Goal: Task Accomplishment & Management: Manage account settings

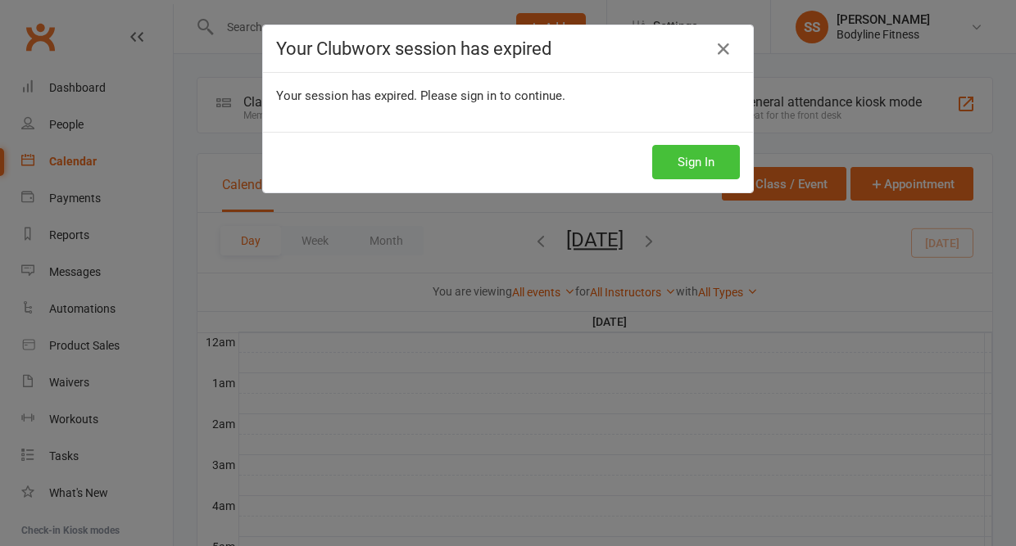
scroll to position [405, 0]
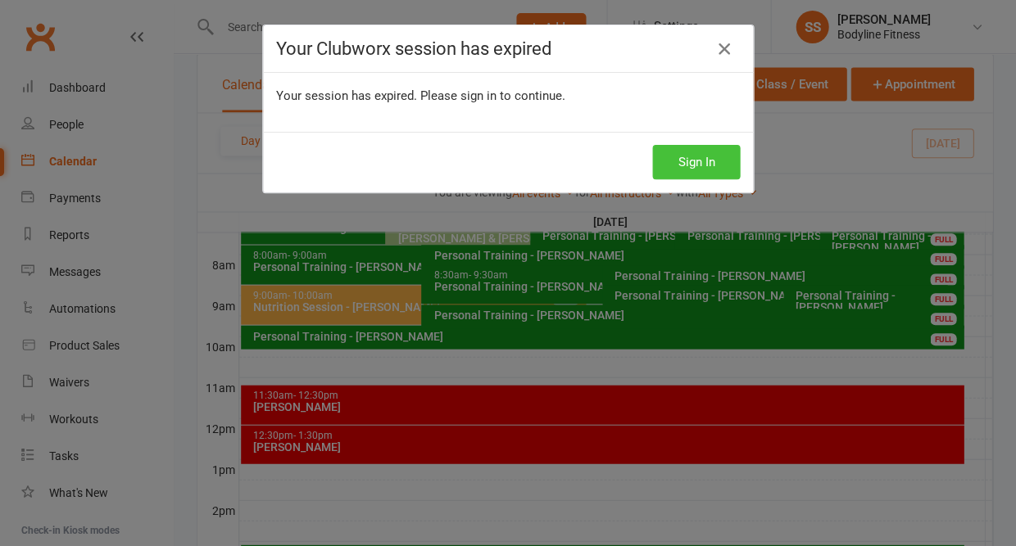
click at [689, 165] on button "Sign In" at bounding box center [696, 162] width 88 height 34
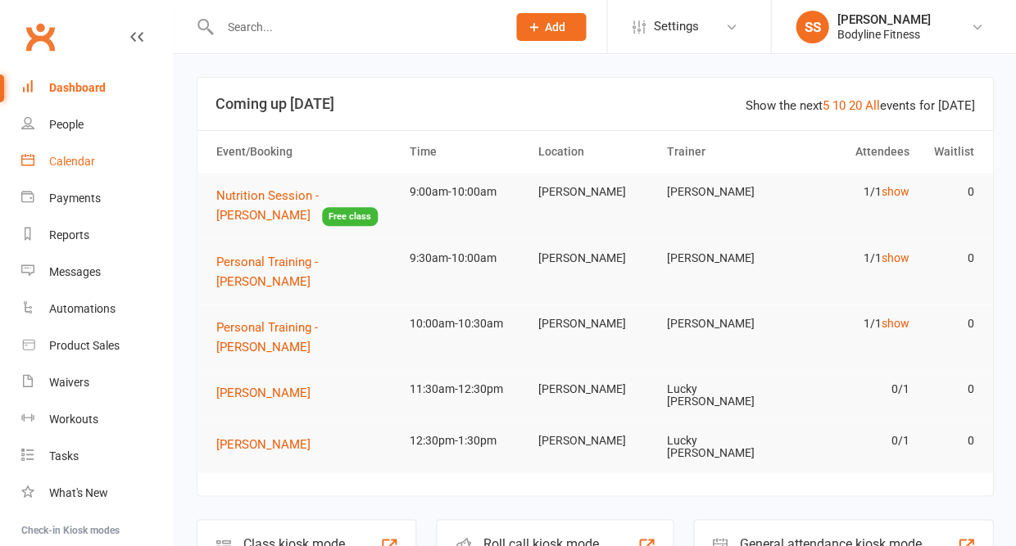
click at [68, 163] on div "Calendar" at bounding box center [72, 161] width 46 height 13
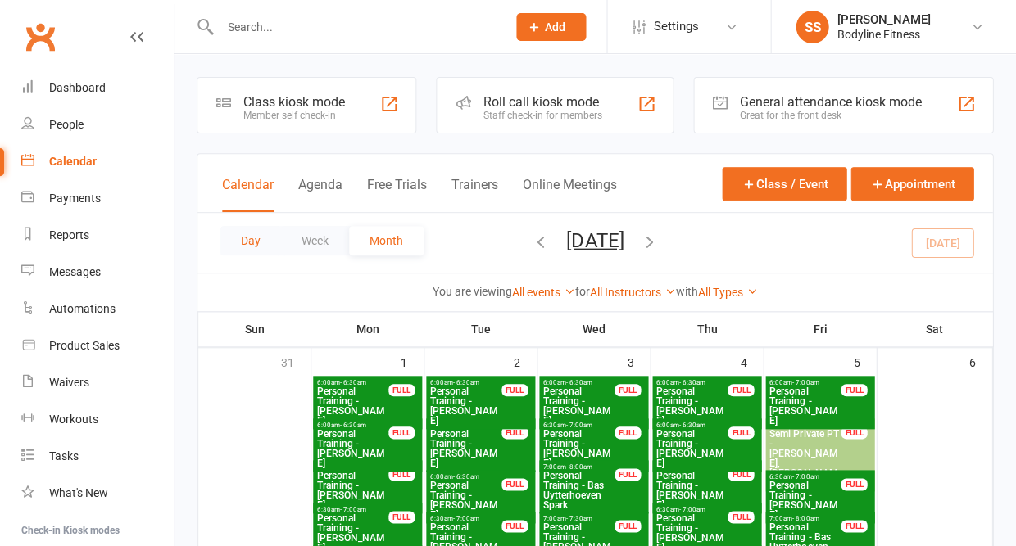
click at [244, 240] on button "Day" at bounding box center [250, 240] width 61 height 29
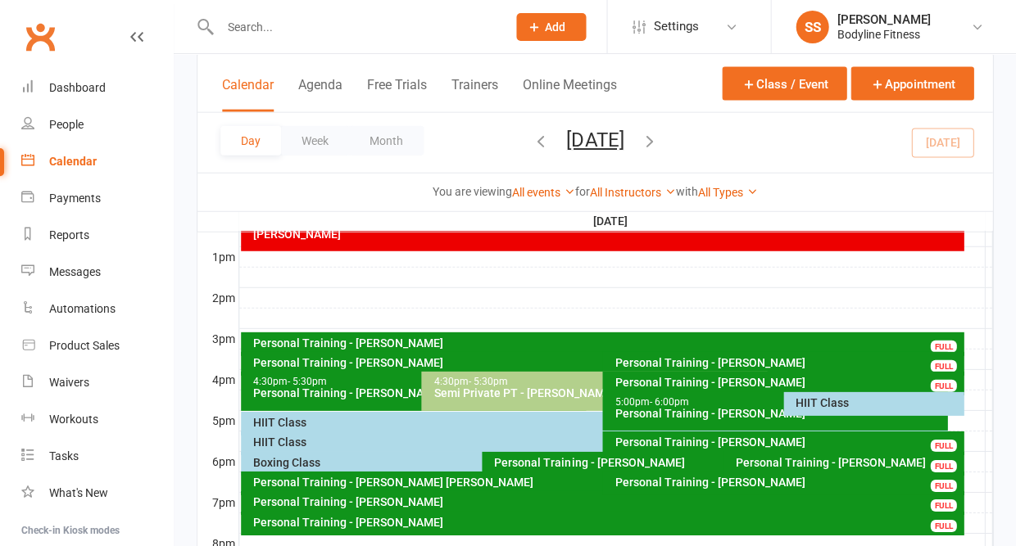
scroll to position [614, 0]
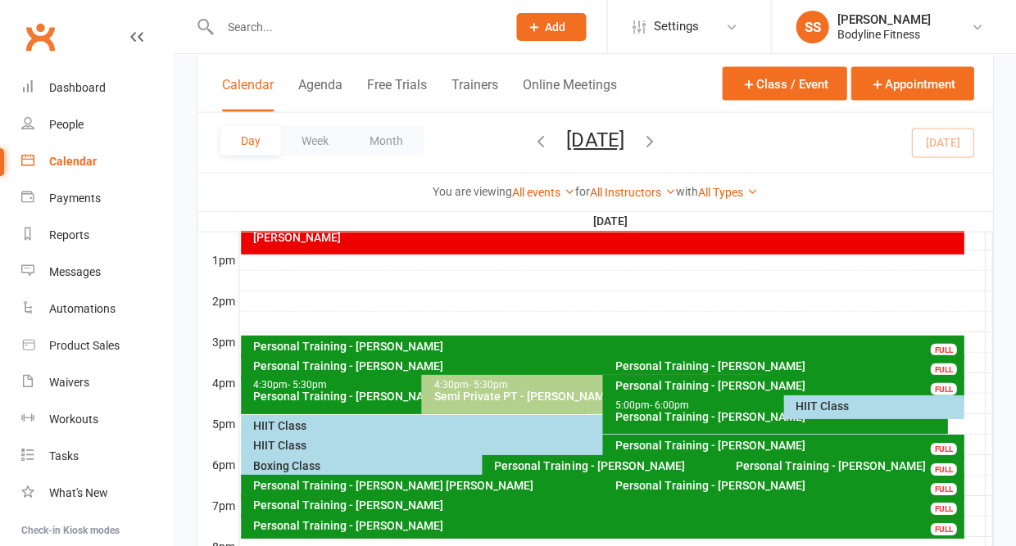
click at [295, 79] on div "9:00am - 10:00am Nutrition Session - Gloria Ponce FULL" at bounding box center [413, 95] width 345 height 39
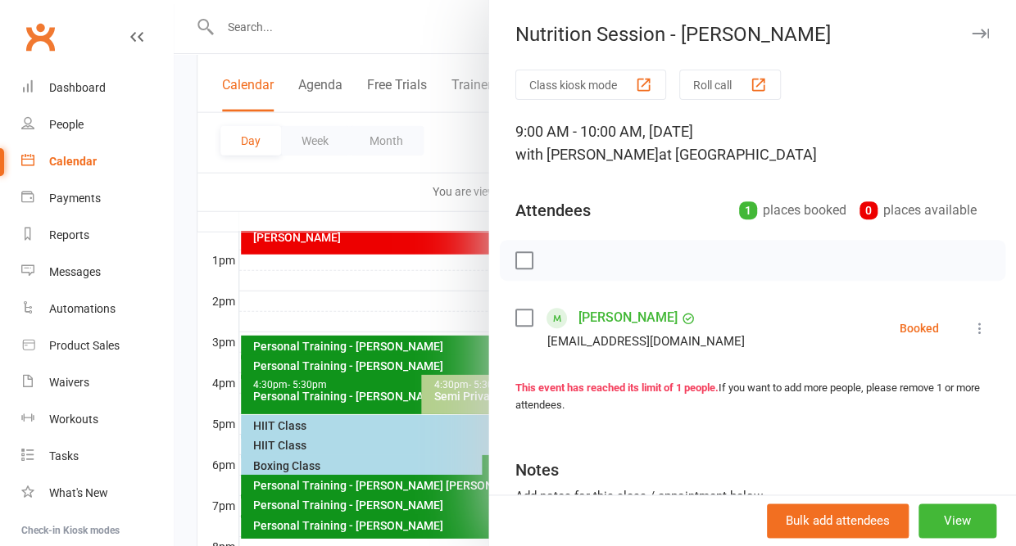
scroll to position [606, 0]
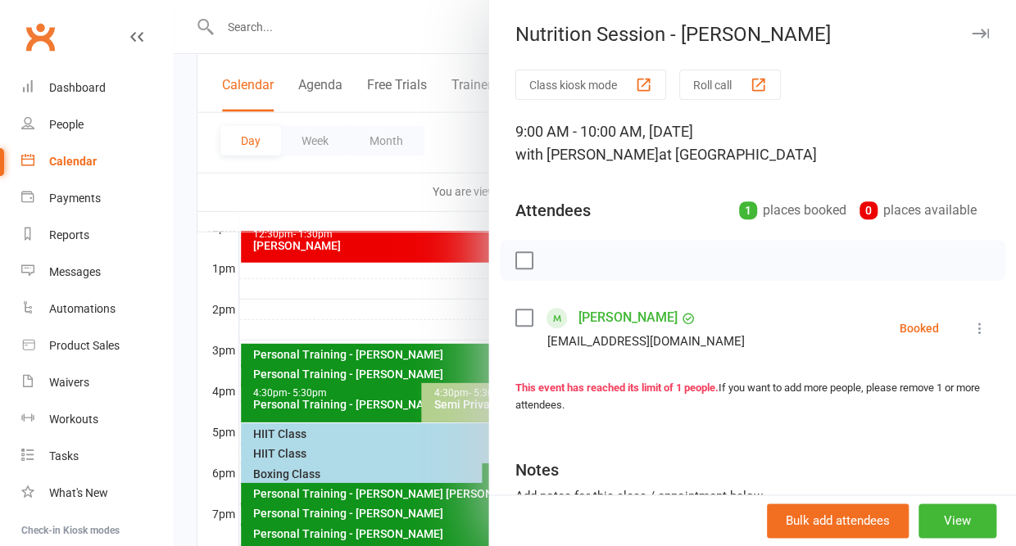
click at [976, 327] on icon at bounding box center [979, 328] width 16 height 16
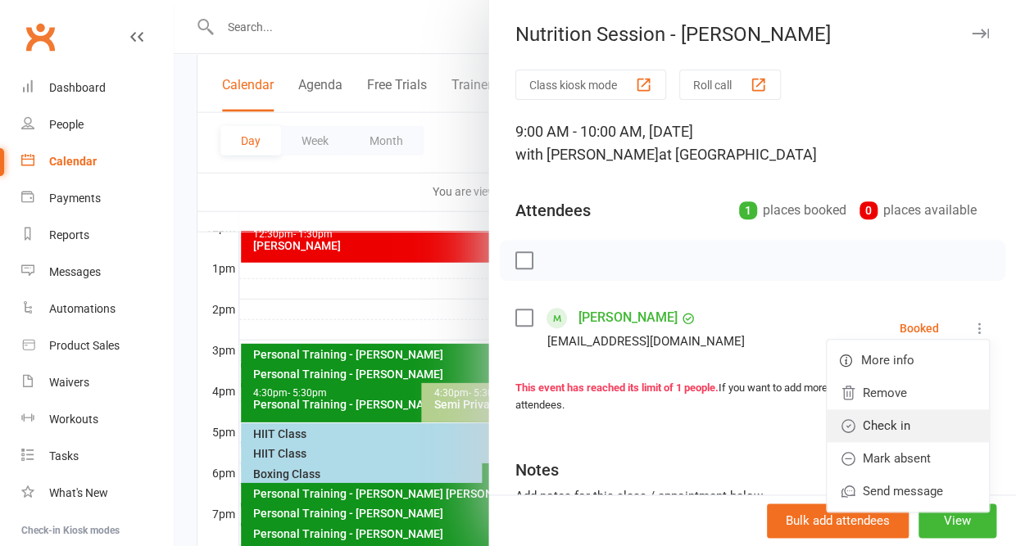
click at [907, 422] on link "Check in" at bounding box center [907, 426] width 162 height 33
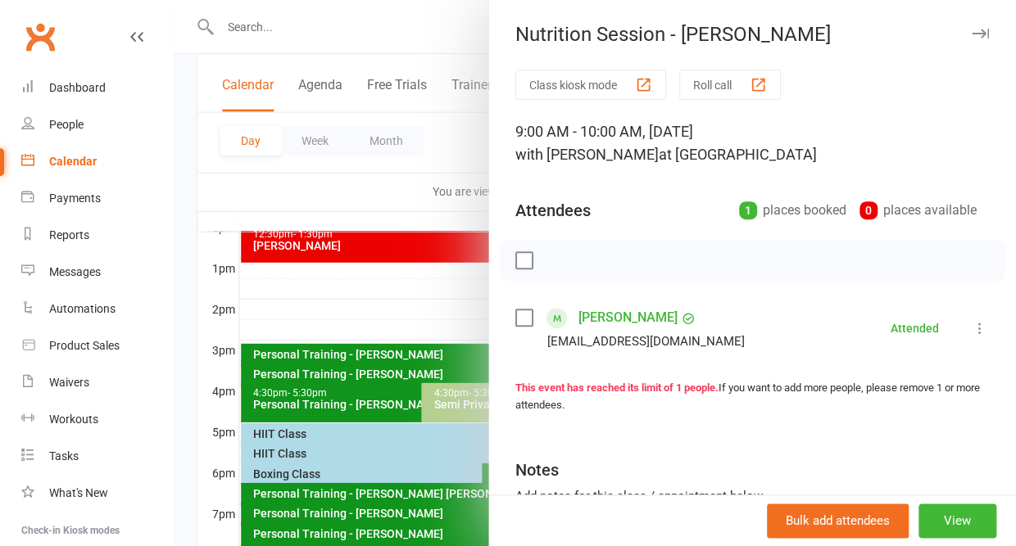
click at [978, 29] on icon "button" at bounding box center [979, 34] width 17 height 10
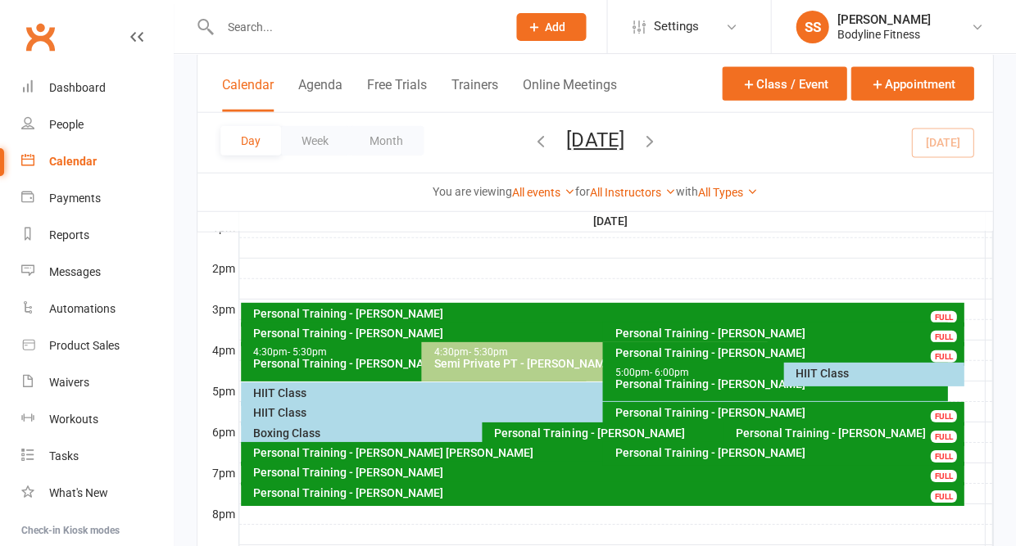
scroll to position [670, 0]
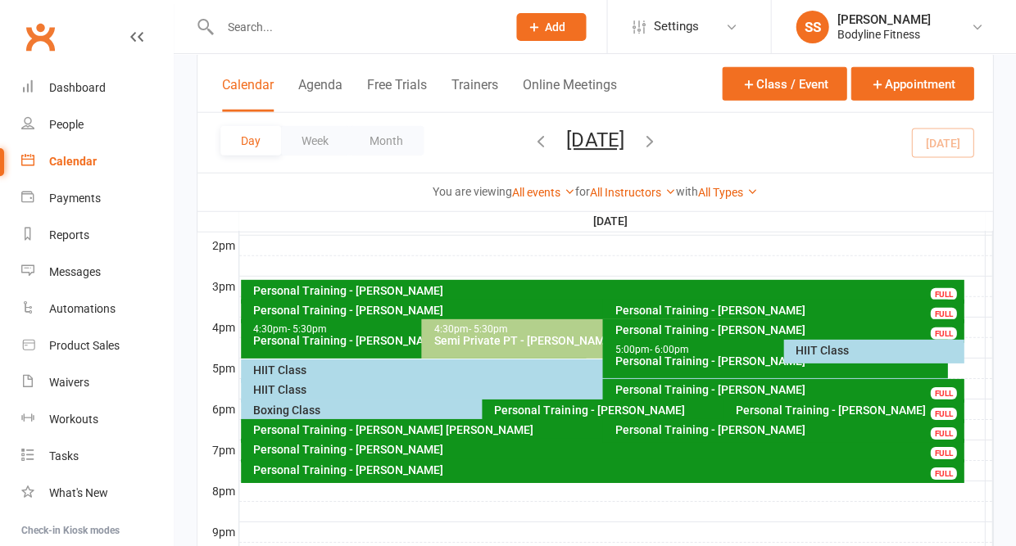
click at [824, 349] on div "HIIT Class" at bounding box center [878, 350] width 166 height 11
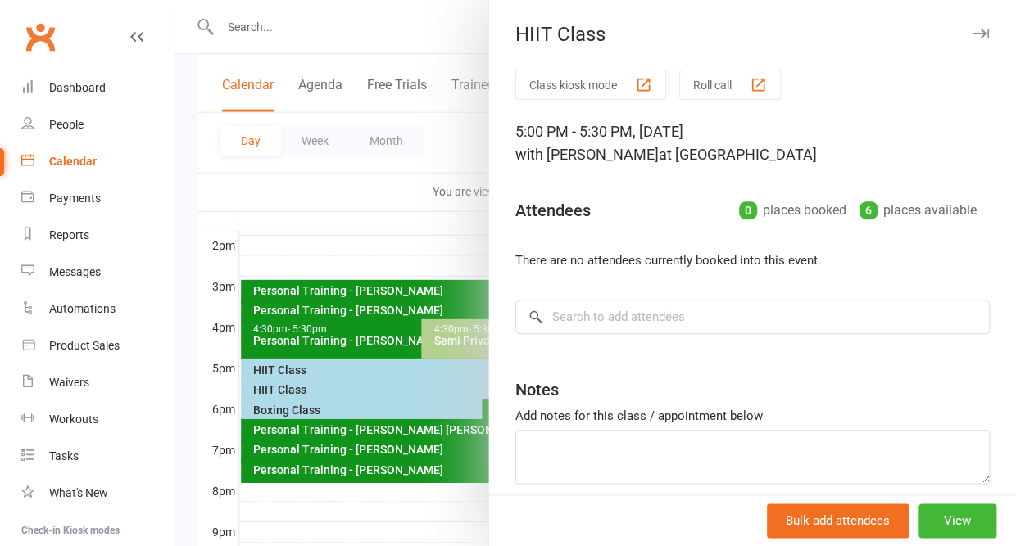
click at [978, 36] on icon "button" at bounding box center [979, 34] width 17 height 10
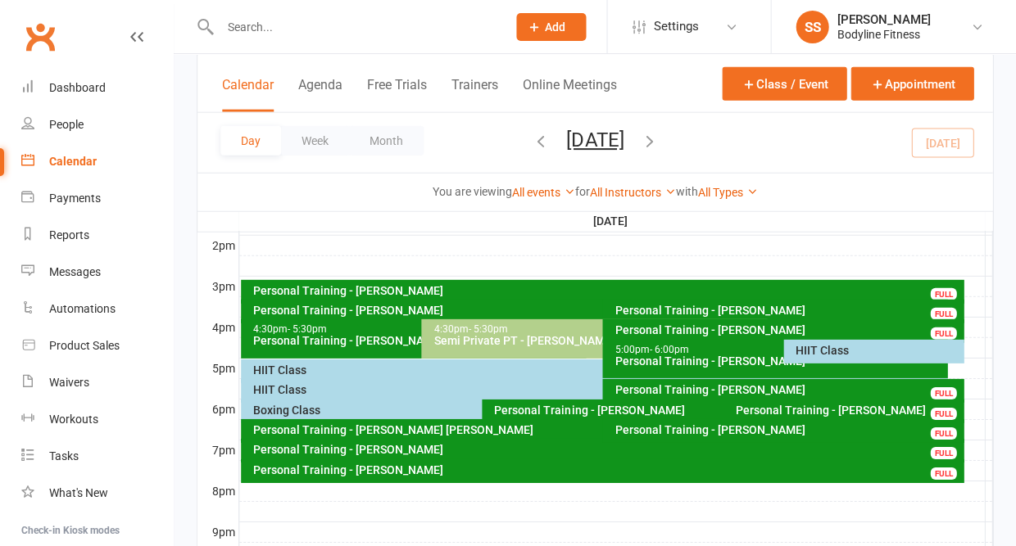
click at [267, 371] on div "HIIT Class" at bounding box center [597, 369] width 691 height 11
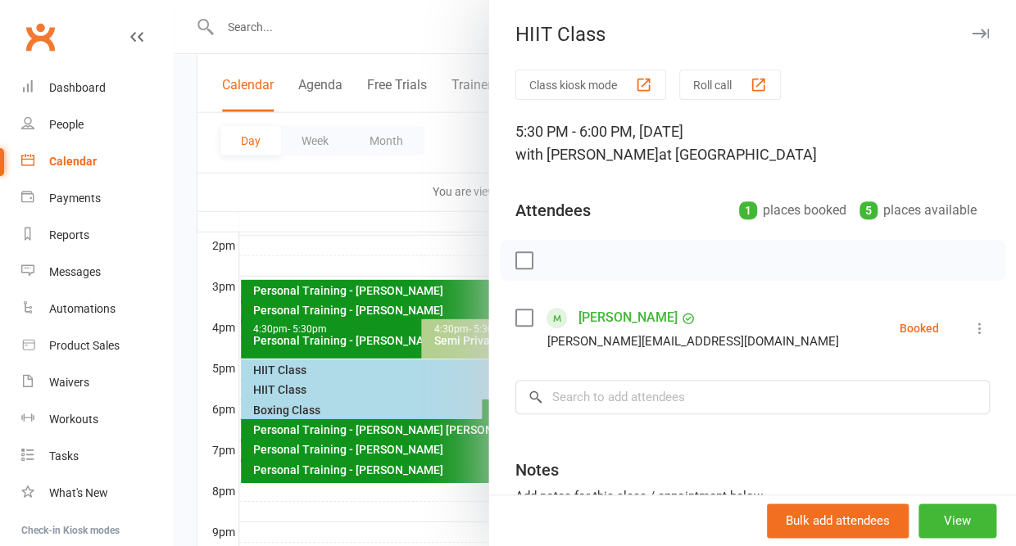
click at [981, 38] on icon "button" at bounding box center [979, 34] width 17 height 10
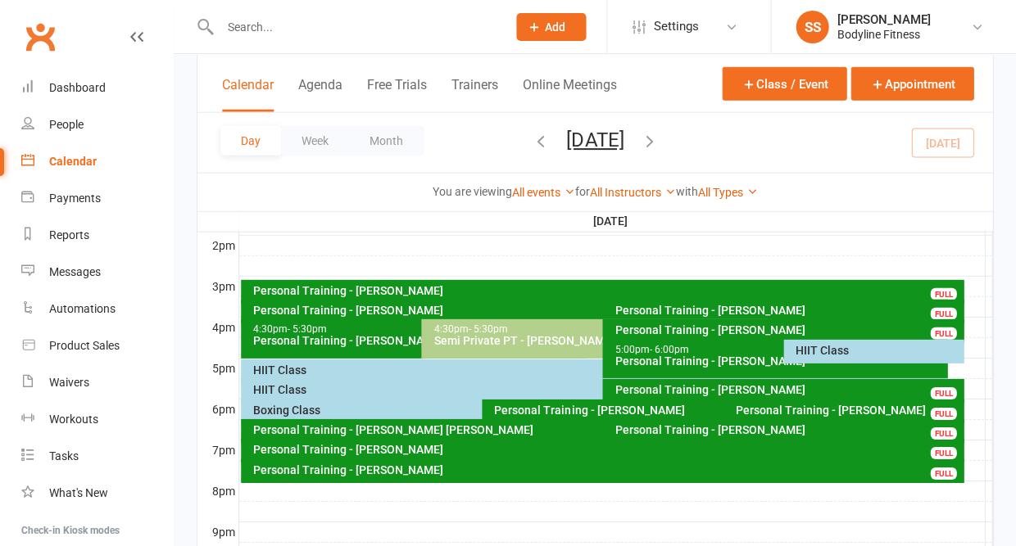
click at [273, 390] on div "HIIT Class" at bounding box center [597, 389] width 691 height 11
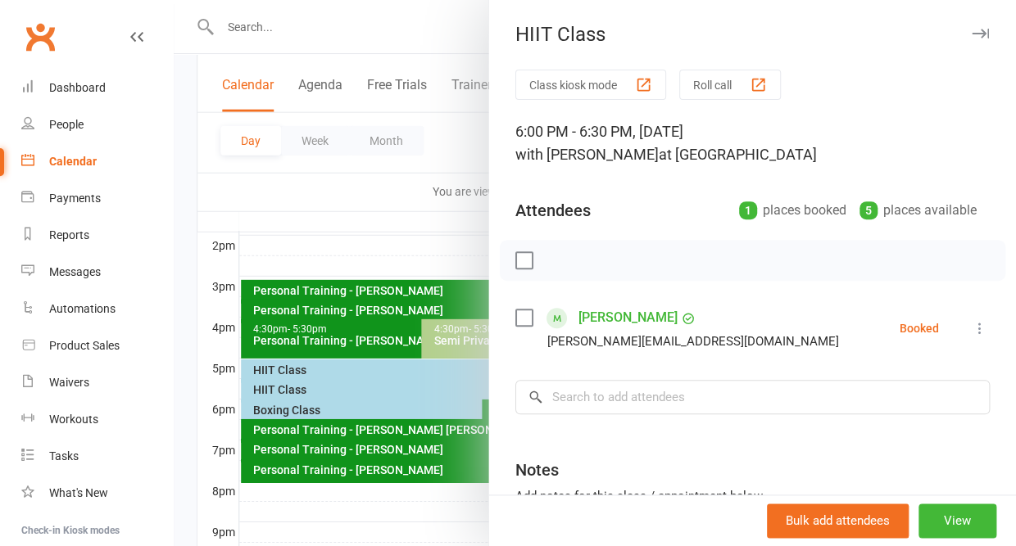
click at [985, 36] on icon "button" at bounding box center [979, 34] width 17 height 10
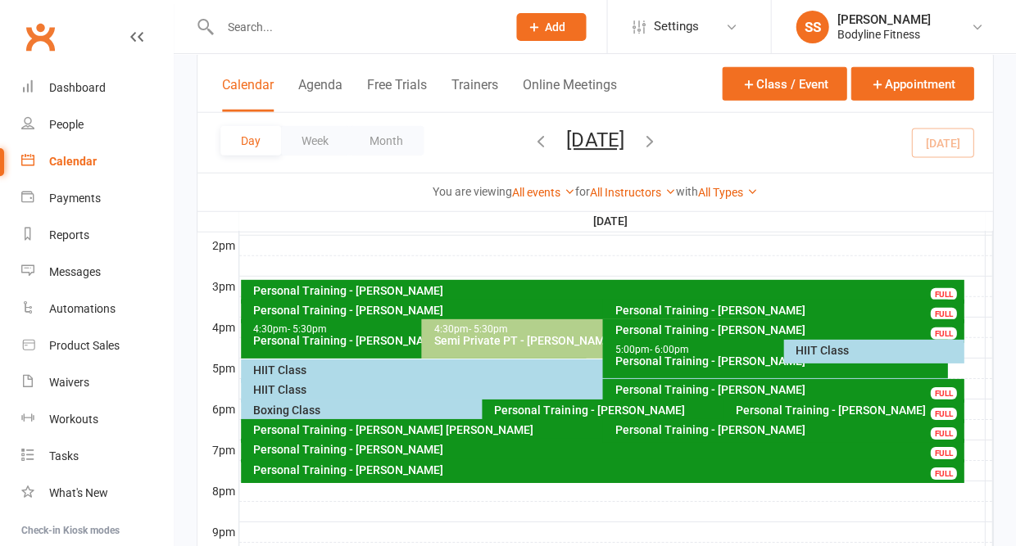
click at [299, 416] on div "Boxing Class" at bounding box center [477, 410] width 451 height 11
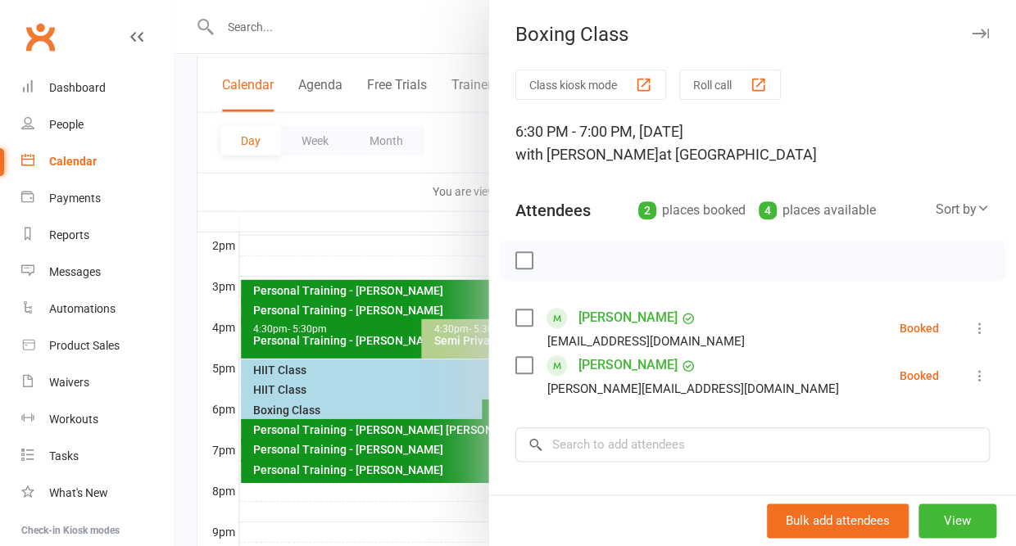
click at [982, 27] on button "button" at bounding box center [980, 34] width 20 height 20
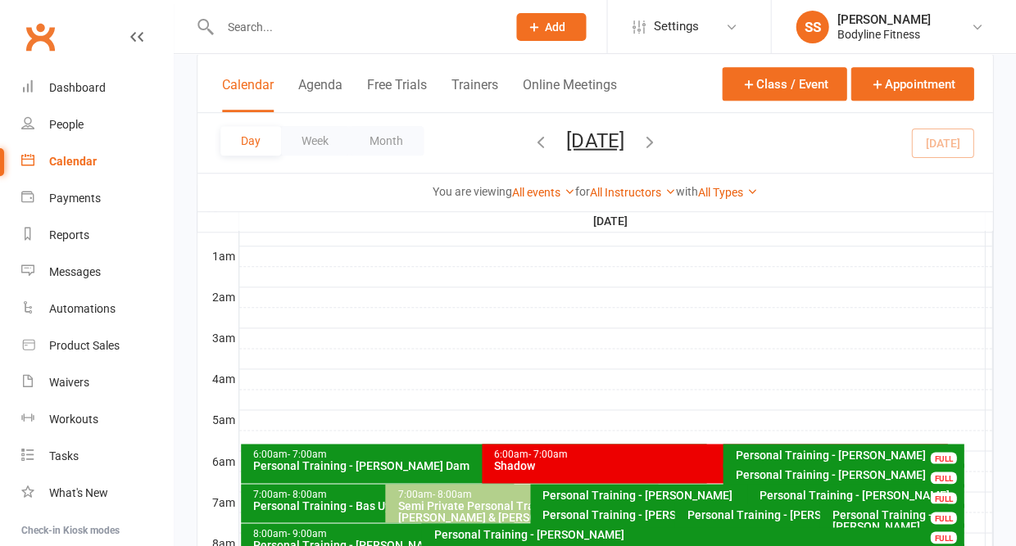
scroll to position [124, 0]
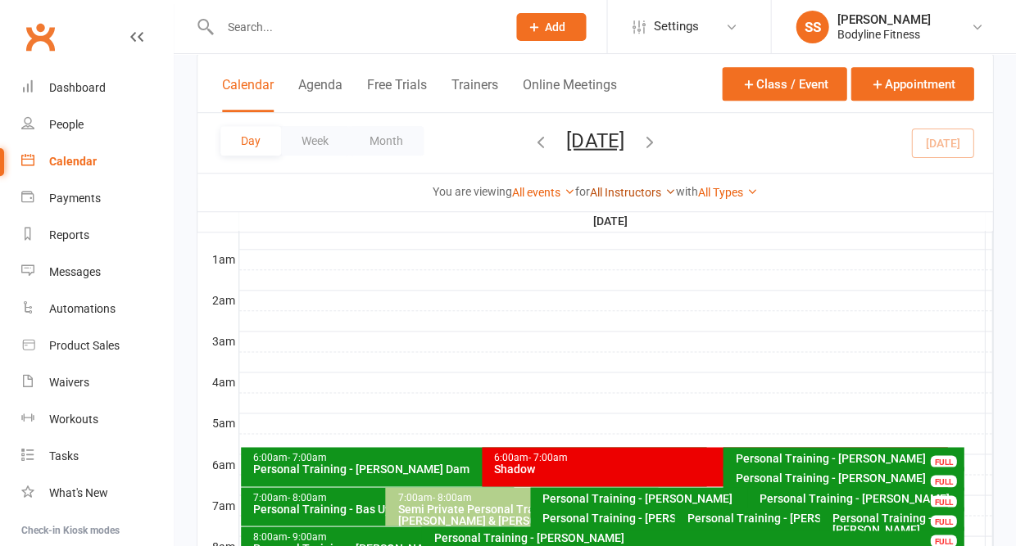
click at [614, 186] on link "All Instructors" at bounding box center [633, 192] width 86 height 13
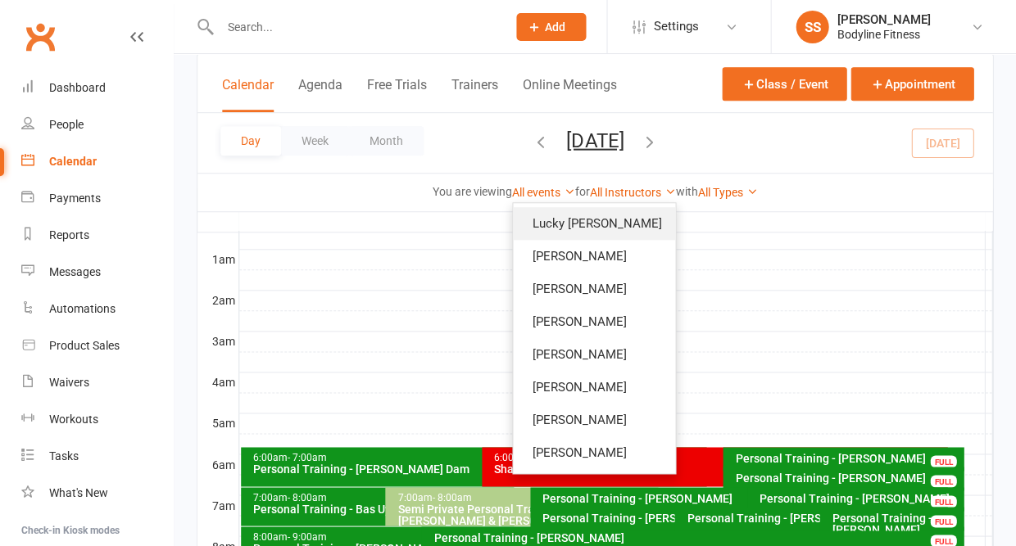
click at [595, 207] on link "Lucky [PERSON_NAME]" at bounding box center [594, 223] width 162 height 33
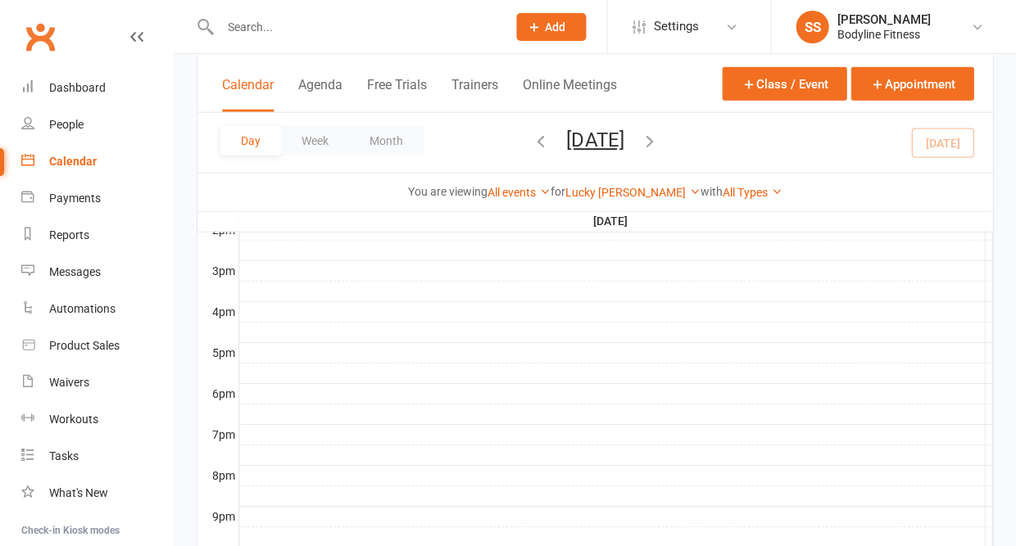
scroll to position [686, 0]
click at [66, 129] on div "People" at bounding box center [66, 124] width 34 height 13
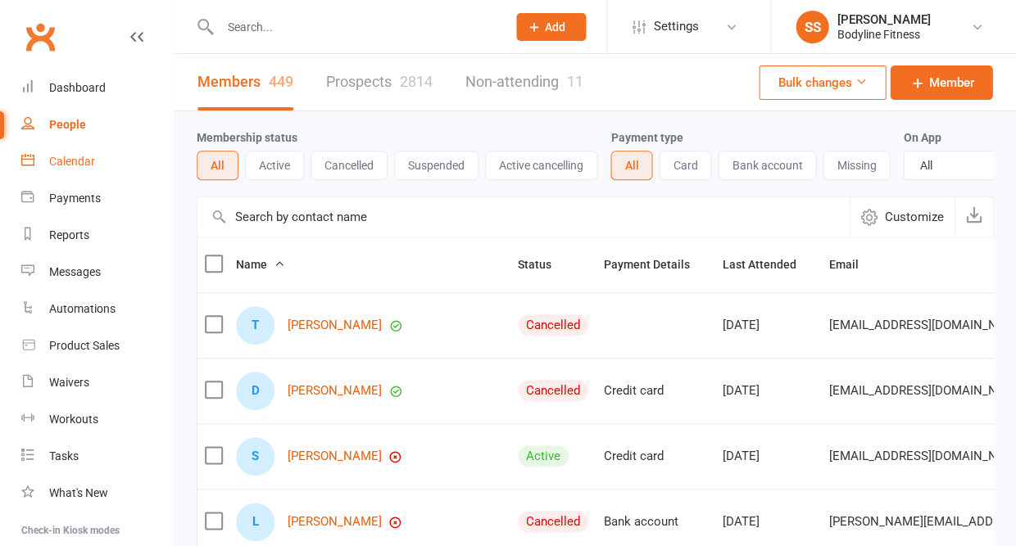
click at [74, 163] on div "Calendar" at bounding box center [72, 161] width 46 height 13
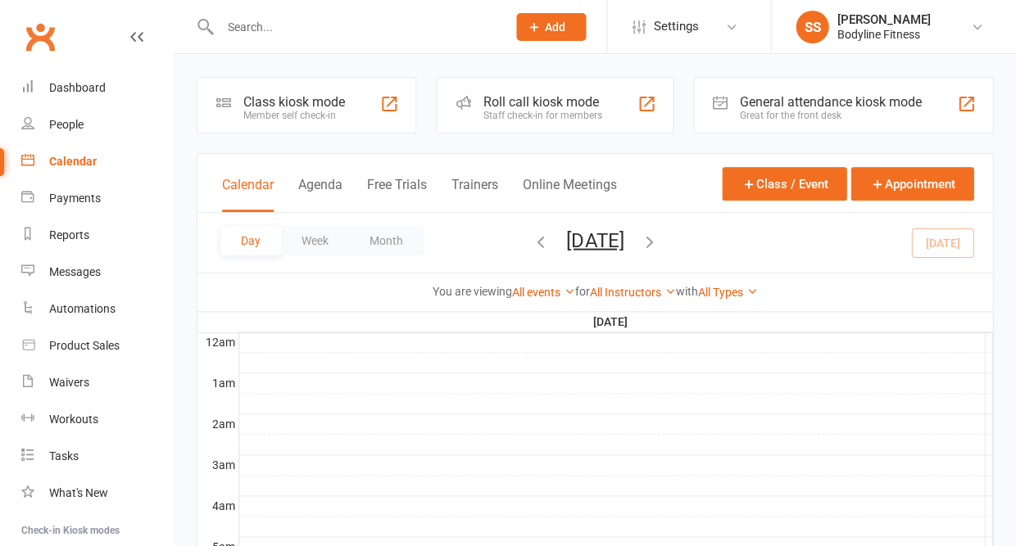
click at [623, 236] on button "[DATE]" at bounding box center [594, 240] width 57 height 23
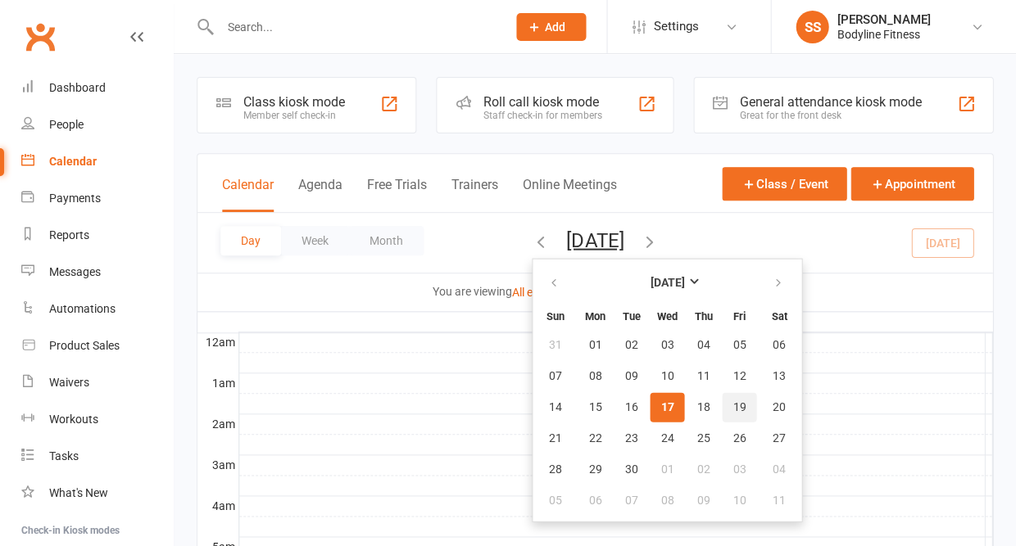
click at [732, 406] on span "19" at bounding box center [738, 407] width 13 height 13
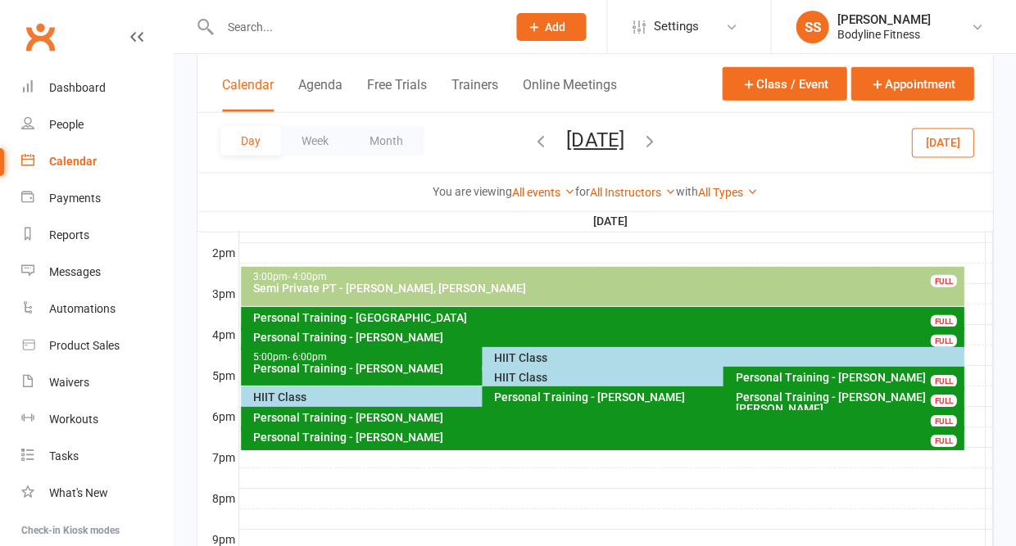
scroll to position [678, 0]
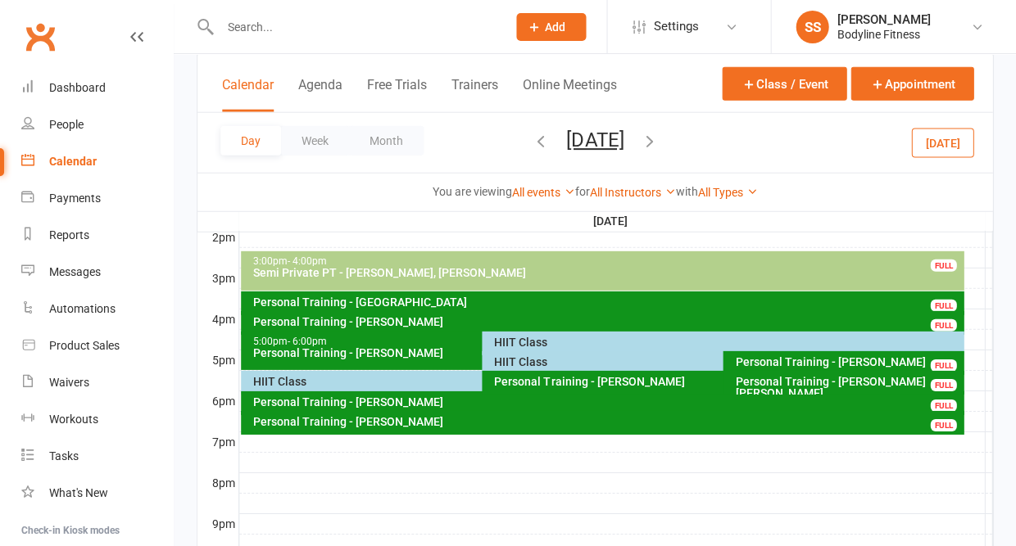
click at [547, 343] on div "HIIT Class" at bounding box center [726, 342] width 467 height 11
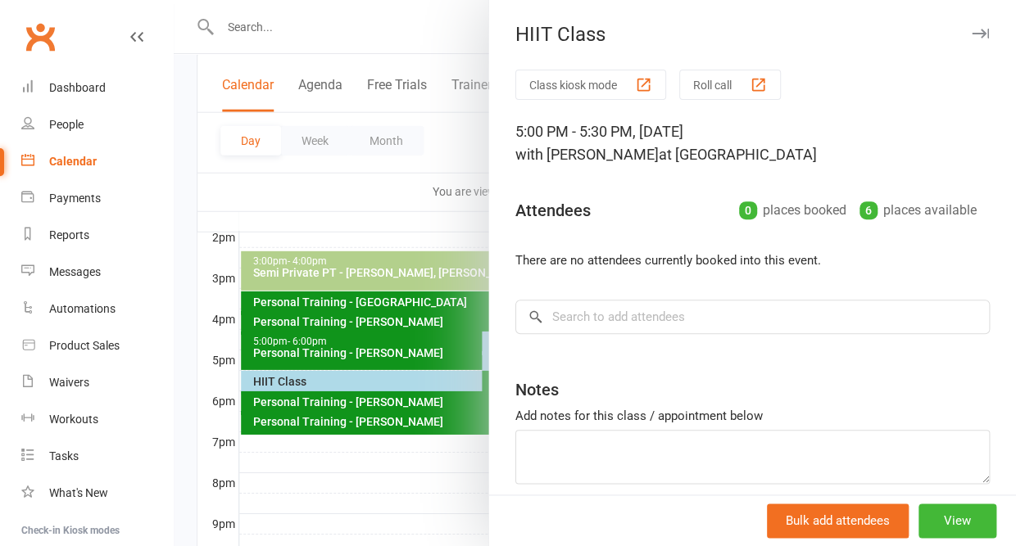
click at [979, 34] on icon "button" at bounding box center [979, 34] width 17 height 10
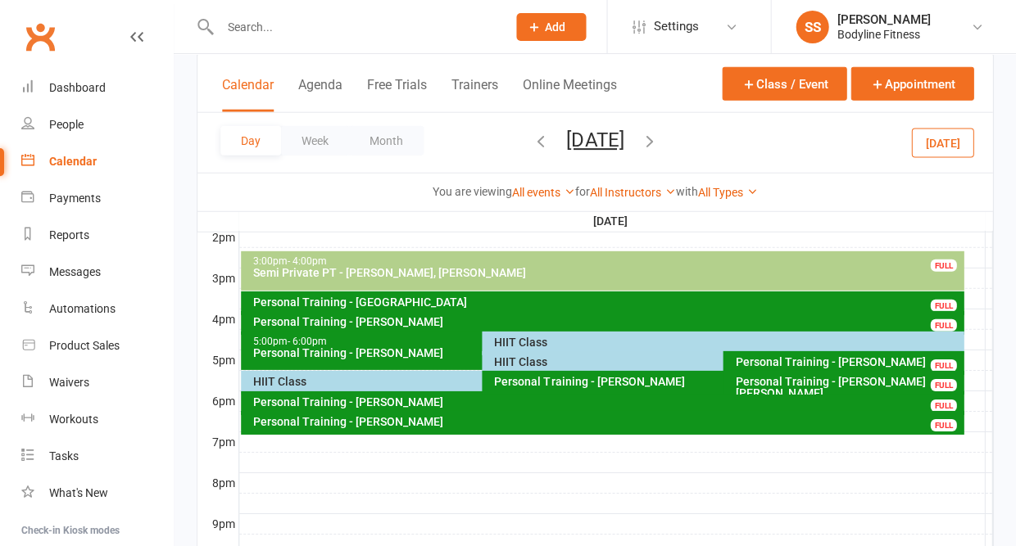
click at [512, 360] on div "HIIT Class" at bounding box center [718, 361] width 451 height 11
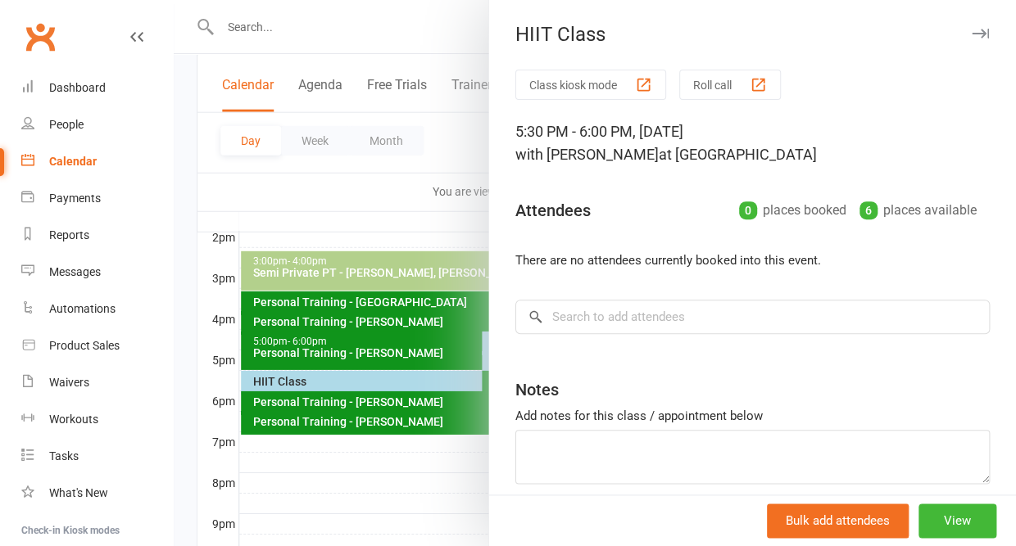
click at [977, 32] on icon "button" at bounding box center [979, 34] width 17 height 10
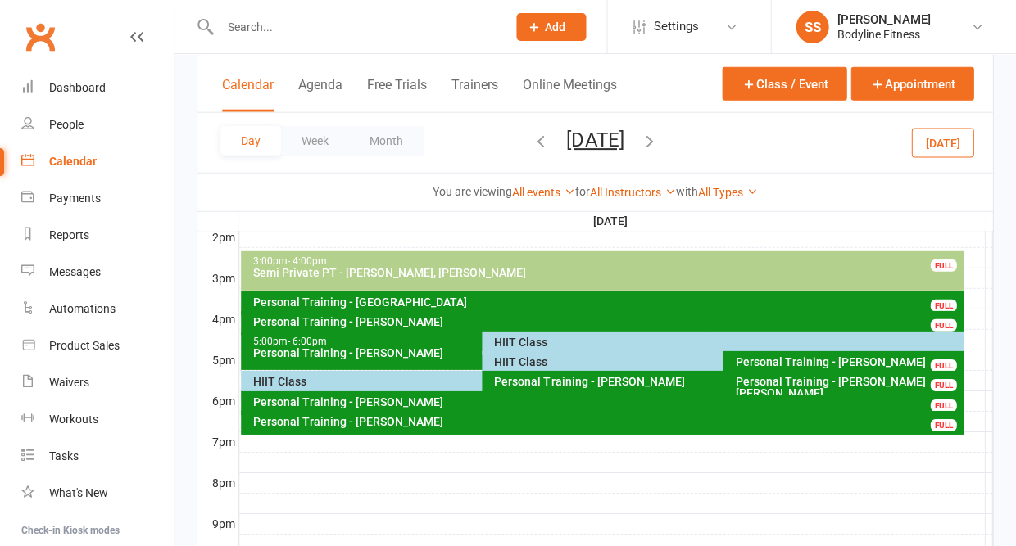
click at [306, 378] on div "HIIT Class" at bounding box center [477, 381] width 451 height 11
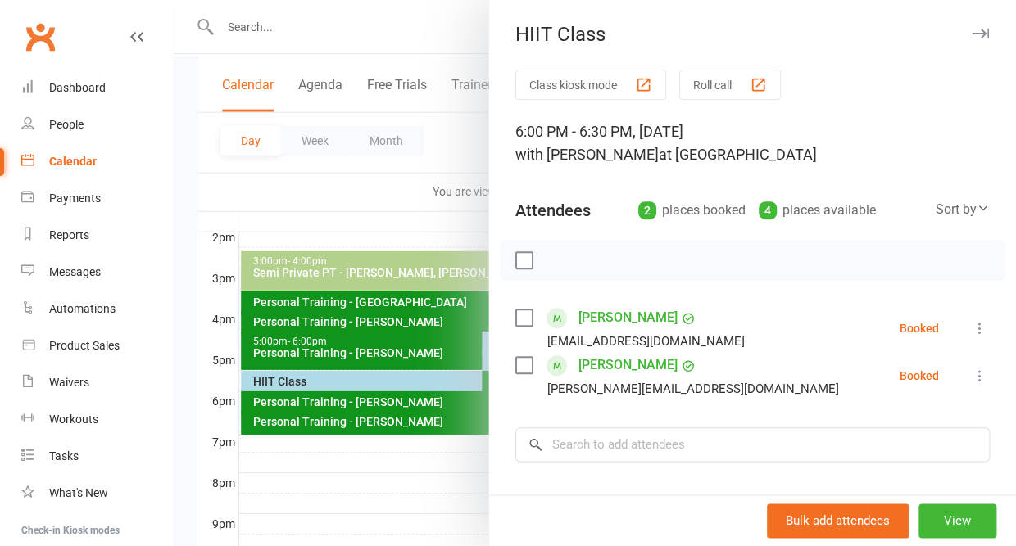
click at [980, 32] on icon "button" at bounding box center [979, 34] width 17 height 10
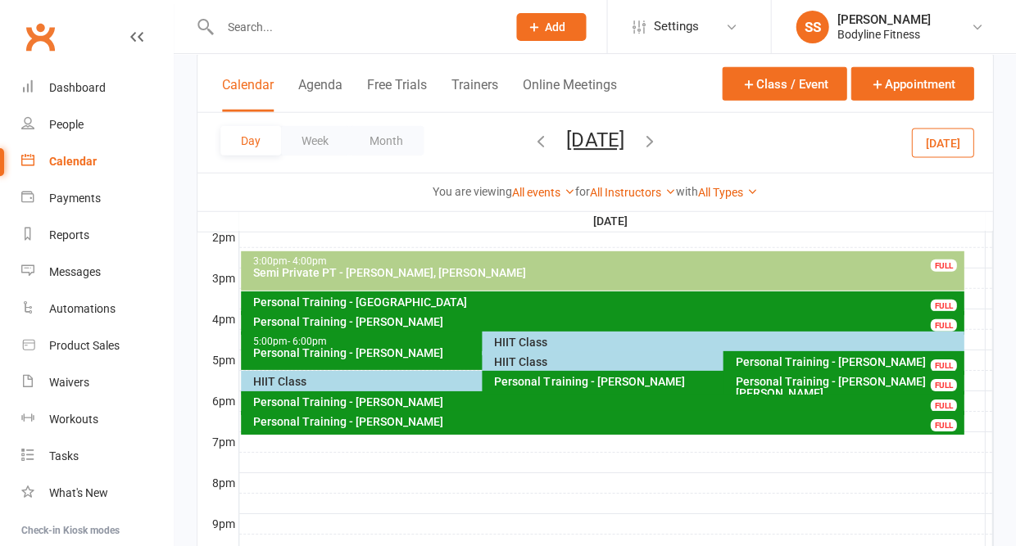
click at [265, 22] on input "text" at bounding box center [355, 27] width 280 height 23
type input "sima"
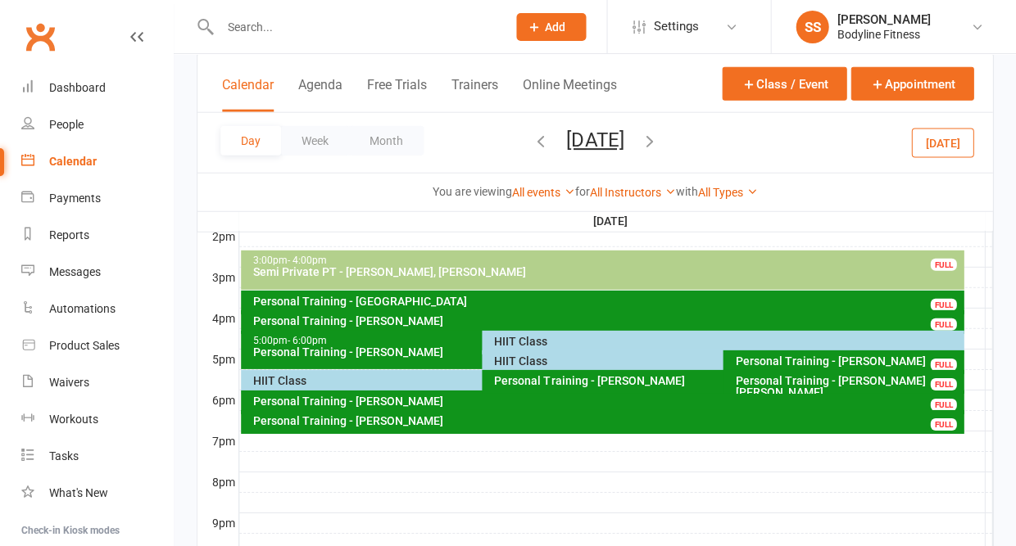
click at [362, 21] on input "text" at bounding box center [355, 27] width 280 height 23
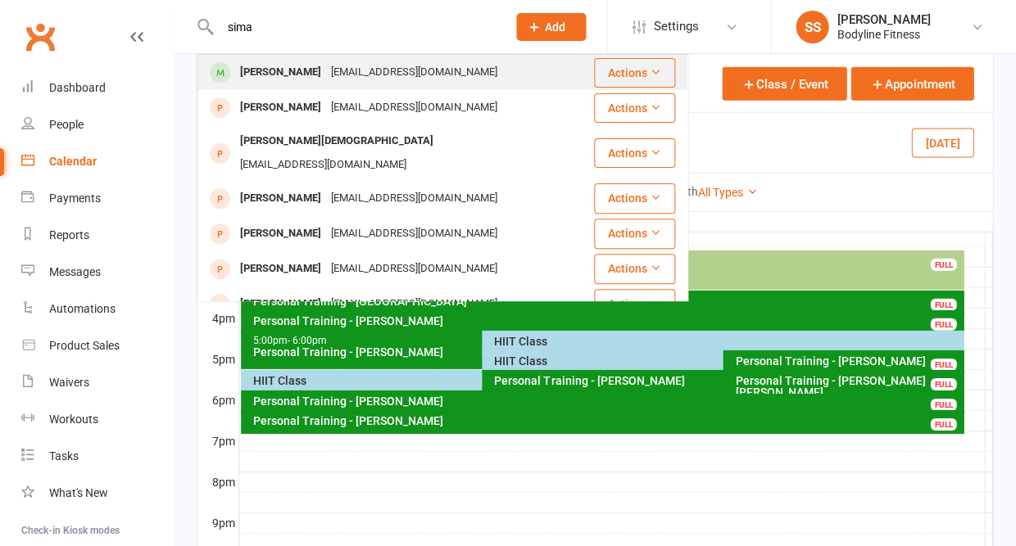
type input "sima"
click at [338, 79] on div "sima.adel@gmail.com" at bounding box center [414, 73] width 176 height 24
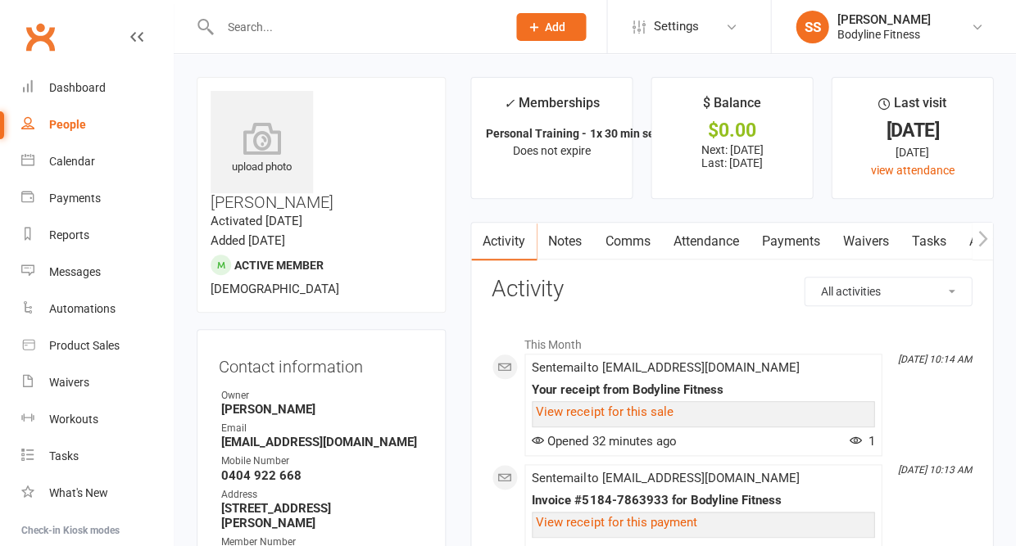
click at [795, 235] on link "Payments" at bounding box center [789, 242] width 81 height 38
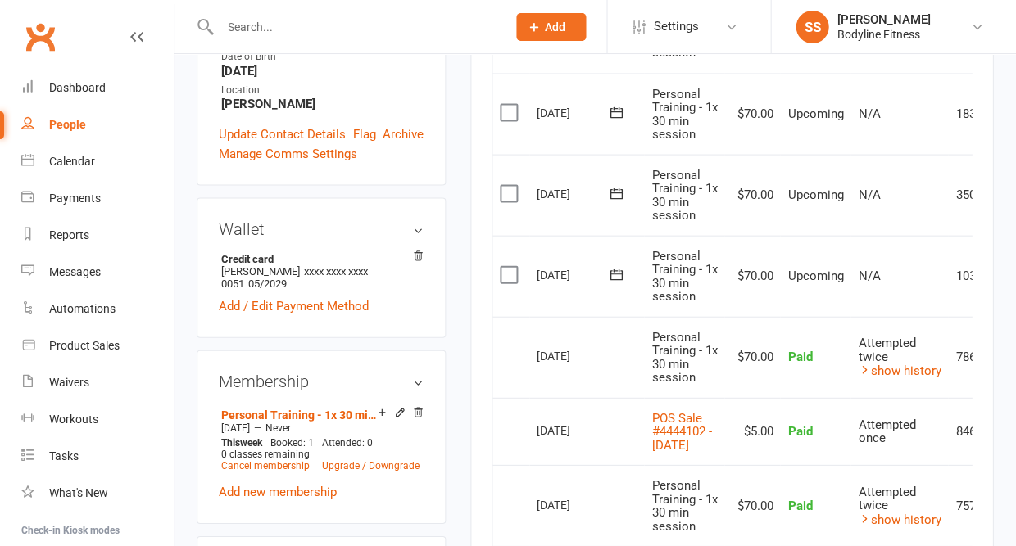
scroll to position [610, 0]
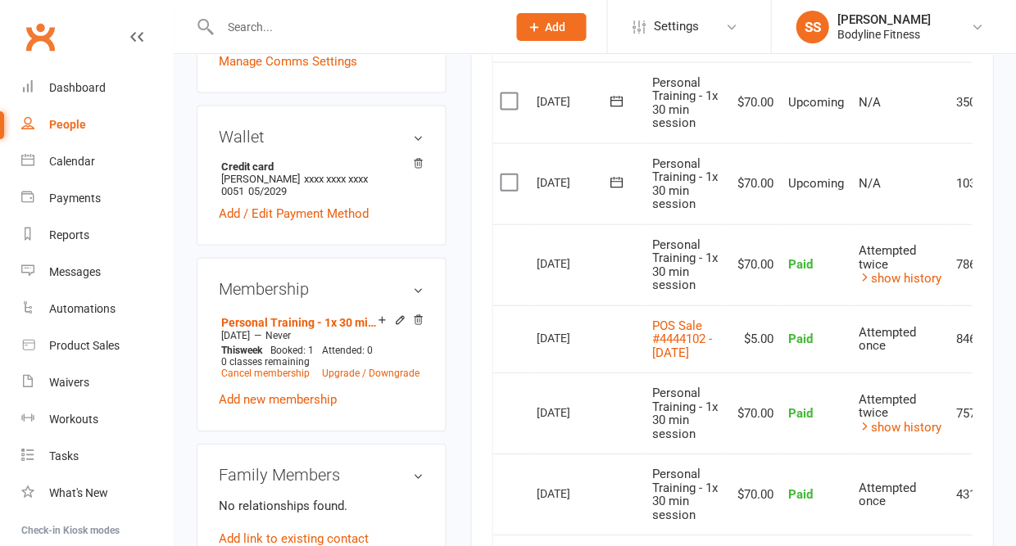
click at [79, 111] on link "People" at bounding box center [97, 124] width 152 height 37
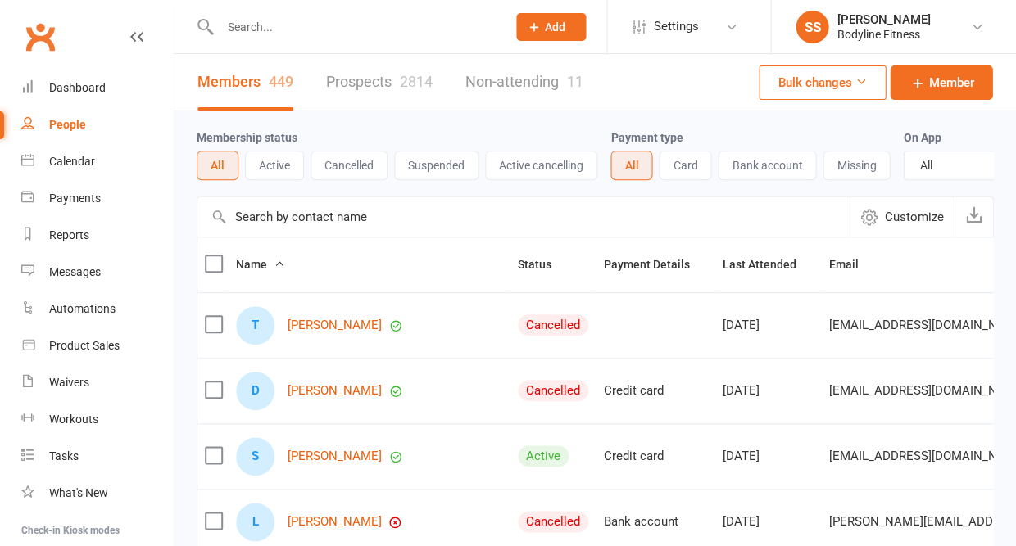
click at [411, 83] on div "2814" at bounding box center [416, 81] width 33 height 17
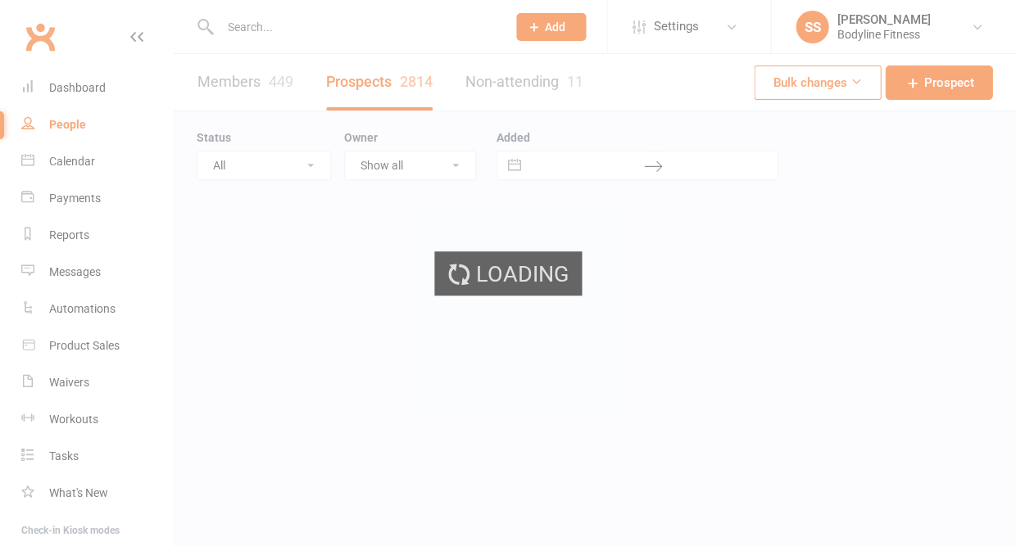
select select "50"
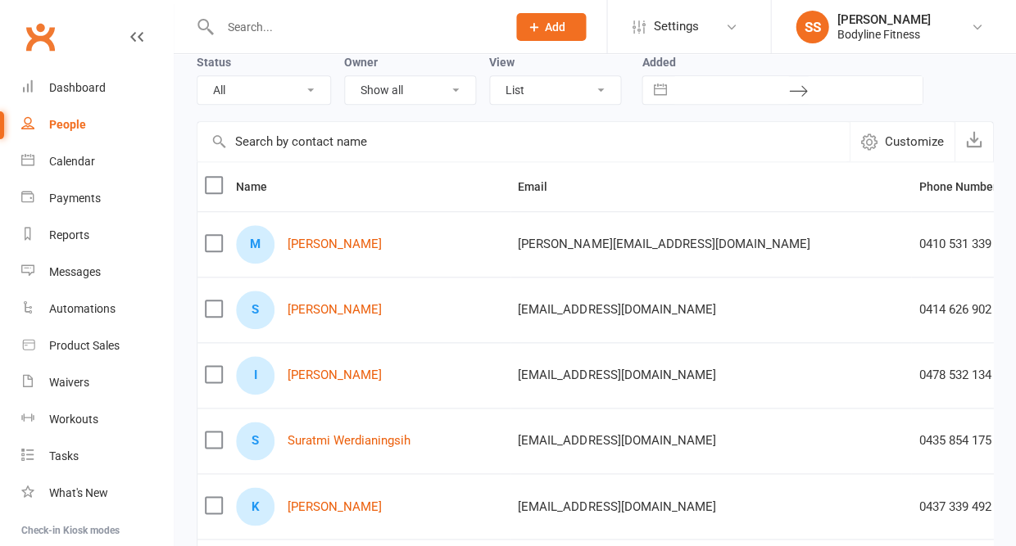
scroll to position [0, 33]
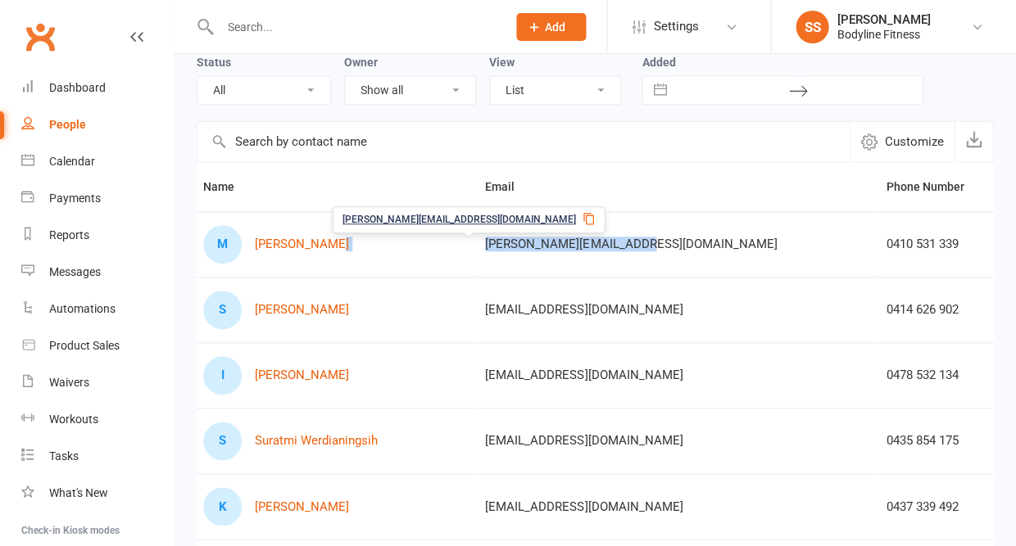
drag, startPoint x: 386, startPoint y: 245, endPoint x: 551, endPoint y: 245, distance: 165.5
click at [551, 245] on tr "M Mary Vanakis mary.vanakis@hotmail.com 0410 531 339 Sep 17, 2025 Sara Scalone …" at bounding box center [776, 244] width 1223 height 66
click at [554, 252] on td "mary.vanakis@hotmail.com" at bounding box center [678, 244] width 401 height 66
drag, startPoint x: 388, startPoint y: 249, endPoint x: 595, endPoint y: 248, distance: 206.4
click at [595, 248] on td "mary.vanakis@hotmail.com" at bounding box center [678, 244] width 401 height 66
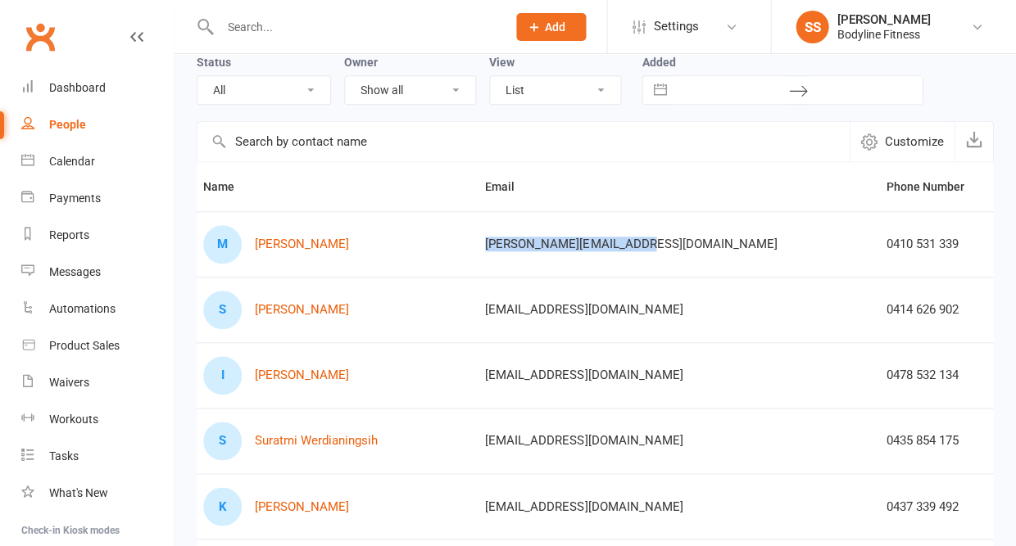
copy span "mary.vanakis@hotmail.com"
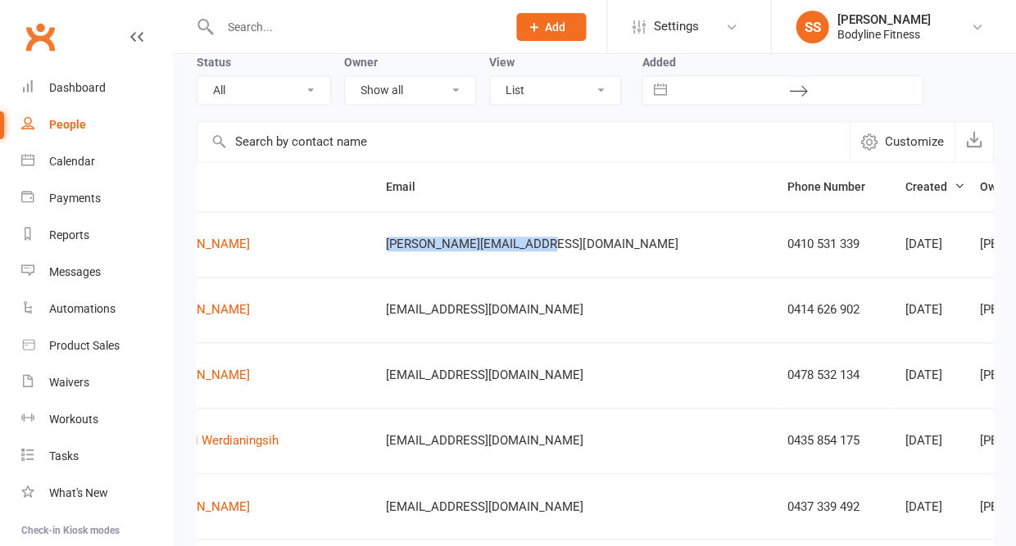
scroll to position [75, 0]
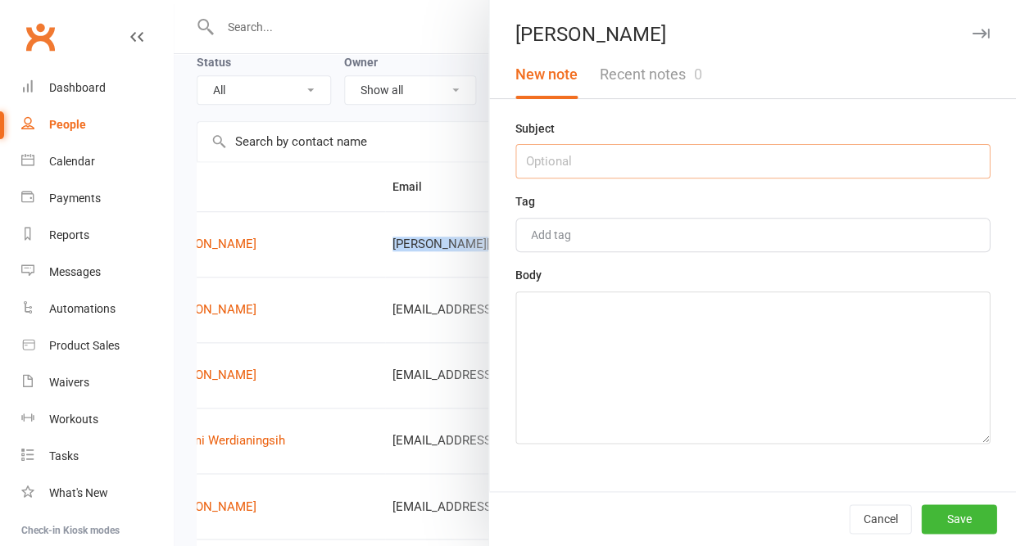
click at [682, 161] on input "text" at bounding box center [752, 161] width 474 height 34
type input "17/9 - no answer"
click at [659, 361] on textarea at bounding box center [752, 368] width 474 height 152
type textarea "voicemail, text and email sent"
click at [934, 515] on button "Save" at bounding box center [958, 519] width 75 height 29
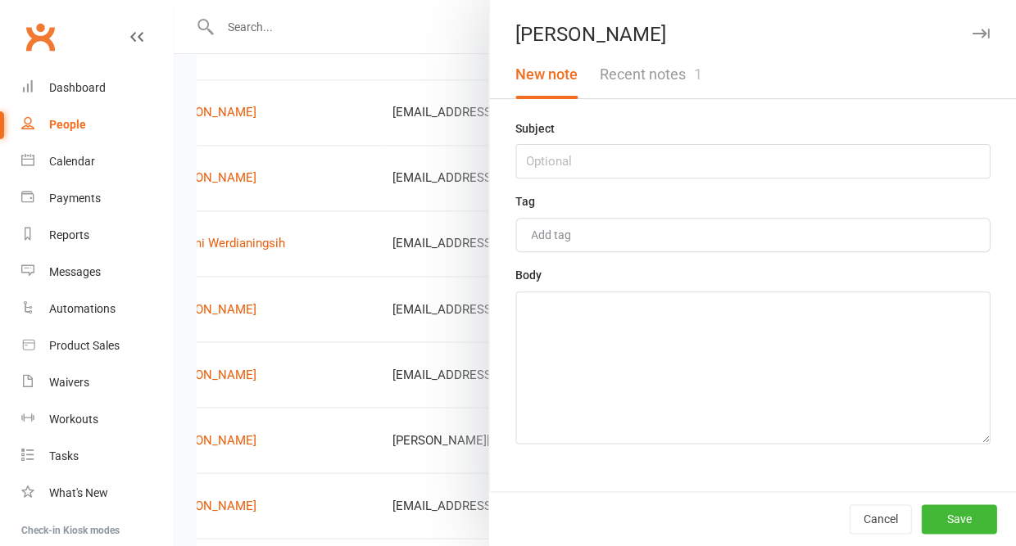
click at [722, 81] on div "New note Recent notes 1" at bounding box center [752, 75] width 527 height 48
click at [682, 79] on button "Recent notes 1" at bounding box center [650, 75] width 124 height 48
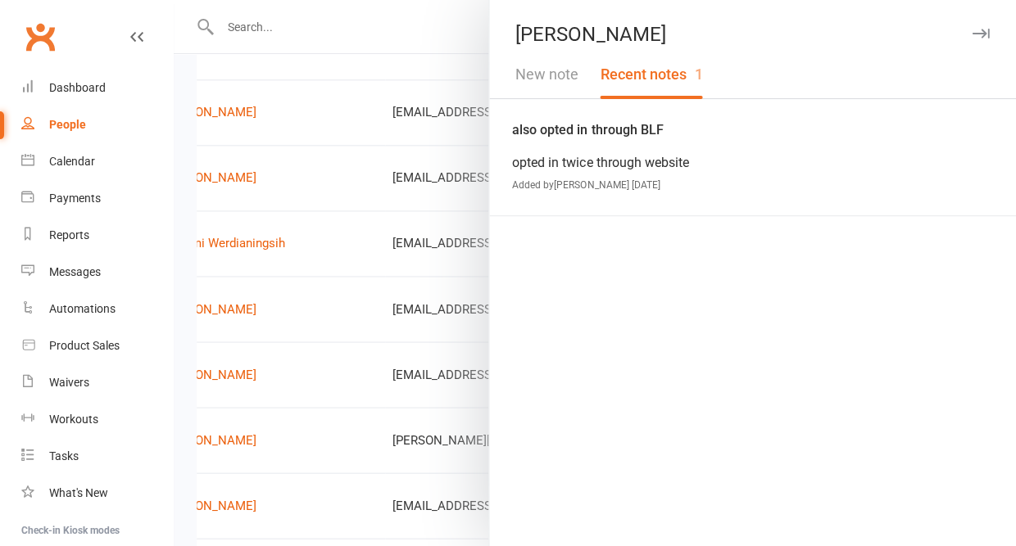
click at [550, 76] on button "New note" at bounding box center [547, 75] width 84 height 48
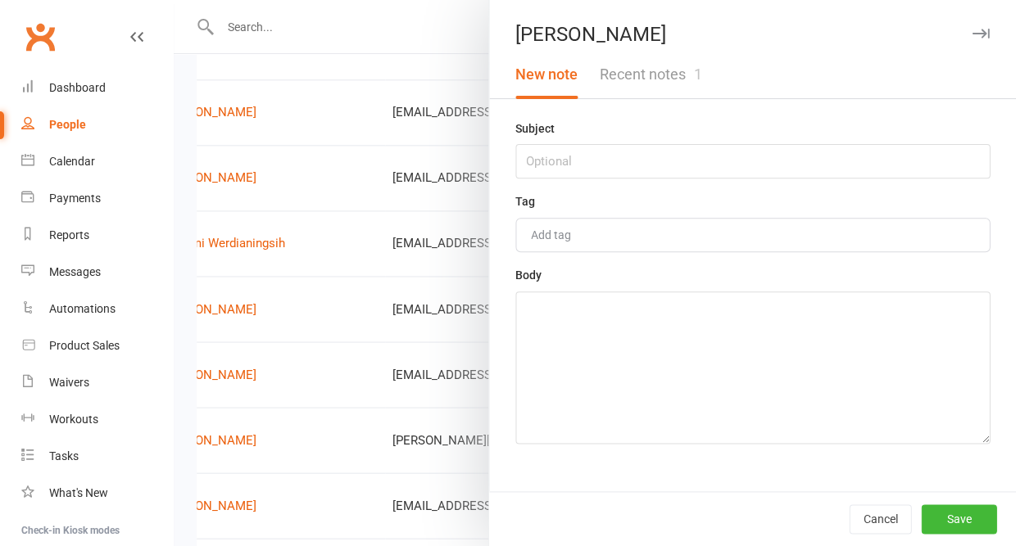
click at [978, 29] on icon "button" at bounding box center [979, 34] width 17 height 10
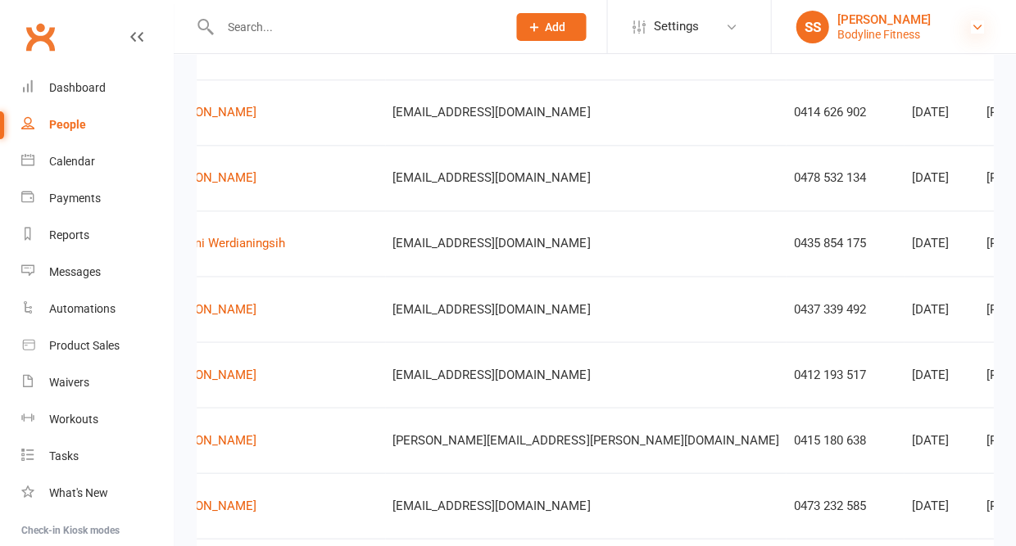
click at [979, 32] on icon at bounding box center [976, 26] width 13 height 13
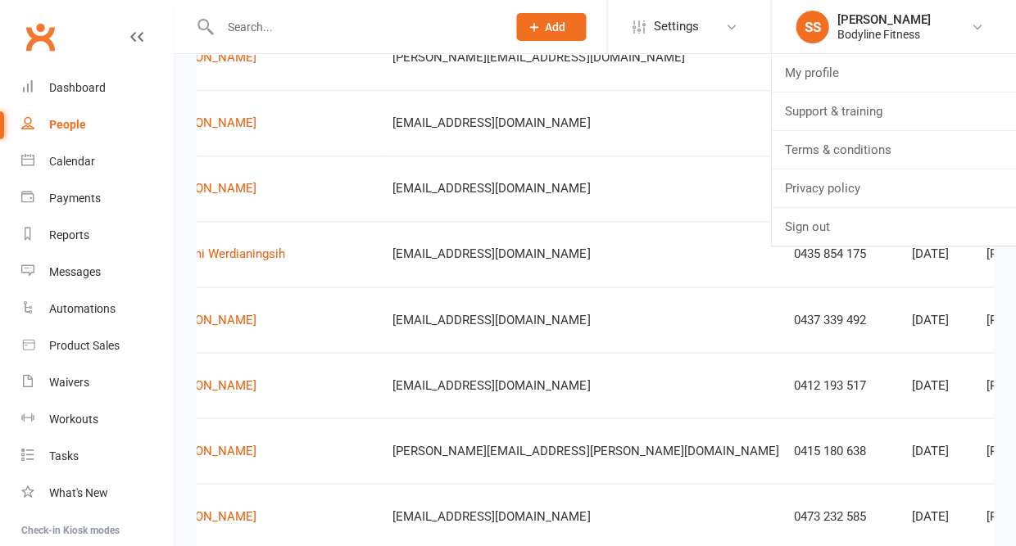
scroll to position [262, 0]
drag, startPoint x: 288, startPoint y: 134, endPoint x: 414, endPoint y: 136, distance: 126.2
click at [414, 136] on tr "S Susana Alvarez susanafina@live.com.au 0414 626 902 Sep 17, 2025 Sara Scalone …" at bounding box center [683, 123] width 1223 height 66
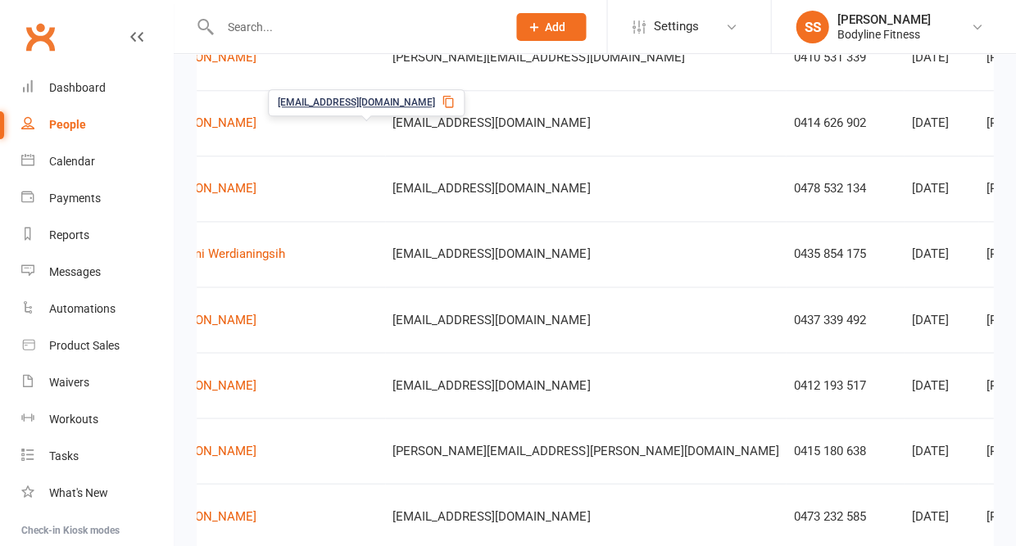
click at [458, 156] on td "susanafina@live.com.au" at bounding box center [585, 123] width 401 height 66
drag, startPoint x: 298, startPoint y: 131, endPoint x: 445, endPoint y: 135, distance: 146.7
click at [445, 135] on td "susanafina@live.com.au" at bounding box center [585, 123] width 401 height 66
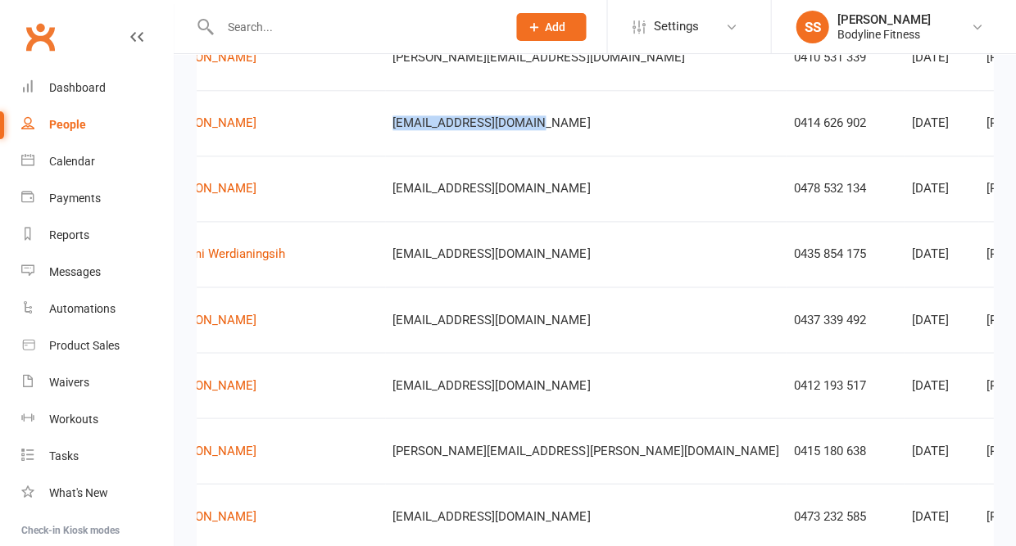
copy span "susanafina@live.com.au"
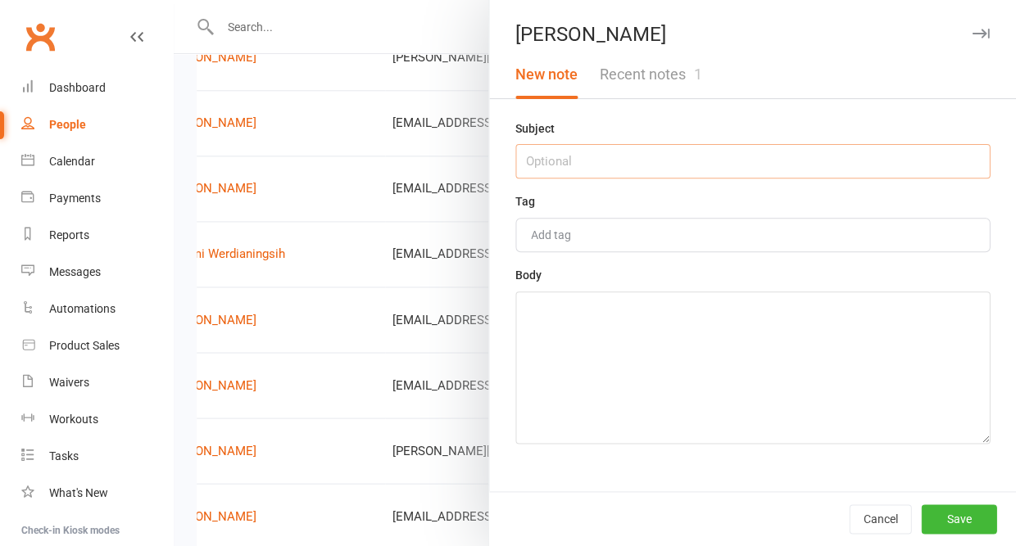
click at [766, 158] on input "text" at bounding box center [752, 161] width 474 height 34
type input "17/9 - no answer"
click at [690, 392] on textarea at bounding box center [752, 368] width 474 height 152
type textarea "voicemail, text and email sent"
click at [968, 521] on button "Save" at bounding box center [958, 519] width 75 height 29
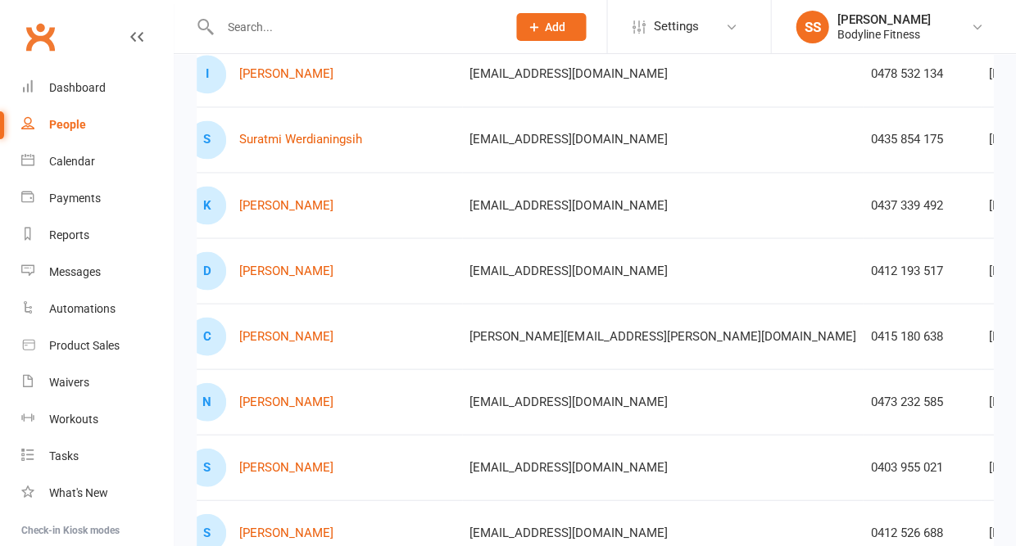
scroll to position [377, 0]
drag, startPoint x: 373, startPoint y: 84, endPoint x: 496, endPoint y: 82, distance: 123.7
click at [496, 82] on td "iravivk17@gmail.com" at bounding box center [662, 74] width 401 height 66
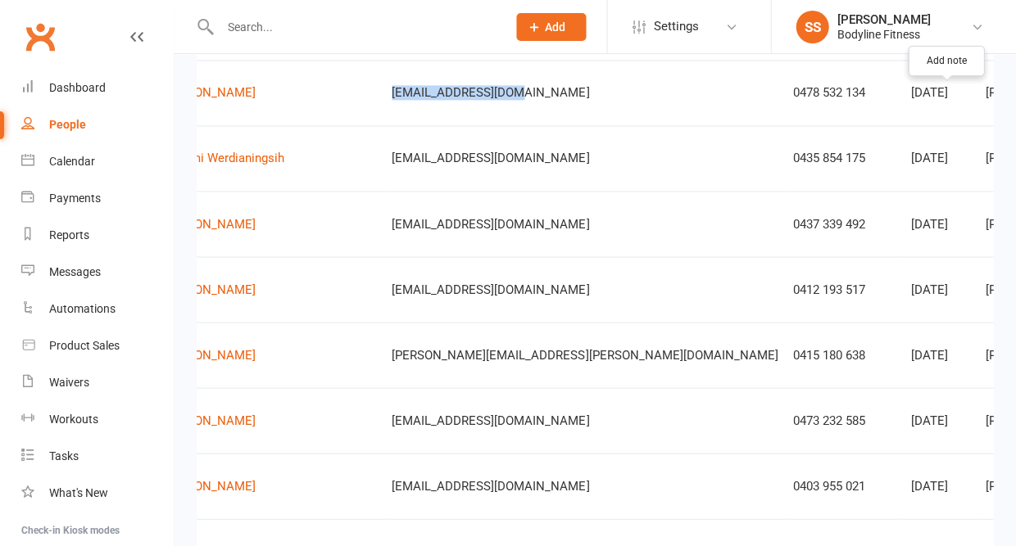
scroll to position [0, 125]
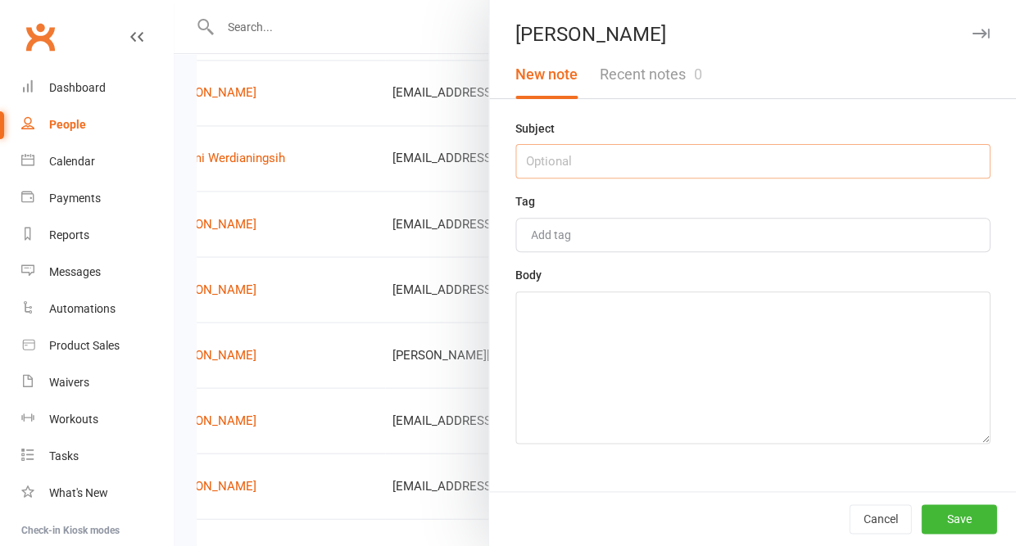
click at [797, 167] on input "text" at bounding box center [752, 161] width 474 height 34
type input "17/9 - no answer"
click at [700, 376] on textarea at bounding box center [752, 368] width 474 height 152
type textarea "voicemail, text and email sent"
click at [954, 518] on button "Save" at bounding box center [958, 519] width 75 height 29
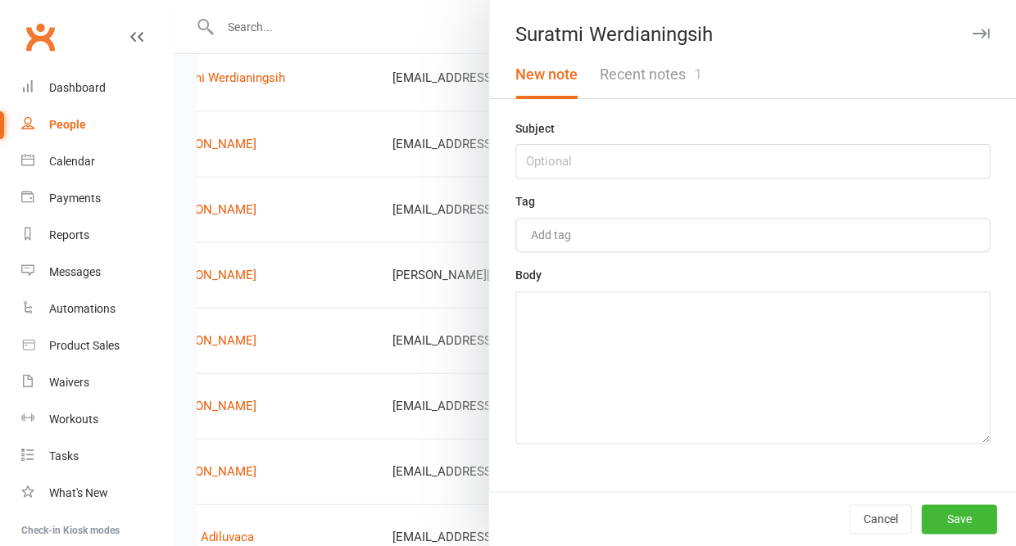
click at [677, 86] on button "Recent notes 1" at bounding box center [650, 75] width 124 height 48
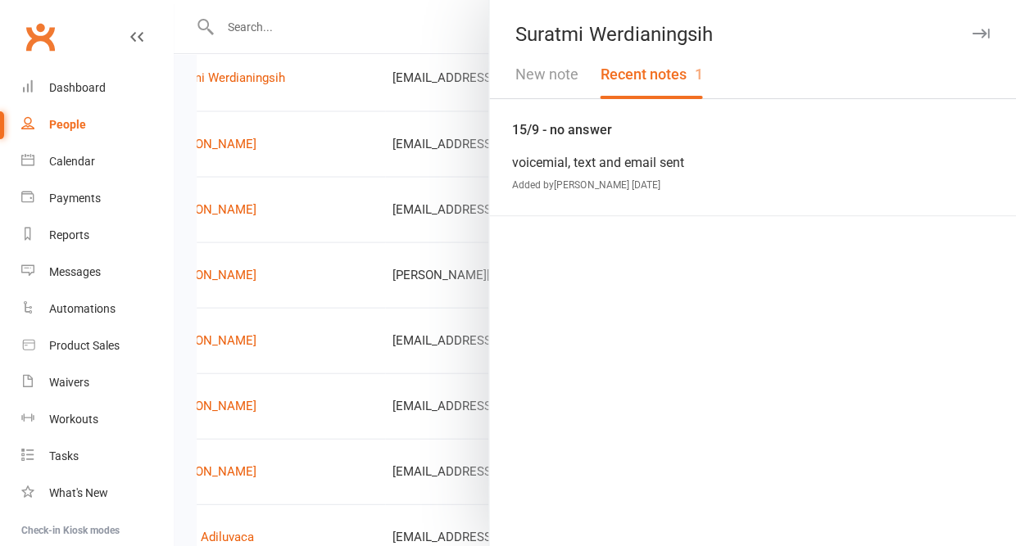
click at [524, 75] on button "New note" at bounding box center [547, 75] width 84 height 48
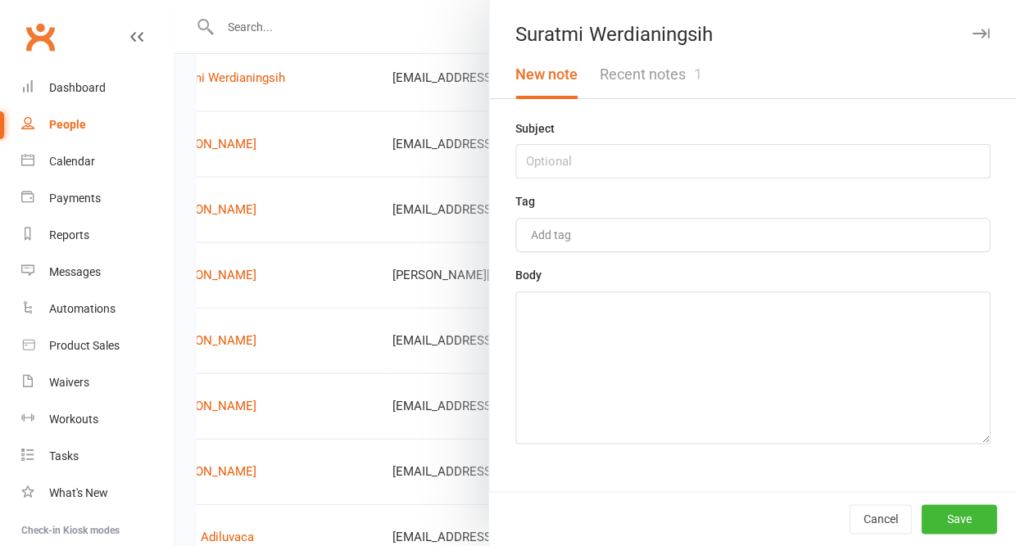
scroll to position [436, 0]
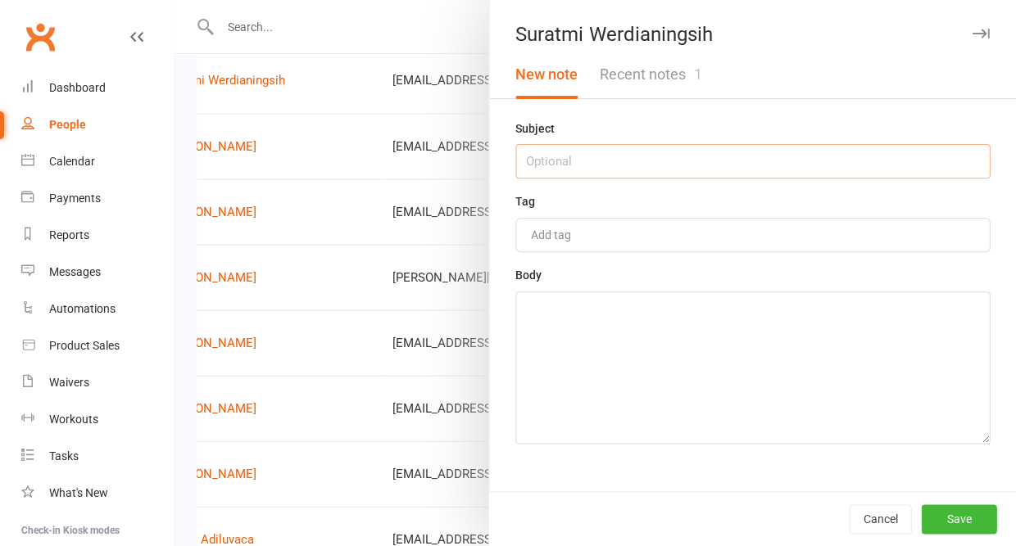
click at [541, 171] on input "text" at bounding box center [752, 161] width 474 height 34
type input "17/9 - no answer"
click at [544, 342] on textarea at bounding box center [752, 368] width 474 height 152
type textarea "follow up text sent"
click at [934, 509] on button "Save" at bounding box center [958, 519] width 75 height 29
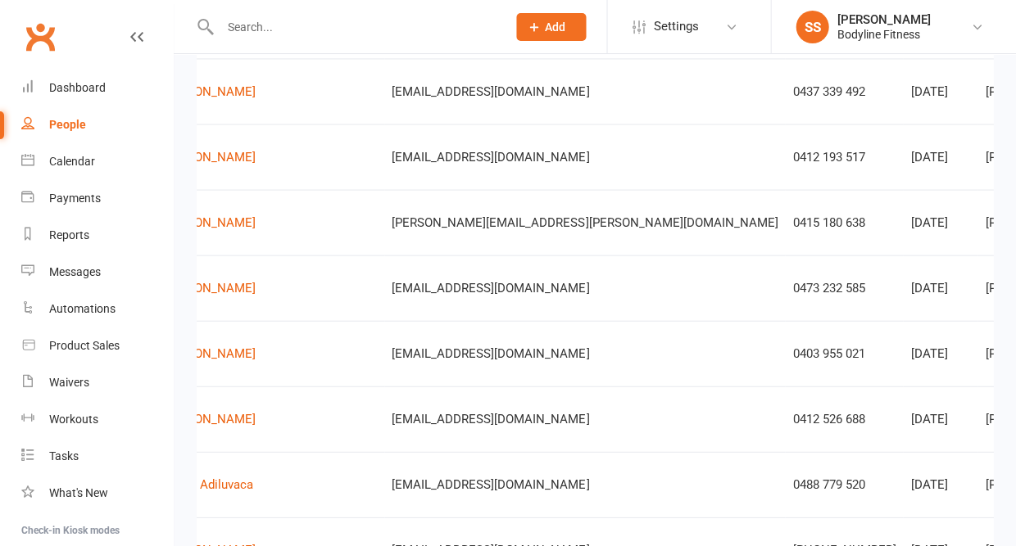
scroll to position [0, 125]
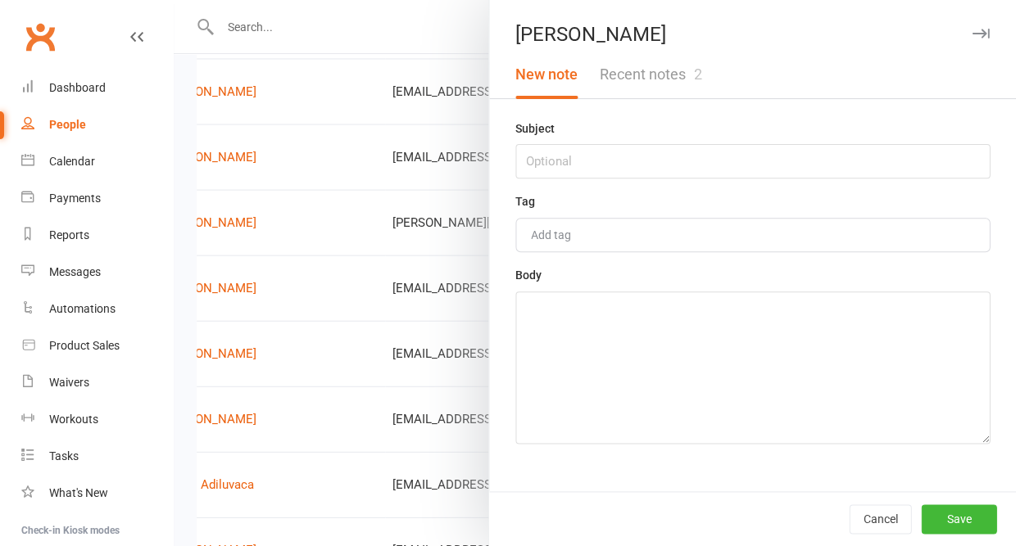
click at [683, 78] on button "Recent notes 2" at bounding box center [650, 75] width 124 height 48
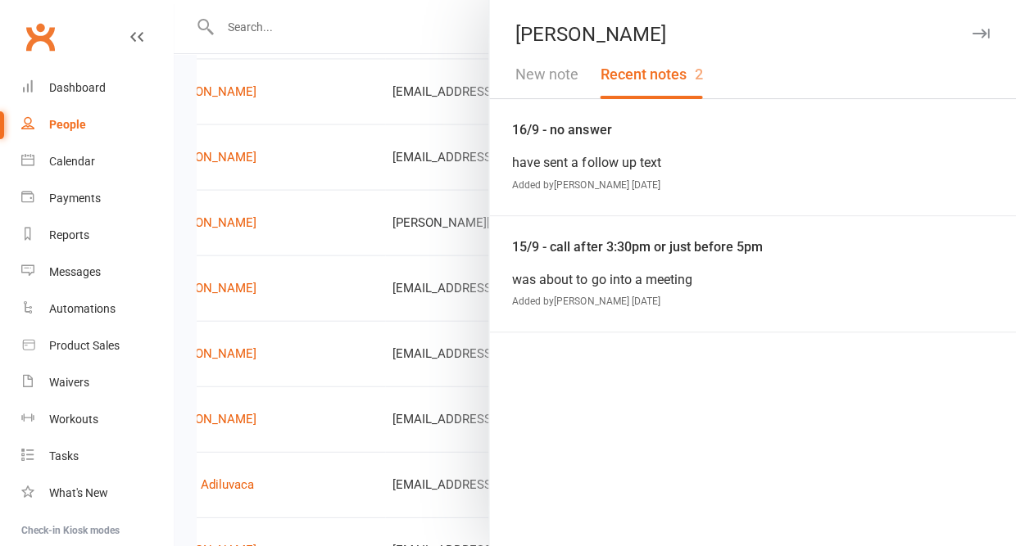
click at [542, 76] on button "New note" at bounding box center [547, 75] width 84 height 48
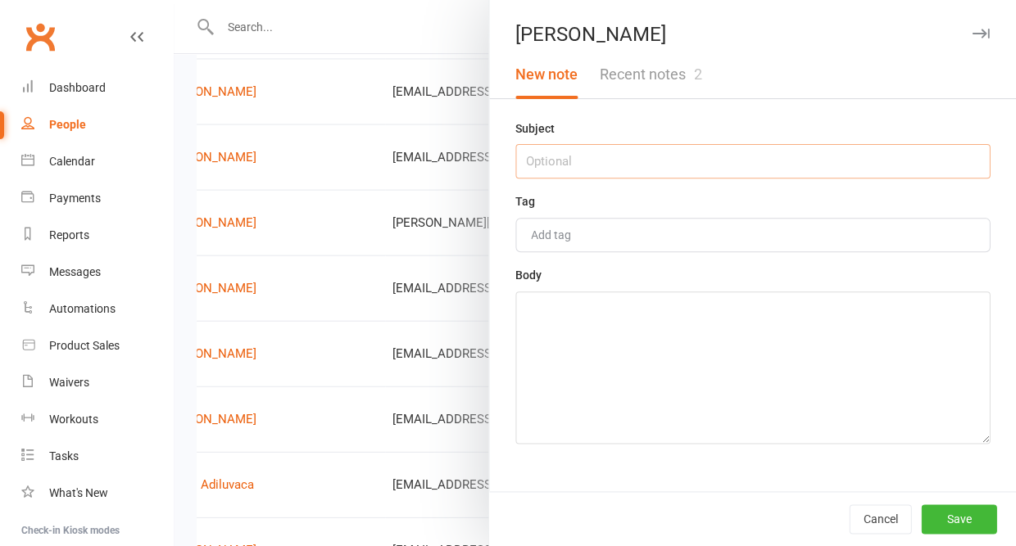
click at [549, 152] on input "text" at bounding box center [752, 161] width 474 height 34
type input "17/9 - no answer"
click at [578, 337] on textarea at bounding box center [752, 368] width 474 height 152
type textarea "o"
type textarea "follow up sent with questions"
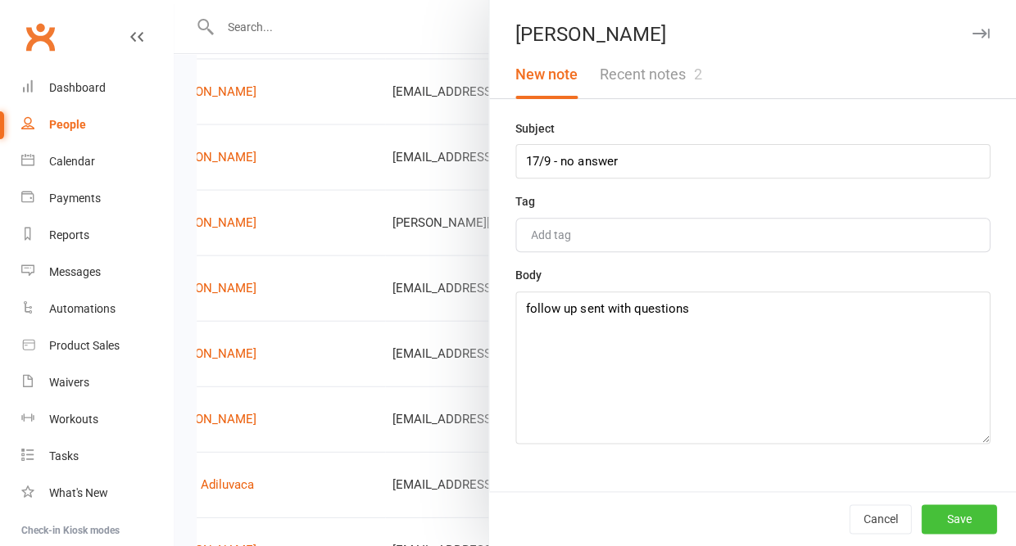
click at [950, 515] on button "Save" at bounding box center [958, 519] width 75 height 29
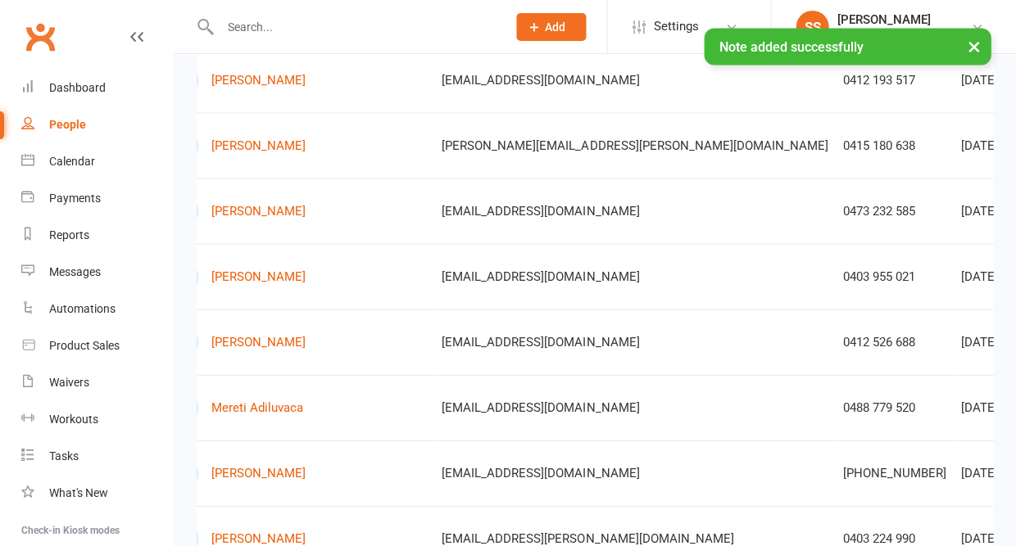
scroll to position [0, 116]
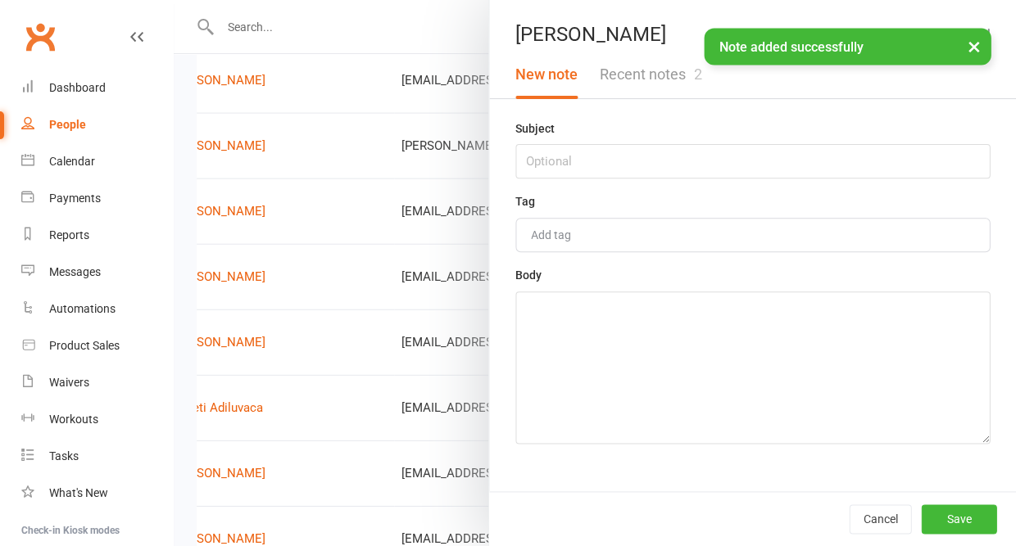
click at [649, 71] on button "Recent notes 2" at bounding box center [650, 75] width 124 height 48
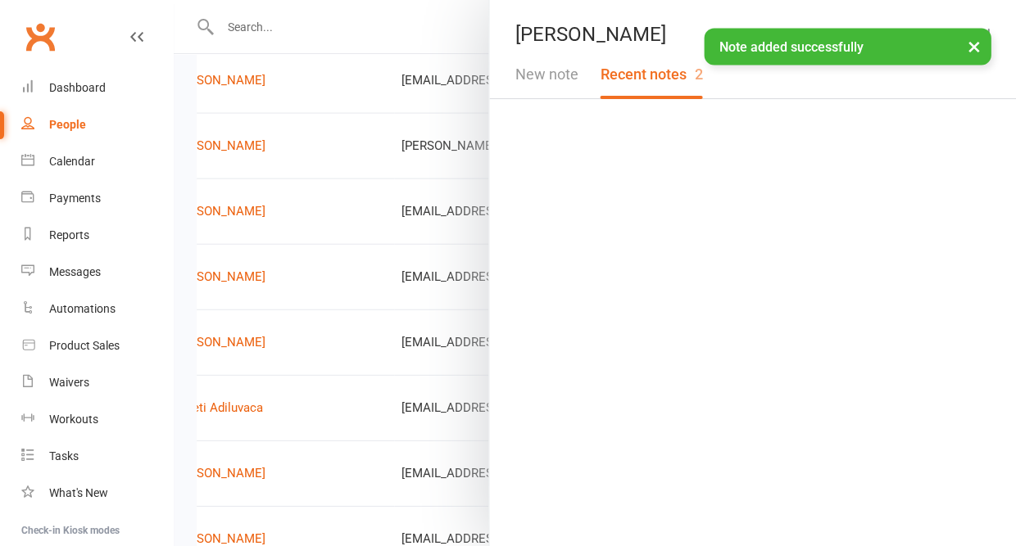
scroll to position [568, 0]
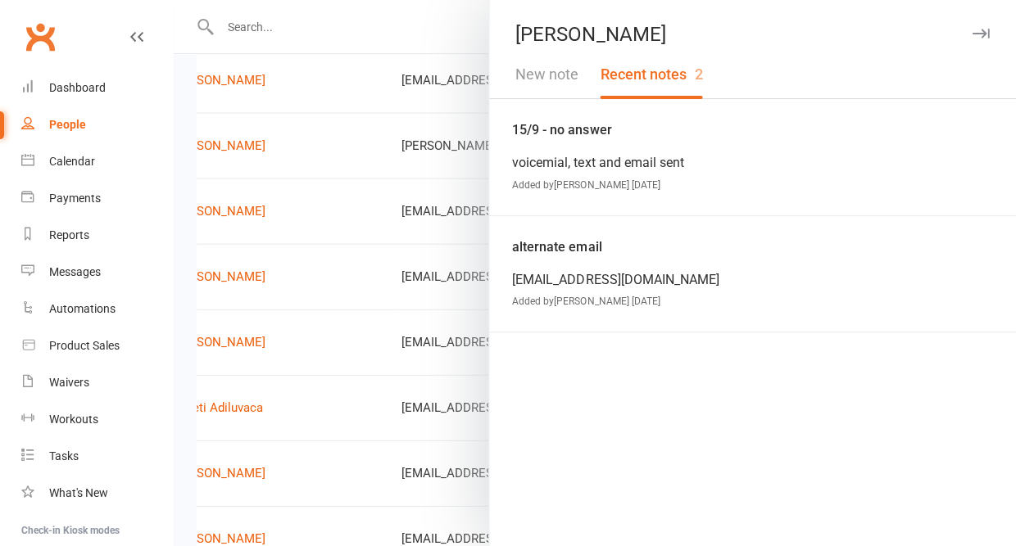
click at [565, 77] on button "New note" at bounding box center [547, 75] width 84 height 48
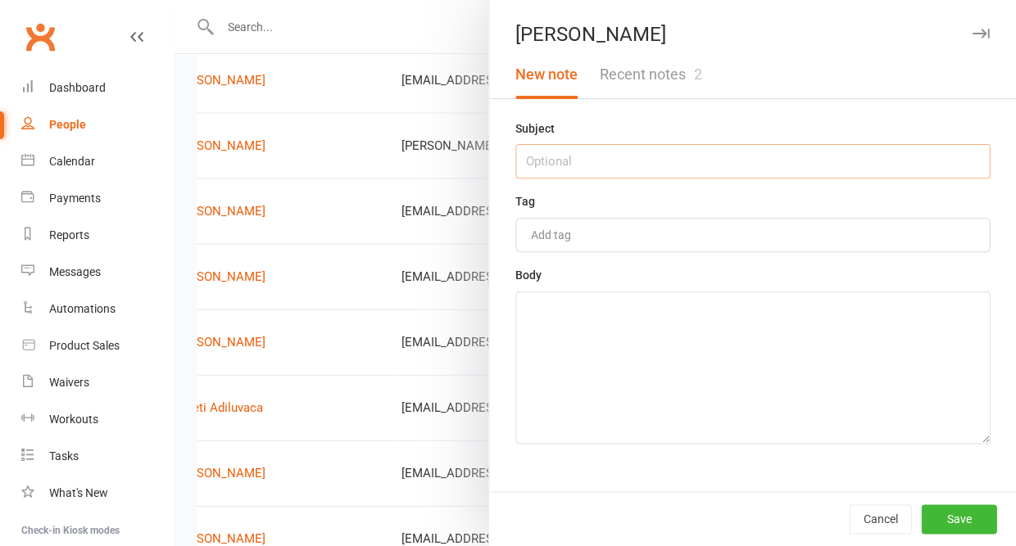
click at [560, 161] on input "text" at bounding box center [752, 161] width 474 height 34
type input "17/9 - no answer"
click at [541, 342] on textarea at bounding box center [752, 368] width 474 height 152
type textarea "follow up sent with questions"
click at [958, 523] on button "Save" at bounding box center [958, 519] width 75 height 29
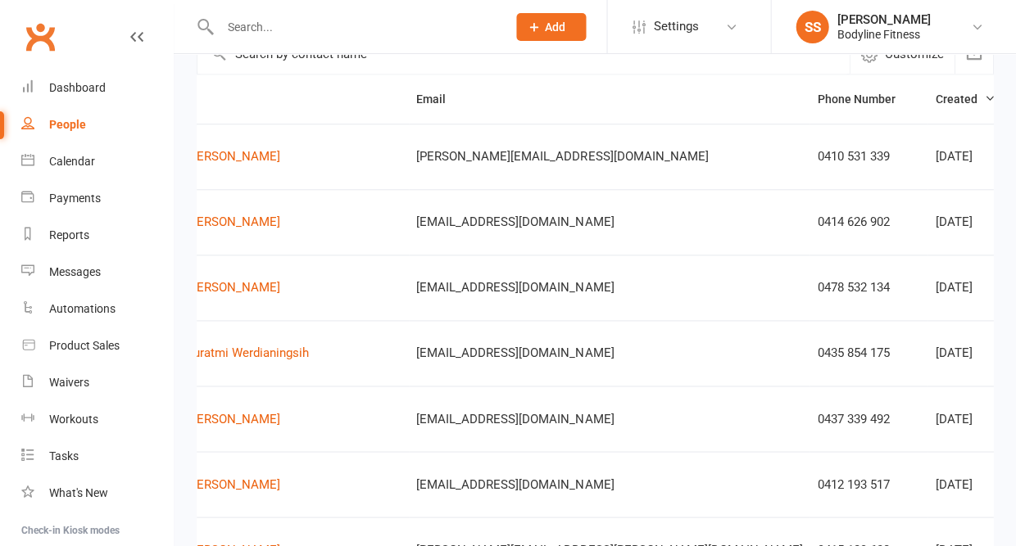
scroll to position [104, 0]
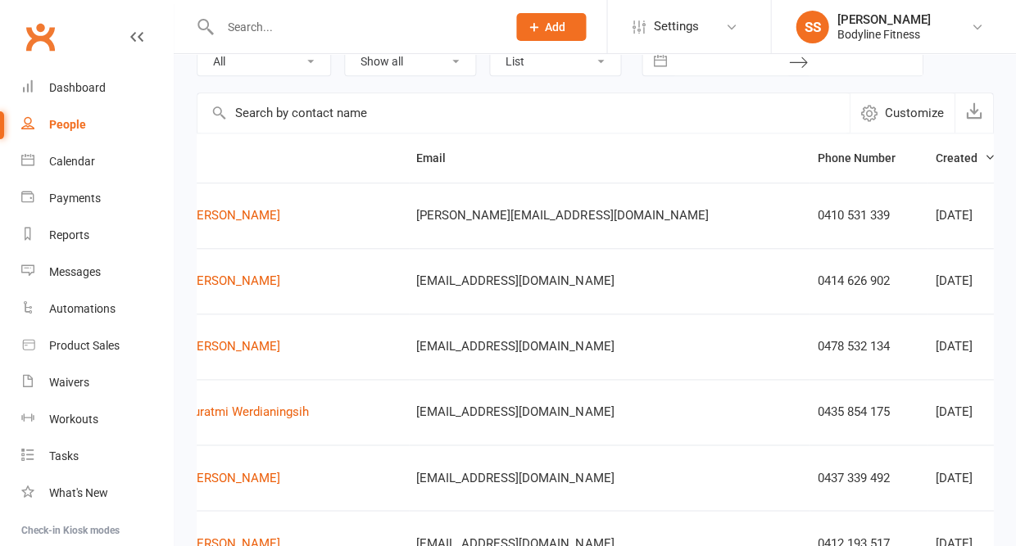
select select "New Lead"
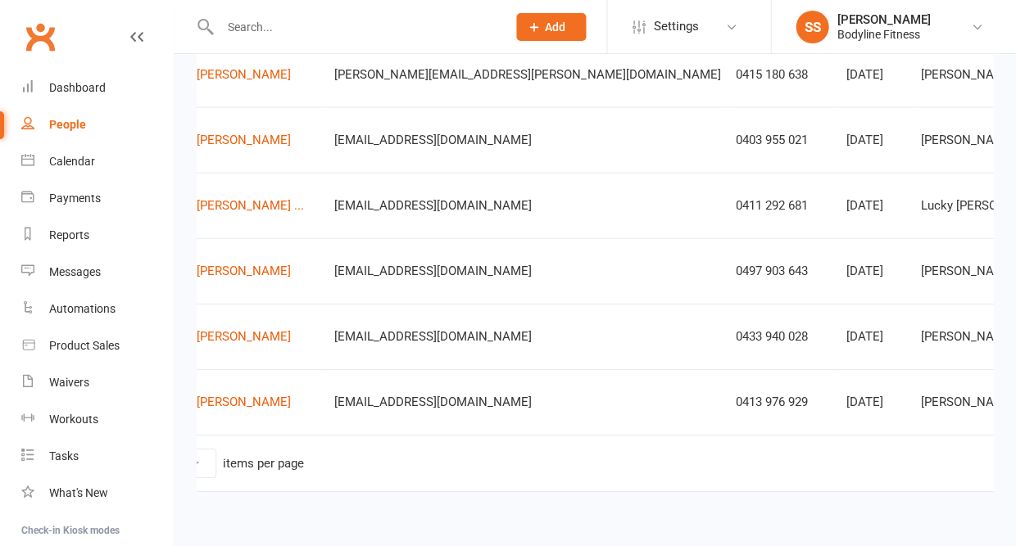
scroll to position [638, 0]
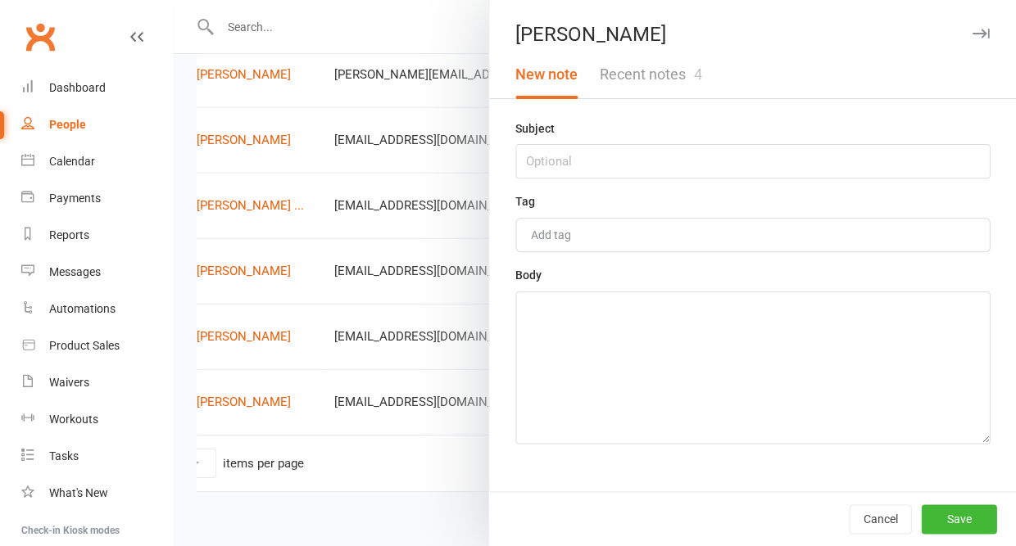
click at [759, 132] on div "Subject" at bounding box center [752, 149] width 474 height 60
click at [744, 152] on input "text" at bounding box center [752, 161] width 474 height 34
type input "17/9 - no answer"
click at [710, 351] on textarea at bounding box center [752, 368] width 474 height 152
type textarea "no follow up sent"
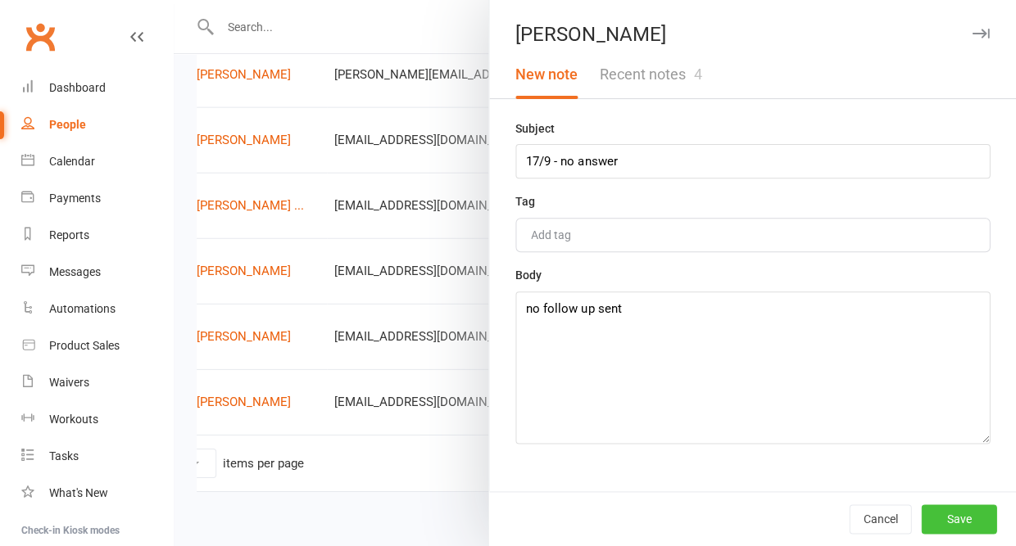
click at [961, 511] on button "Save" at bounding box center [958, 519] width 75 height 29
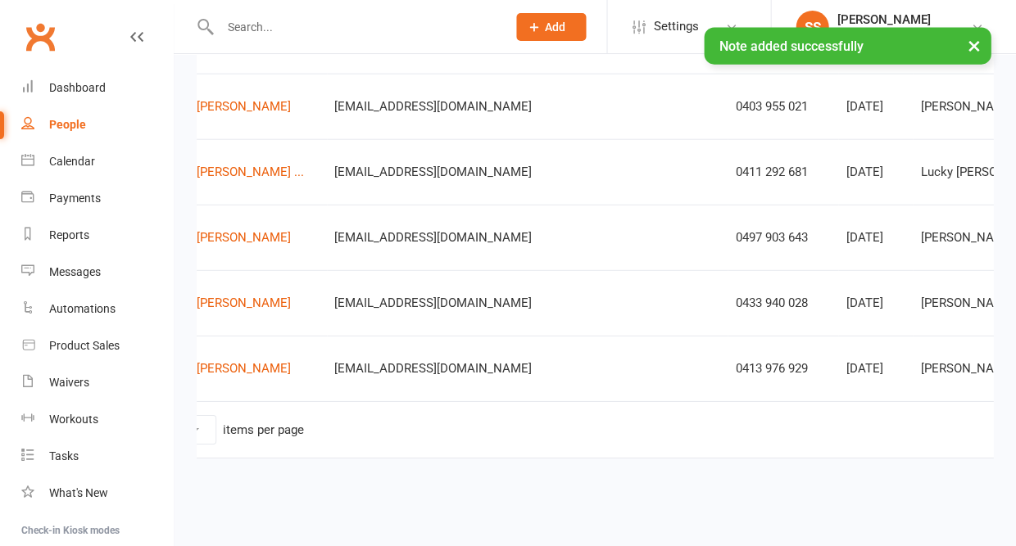
scroll to position [675, 0]
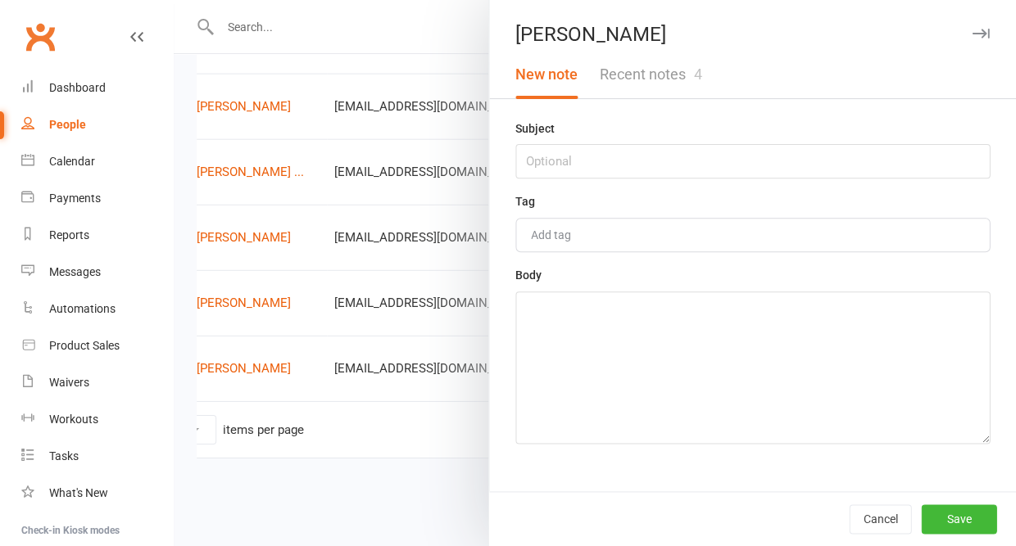
click at [670, 76] on button "Recent notes 4" at bounding box center [650, 75] width 124 height 48
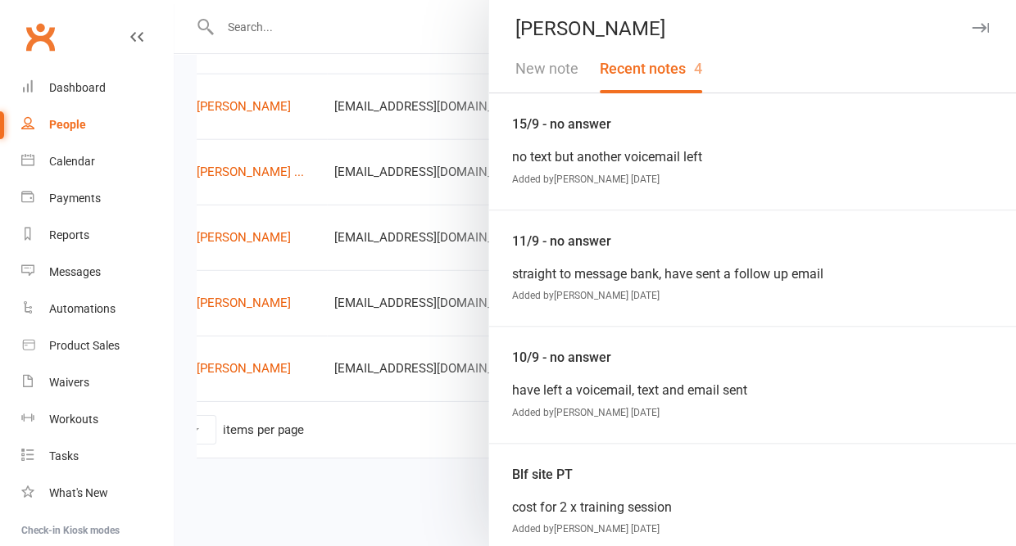
scroll to position [0, 0]
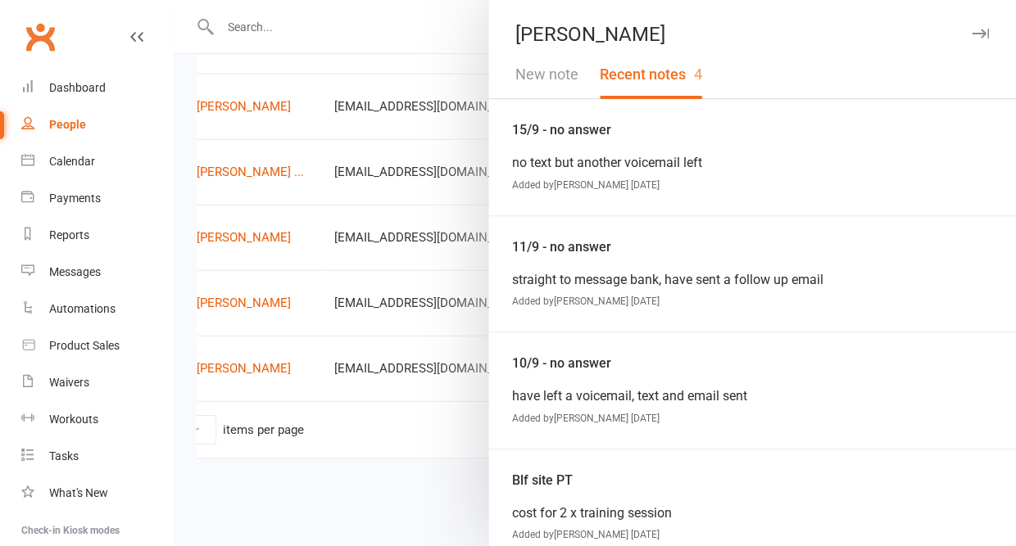
click at [559, 80] on button "New note" at bounding box center [547, 75] width 84 height 48
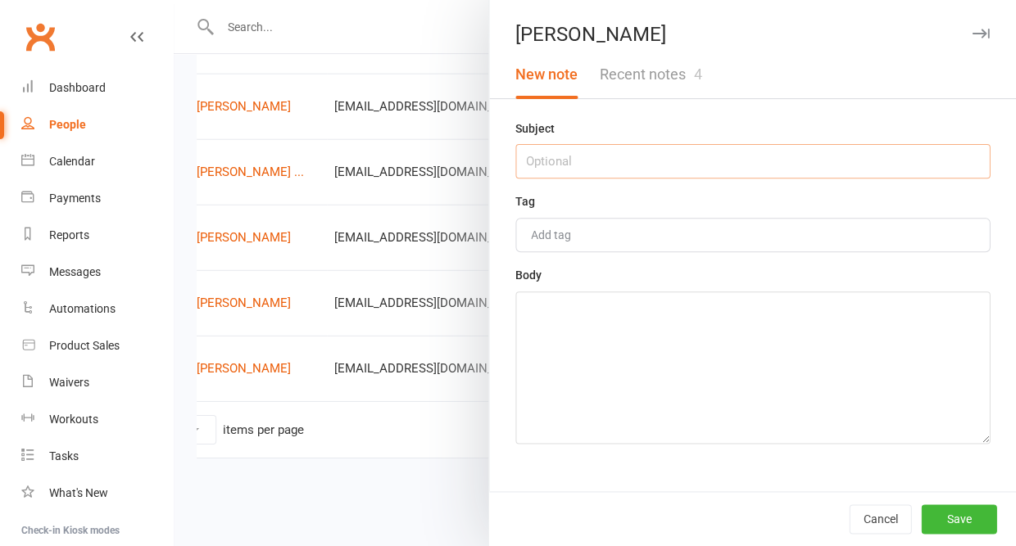
click at [555, 161] on input "text" at bounding box center [752, 161] width 474 height 34
type input "17/9 - said I was pushy"
click at [531, 398] on textarea at bounding box center [752, 368] width 474 height 152
type textarea "going into drip"
click at [949, 515] on button "Save" at bounding box center [958, 519] width 75 height 29
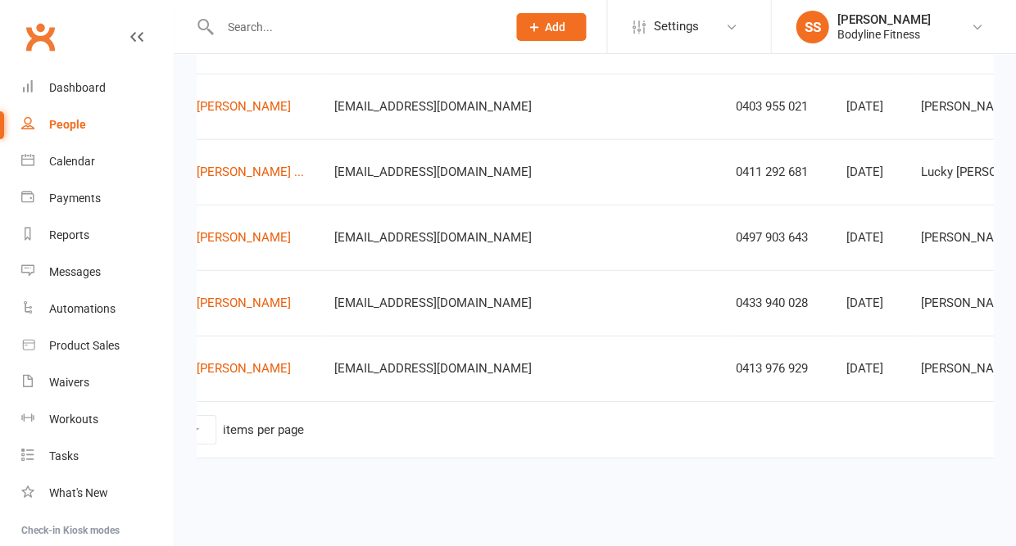
scroll to position [672, 0]
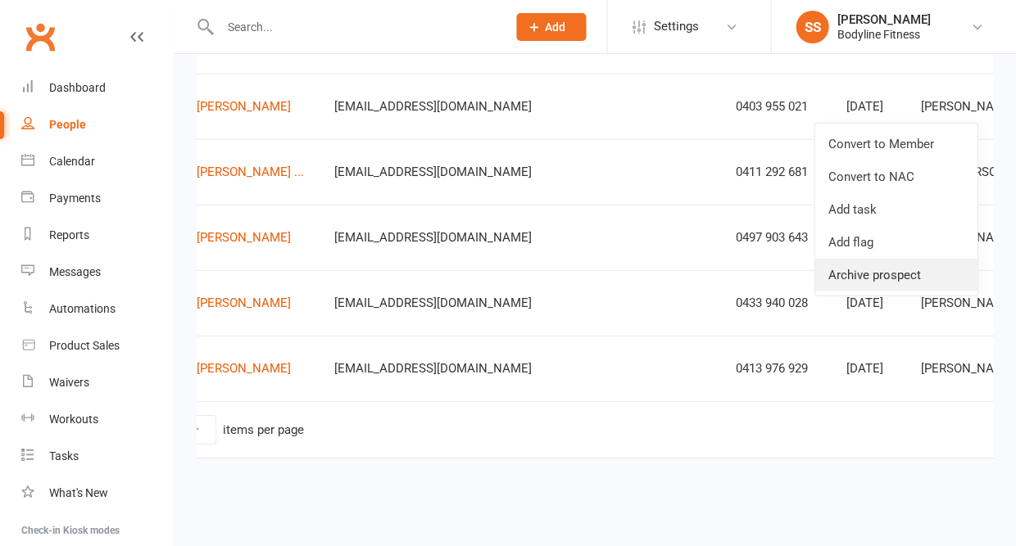
click at [871, 276] on link "Archive prospect" at bounding box center [895, 275] width 162 height 33
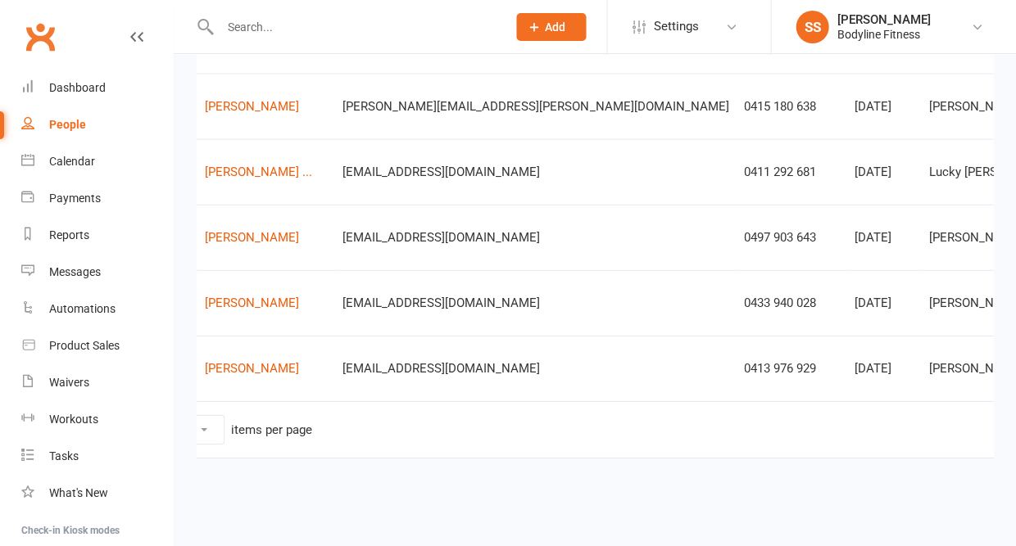
scroll to position [610, 0]
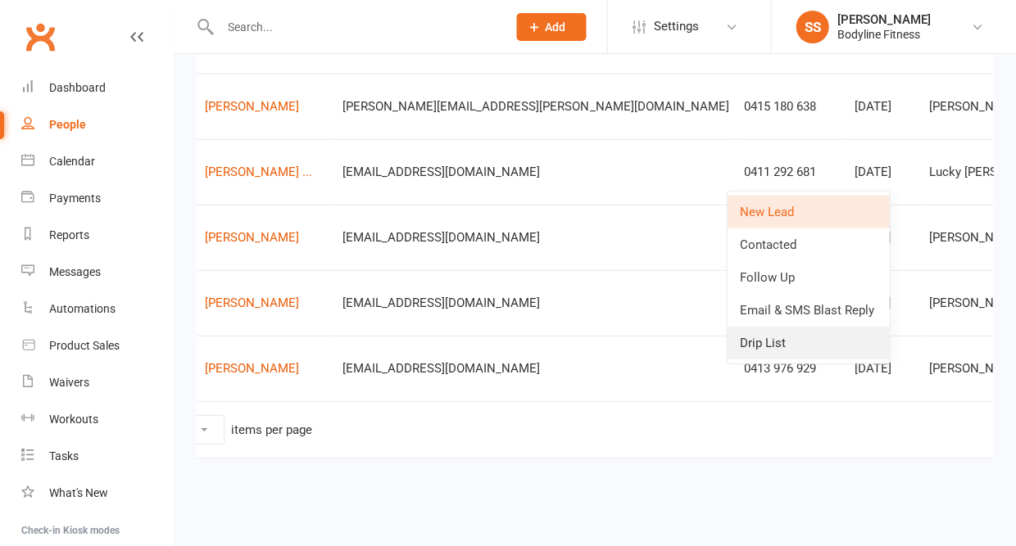
click at [800, 342] on link "Drip List" at bounding box center [808, 343] width 162 height 33
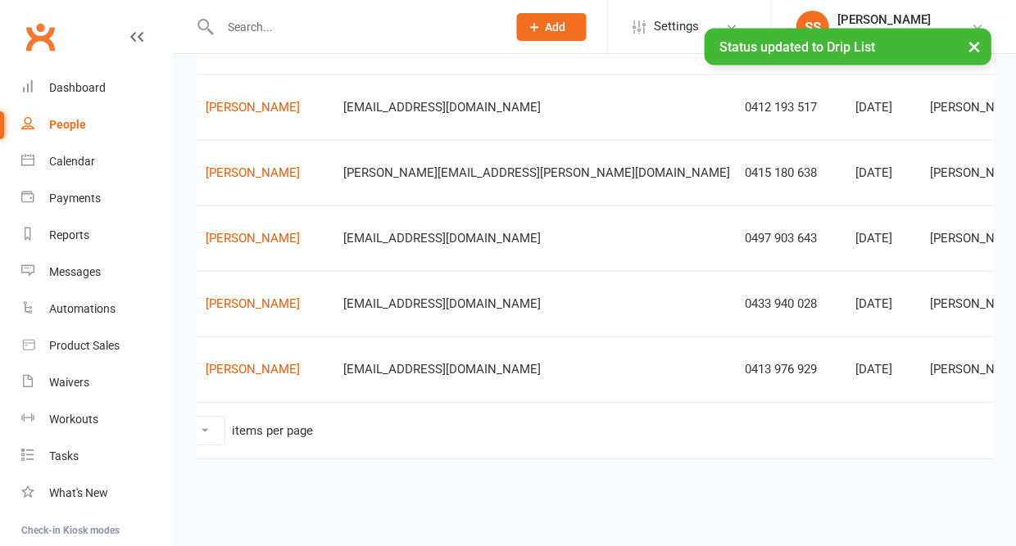
scroll to position [545, 0]
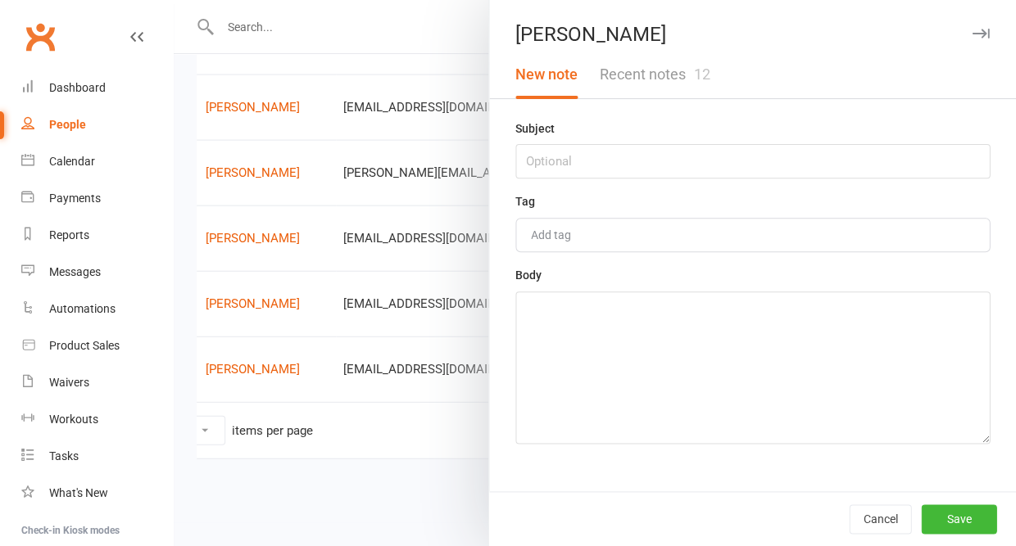
click at [671, 78] on button "Recent notes 12" at bounding box center [654, 75] width 132 height 48
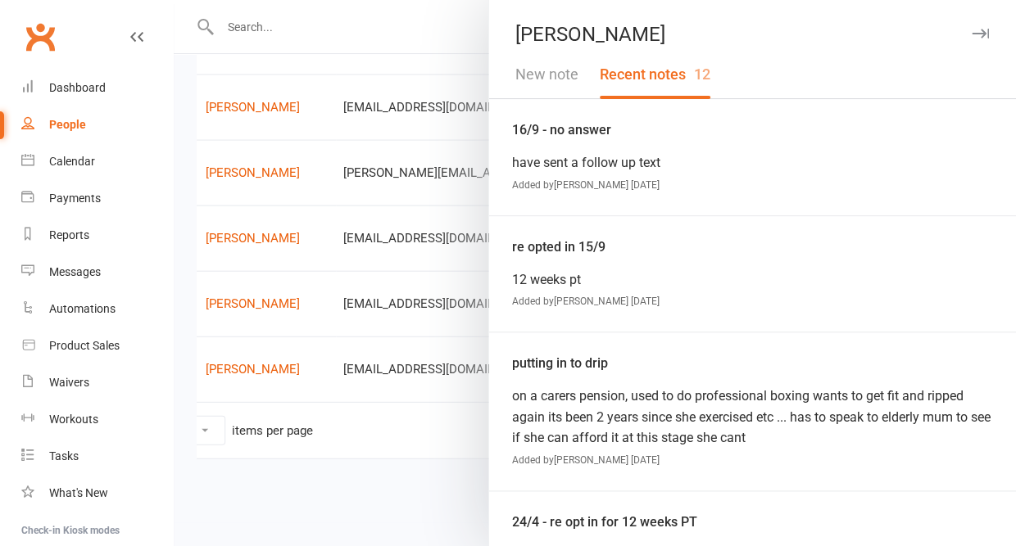
scroll to position [0, 0]
click at [550, 72] on button "New note" at bounding box center [547, 75] width 84 height 48
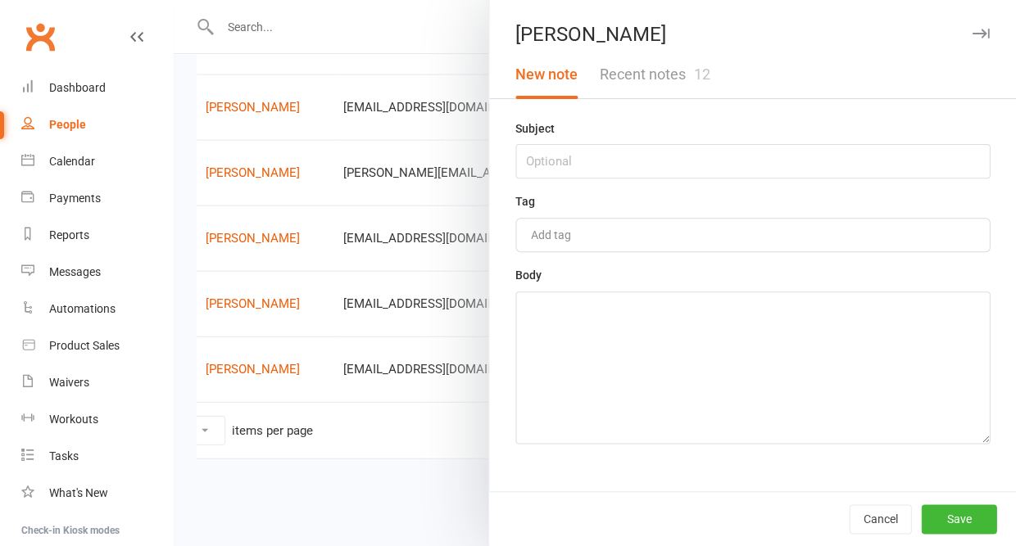
scroll to position [540, 0]
click at [548, 158] on input "text" at bounding box center [752, 161] width 474 height 34
type input "17/9 - called back"
click at [559, 316] on textarea at bounding box center [752, 368] width 474 height 152
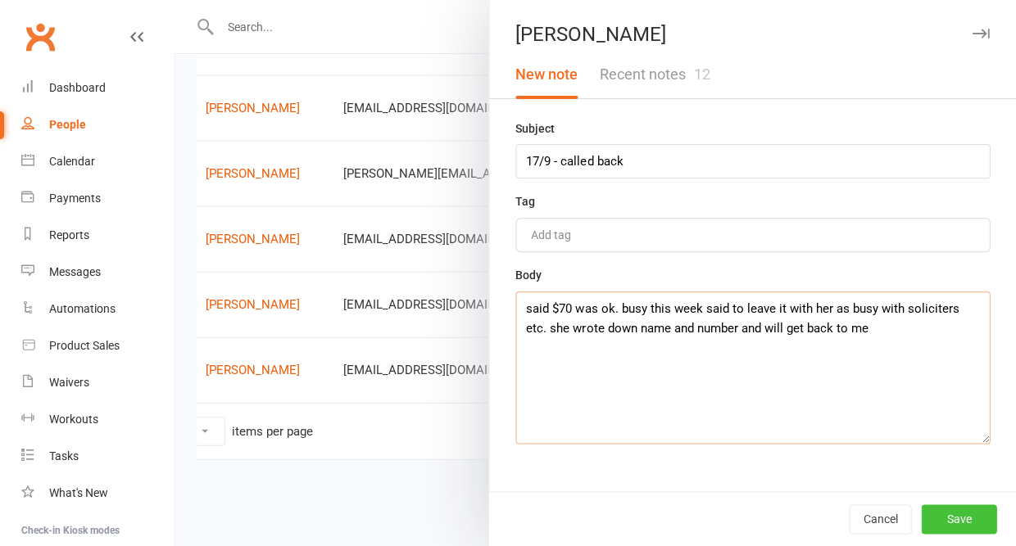
type textarea "said $70 was ok. busy this week said to leave it with her as busy with solicite…"
click at [981, 509] on button "Save" at bounding box center [958, 519] width 75 height 29
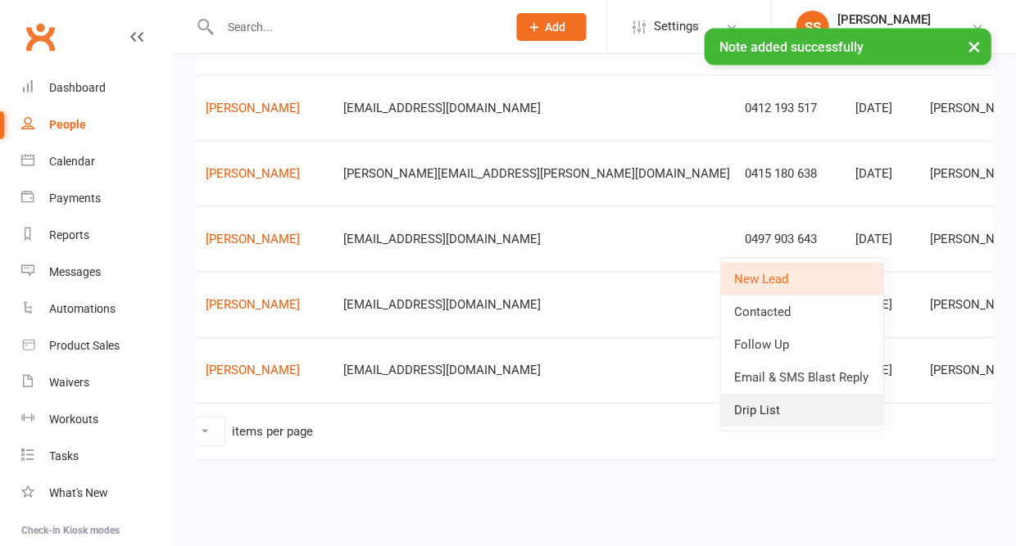
click at [775, 404] on link "Drip List" at bounding box center [801, 409] width 162 height 33
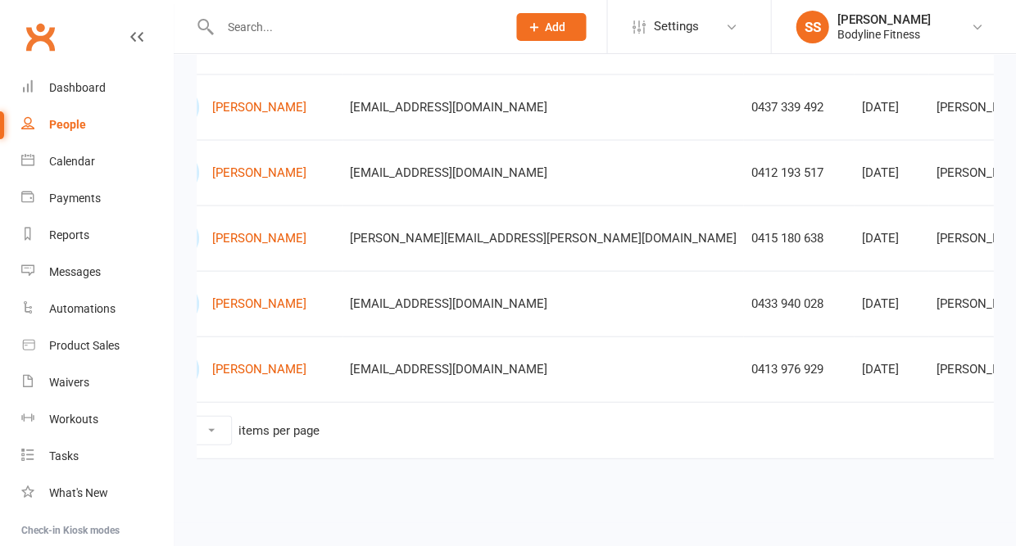
scroll to position [479, 0]
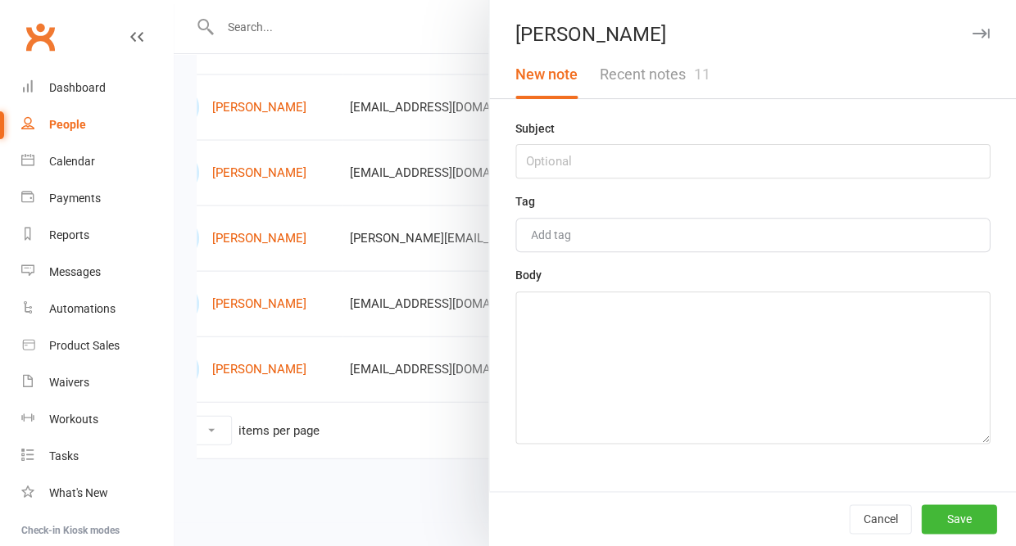
scroll to position [471, 0]
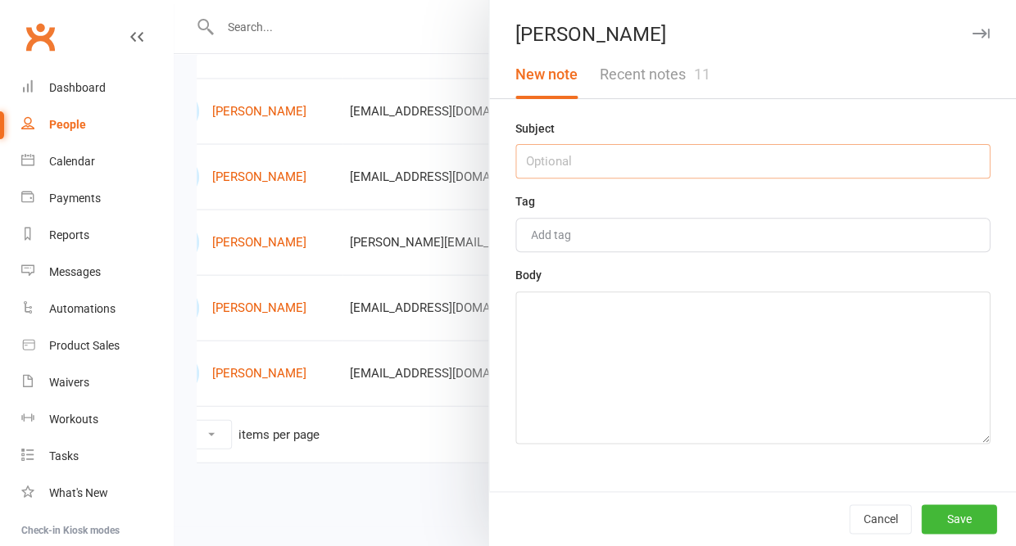
click at [686, 154] on input "text" at bounding box center [752, 161] width 474 height 34
type input "17/9 - no answer"
click at [717, 355] on textarea at bounding box center [752, 368] width 474 height 152
type textarea "no answer, have sent a follow up"
click at [962, 522] on button "Save" at bounding box center [958, 519] width 75 height 29
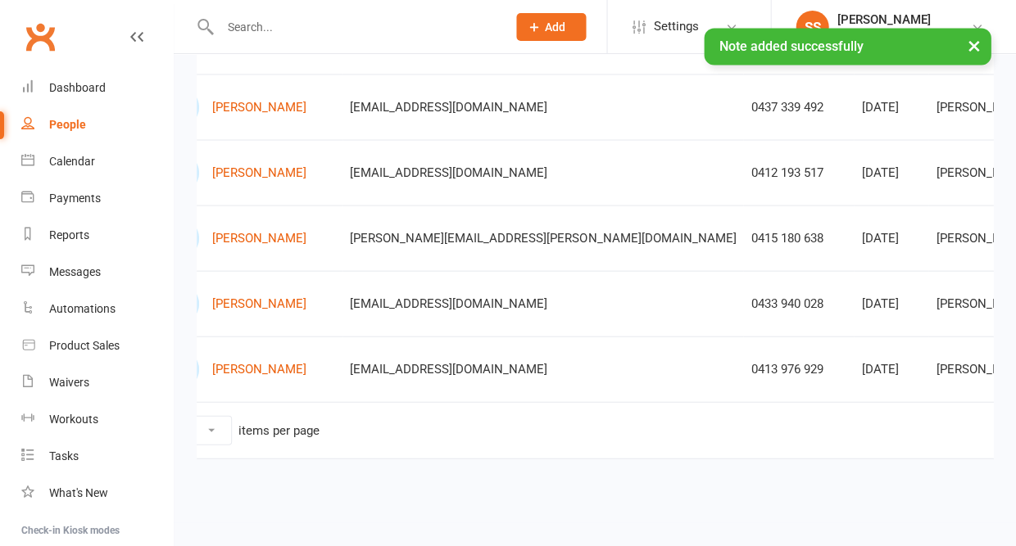
scroll to position [479, 0]
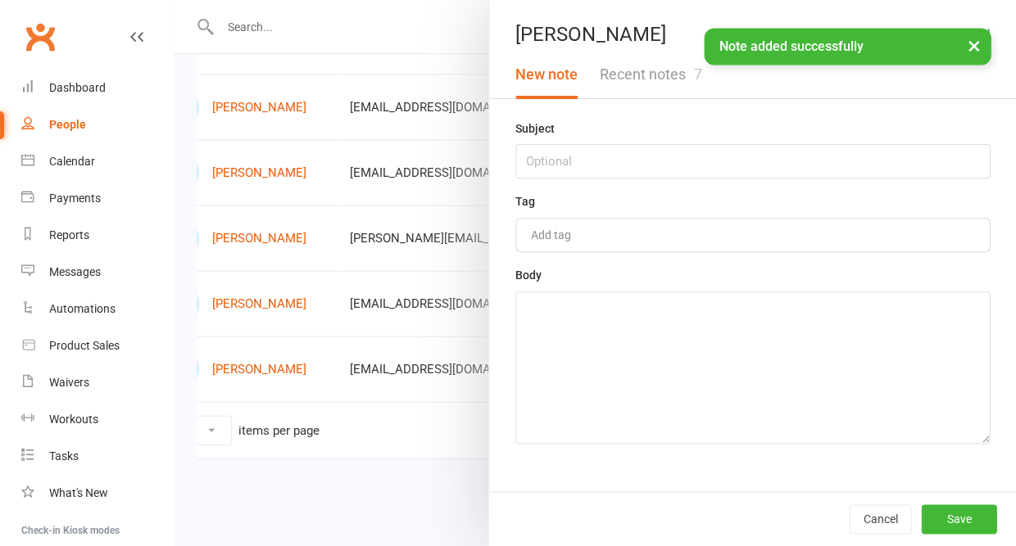
click at [677, 93] on button "Recent notes 7" at bounding box center [650, 75] width 124 height 48
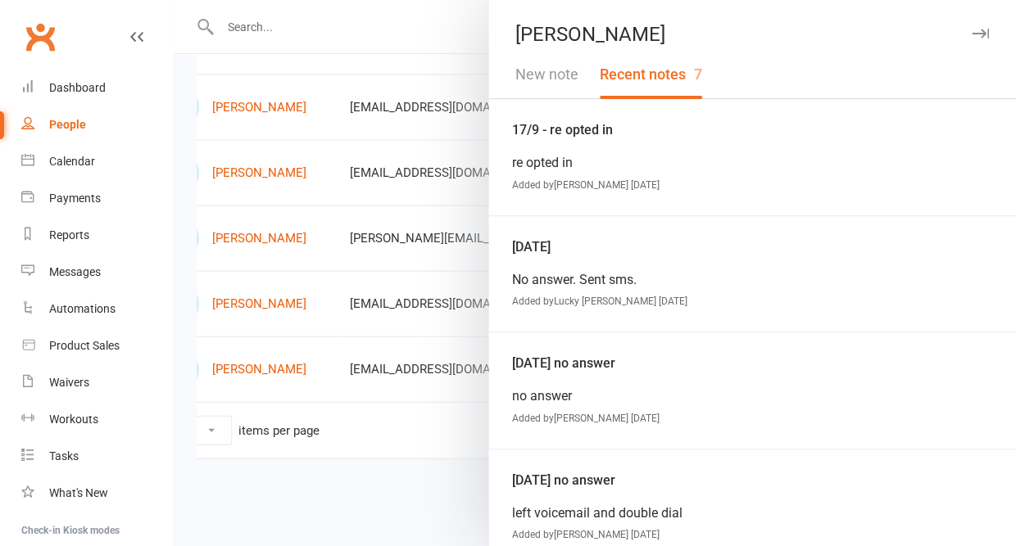
scroll to position [0, 0]
click at [986, 38] on icon "button" at bounding box center [979, 34] width 17 height 10
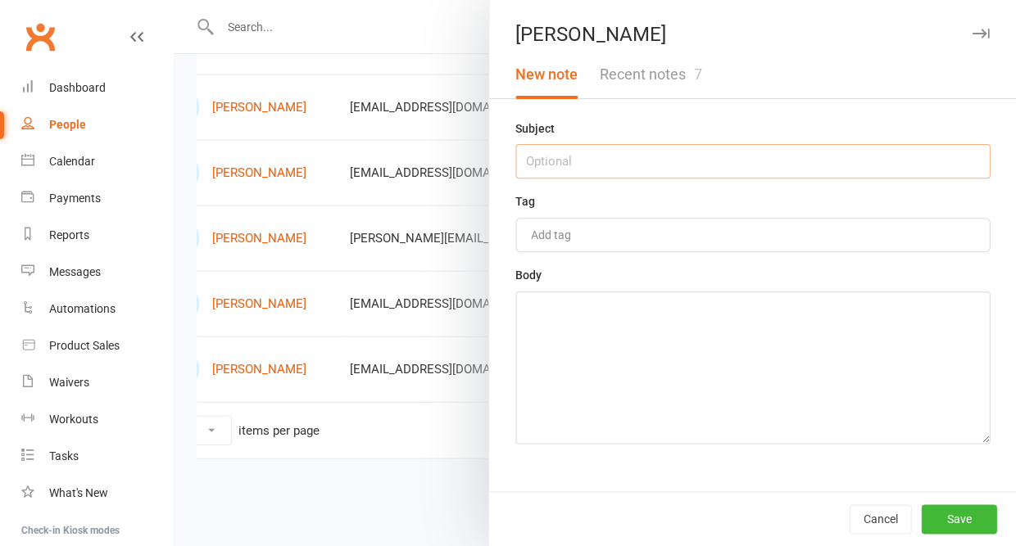
click at [750, 162] on input "text" at bounding box center [752, 161] width 474 height 34
type input "17/9 - no answer"
click at [740, 339] on textarea at bounding box center [752, 368] width 474 height 152
type textarea "follow up text sent no email"
click at [979, 514] on button "Save" at bounding box center [958, 519] width 75 height 29
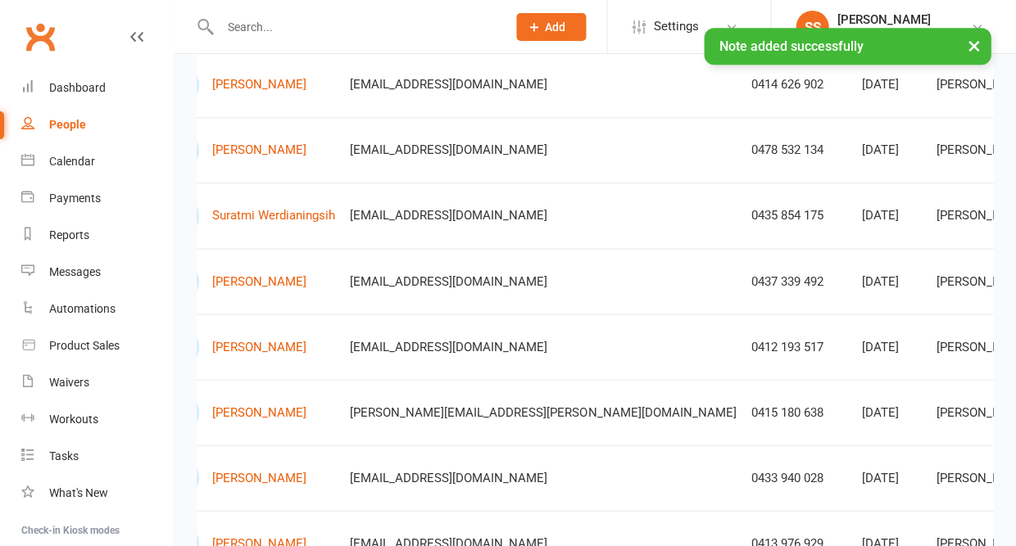
scroll to position [46, 0]
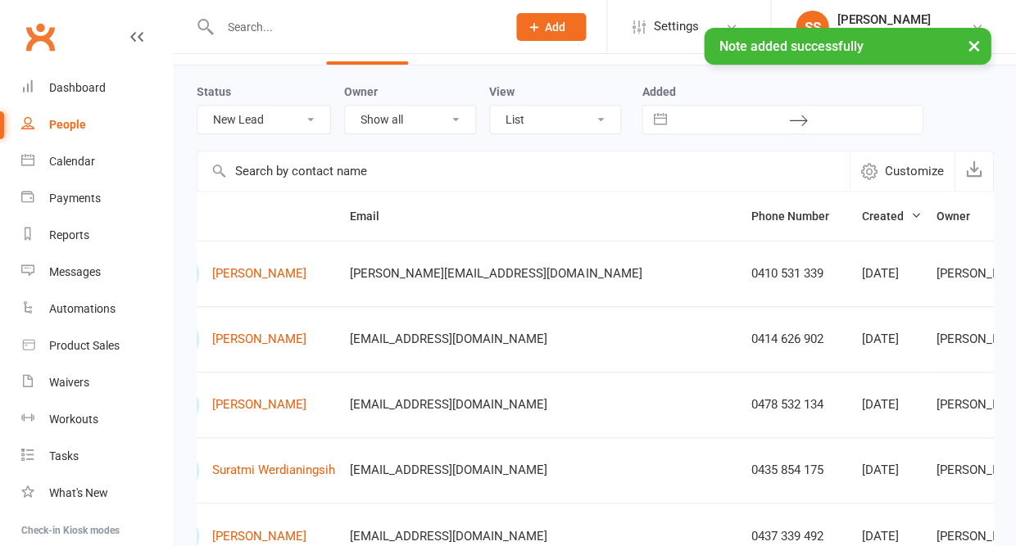
select select "Contacted"
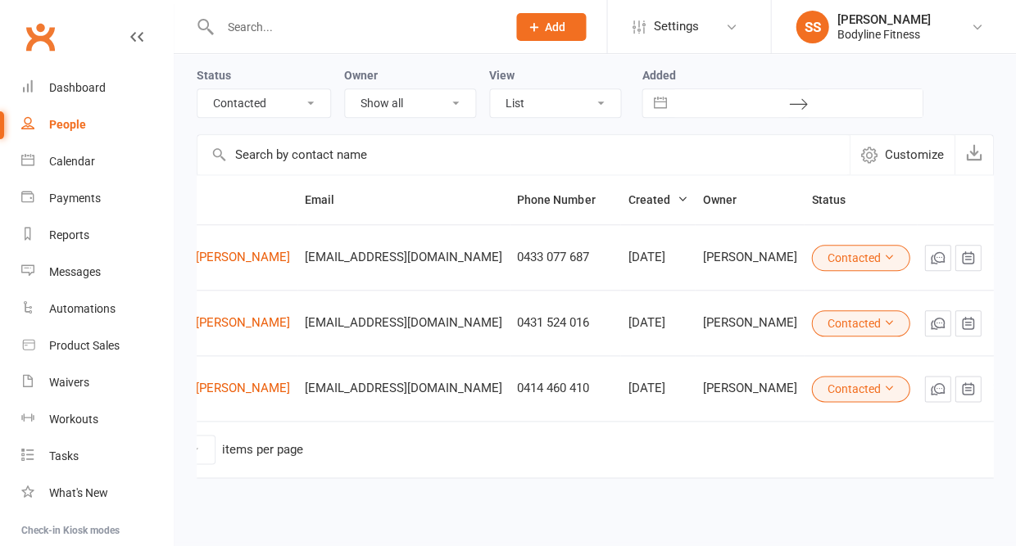
scroll to position [0, 91]
click at [960, 330] on icon "button" at bounding box center [968, 323] width 16 height 16
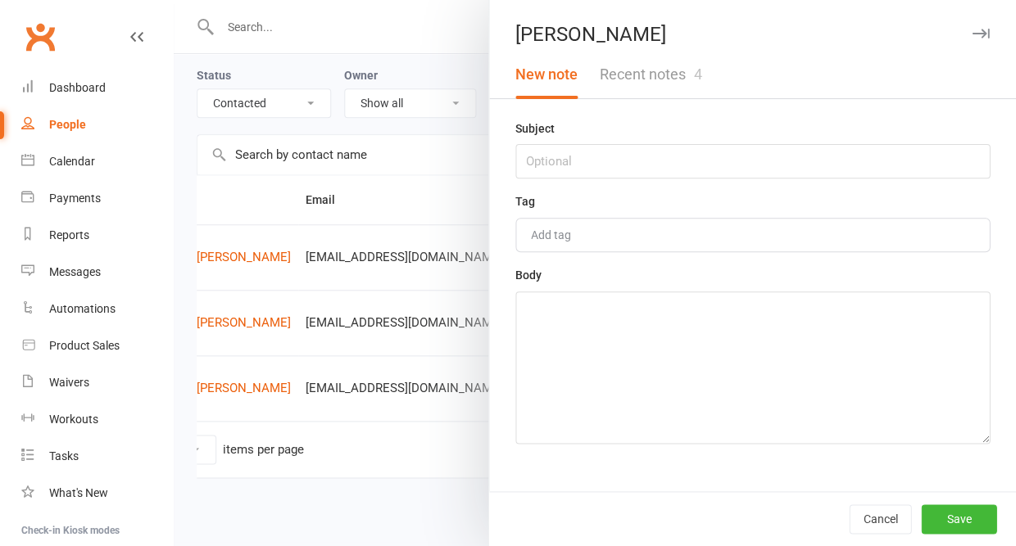
click at [700, 83] on span "4" at bounding box center [697, 74] width 8 height 17
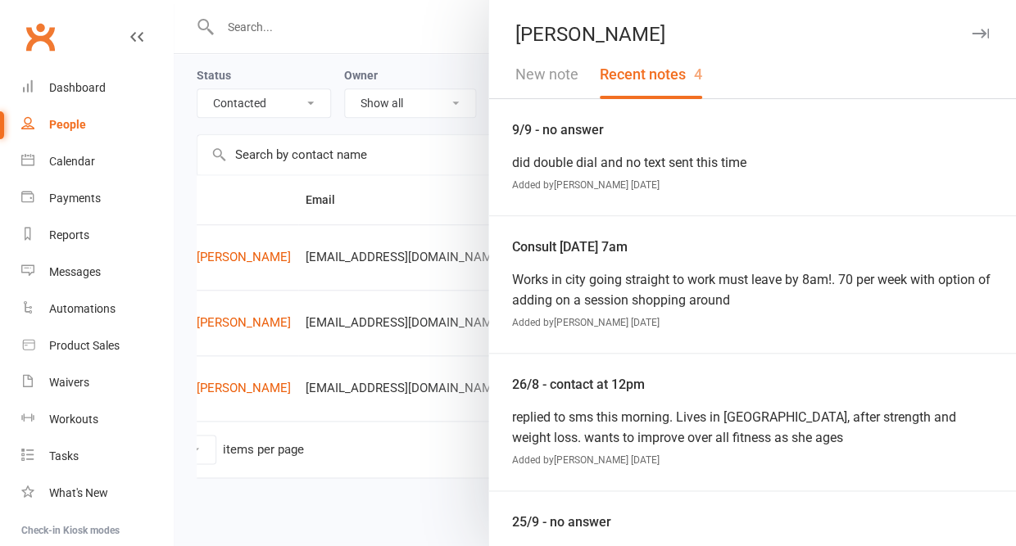
click at [548, 78] on button "New note" at bounding box center [547, 75] width 84 height 48
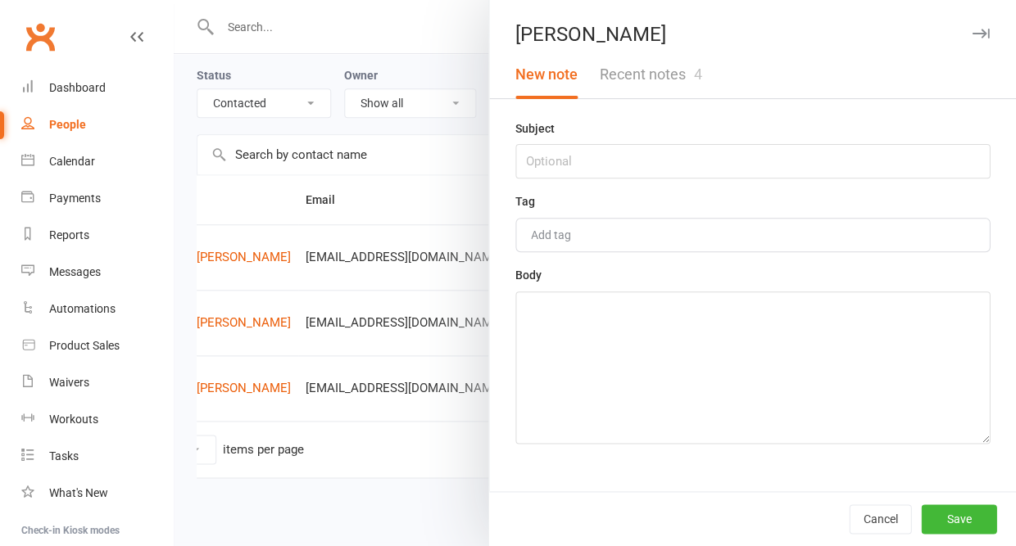
scroll to position [59, 0]
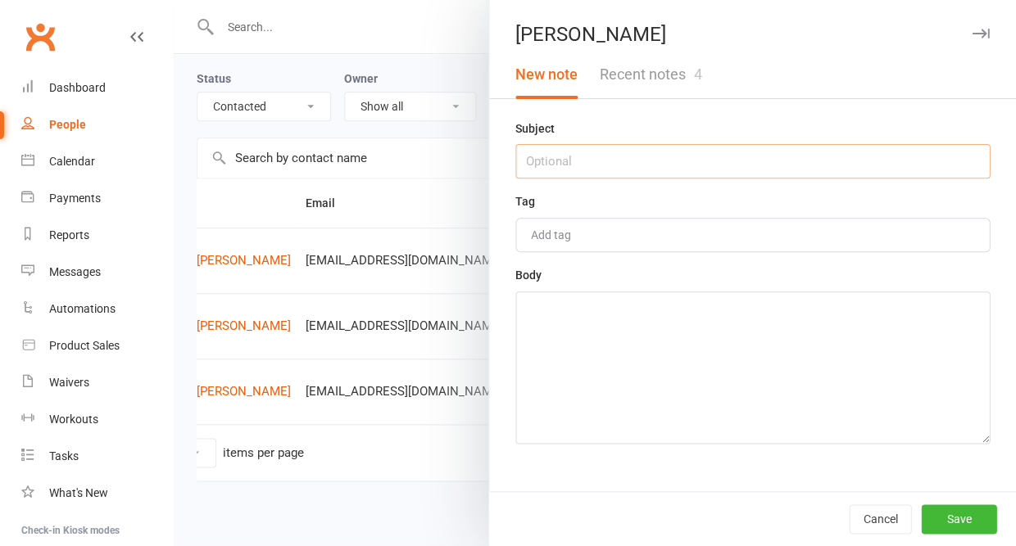
click at [568, 169] on input "text" at bounding box center [752, 161] width 474 height 34
type input "17/9 - no answer"
click at [550, 327] on textarea at bounding box center [752, 368] width 474 height 152
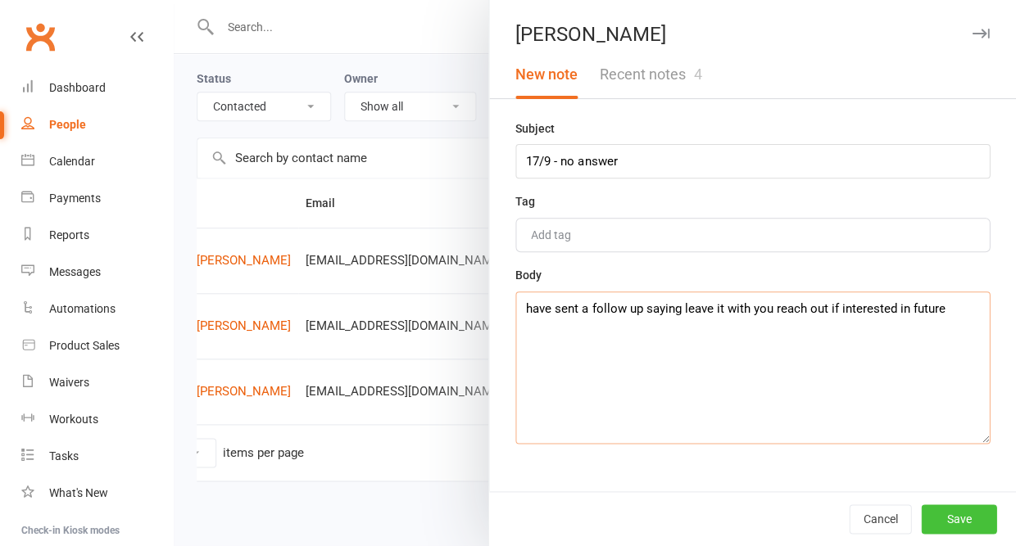
type textarea "have sent a follow up saying leave it with you reach out if interested in future"
click at [971, 518] on button "Save" at bounding box center [958, 519] width 75 height 29
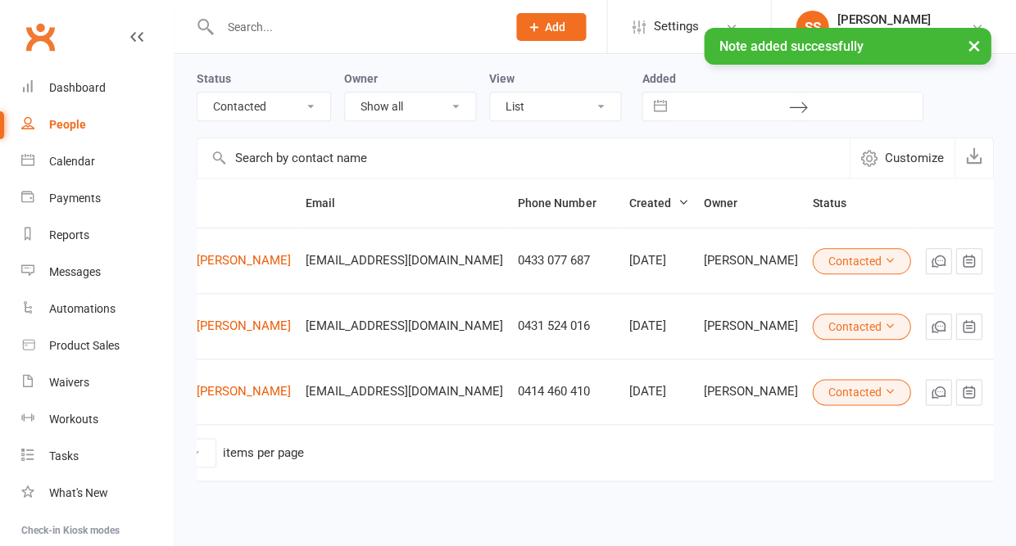
click at [819, 321] on button "Contacted" at bounding box center [861, 327] width 98 height 26
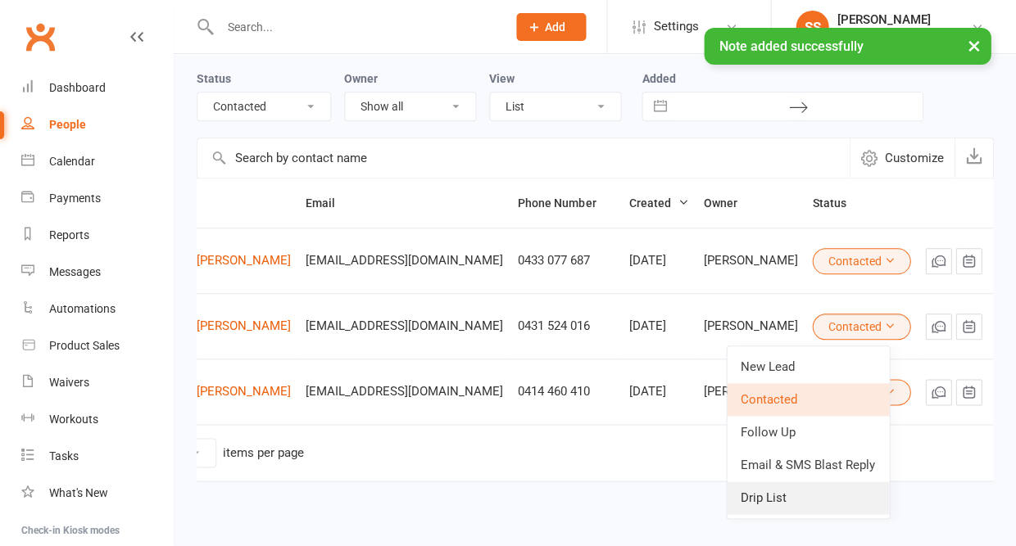
click at [769, 487] on link "Drip List" at bounding box center [808, 498] width 162 height 33
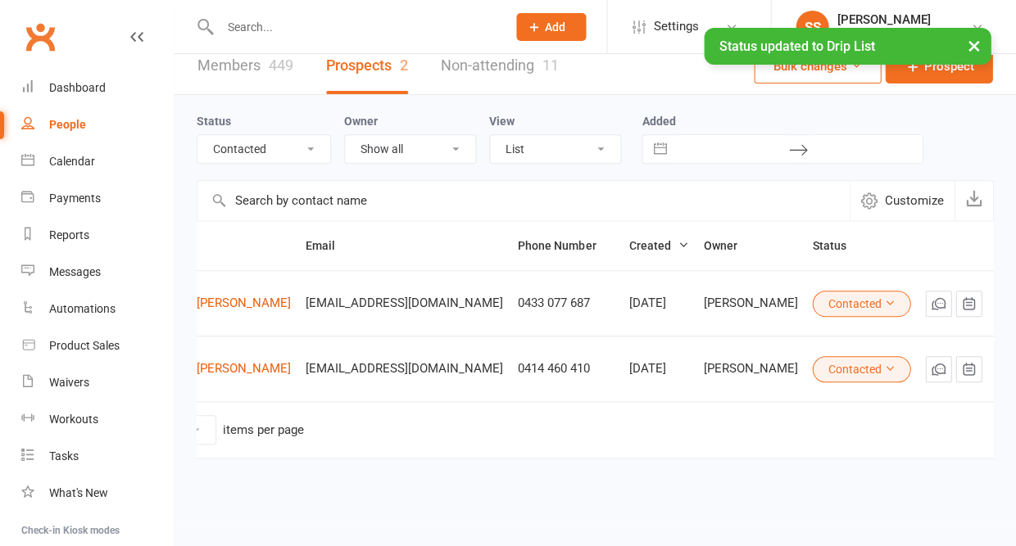
scroll to position [21, 0]
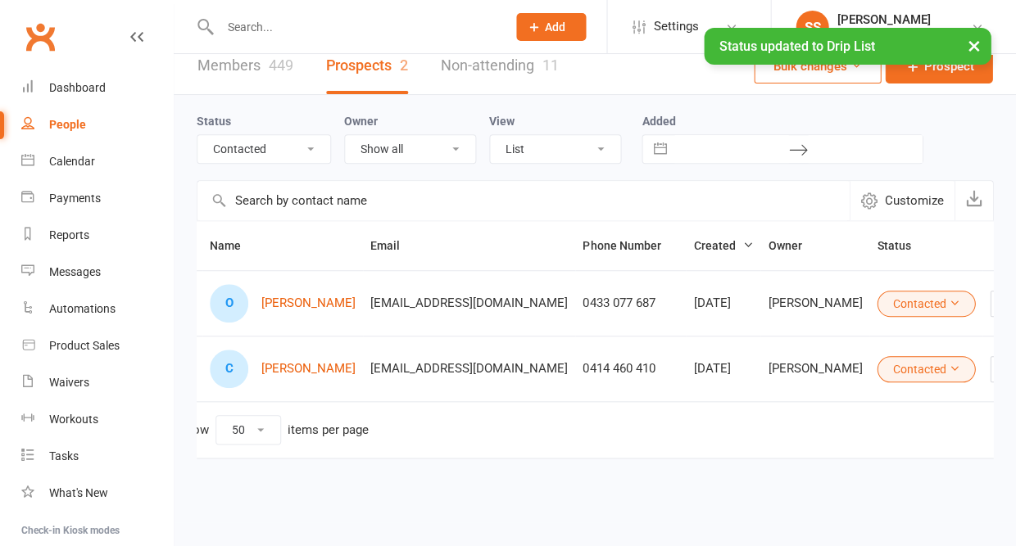
click at [1015, 378] on button "button" at bounding box center [1033, 369] width 26 height 26
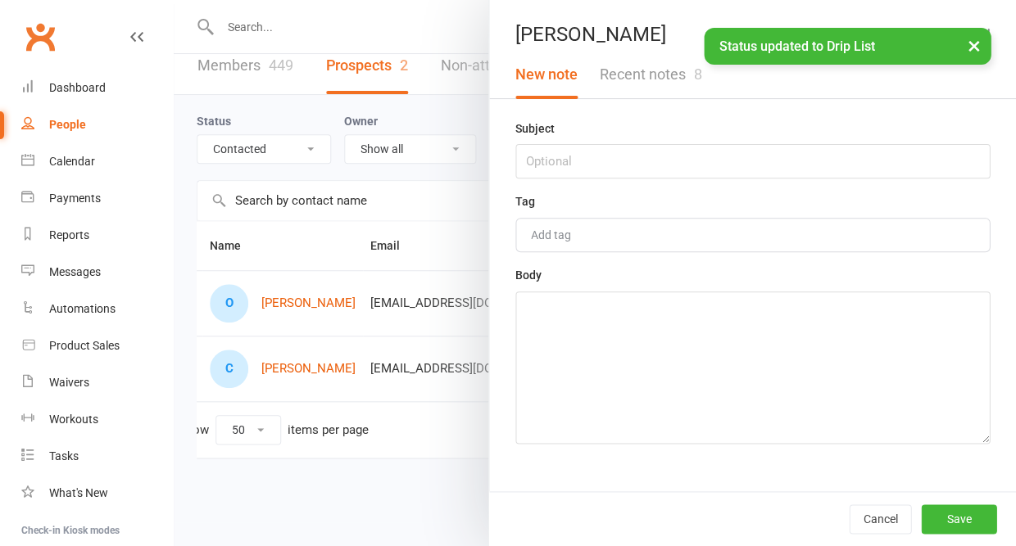
click at [668, 77] on button "Recent notes 8" at bounding box center [650, 75] width 124 height 48
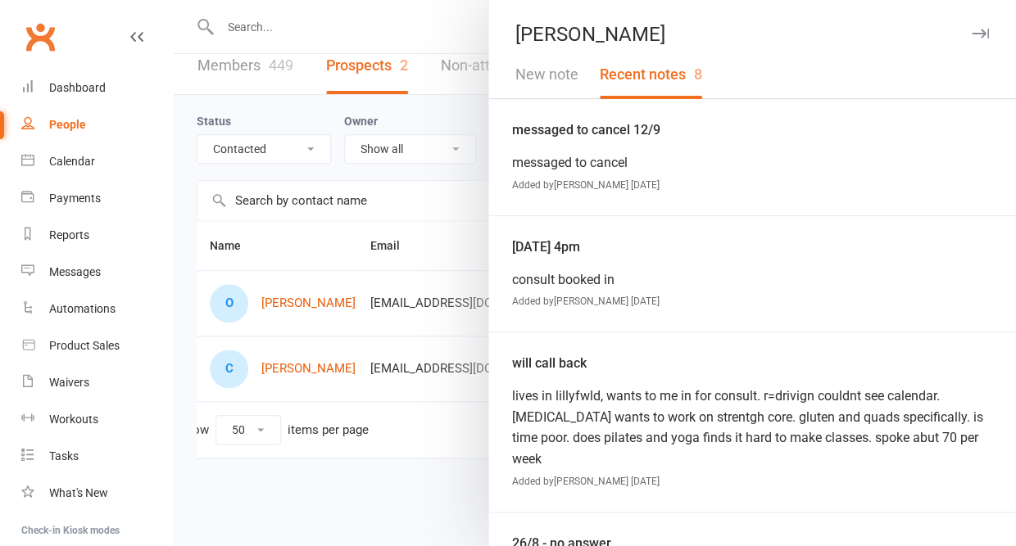
scroll to position [0, 0]
click at [52, 167] on link "Calendar" at bounding box center [97, 161] width 152 height 37
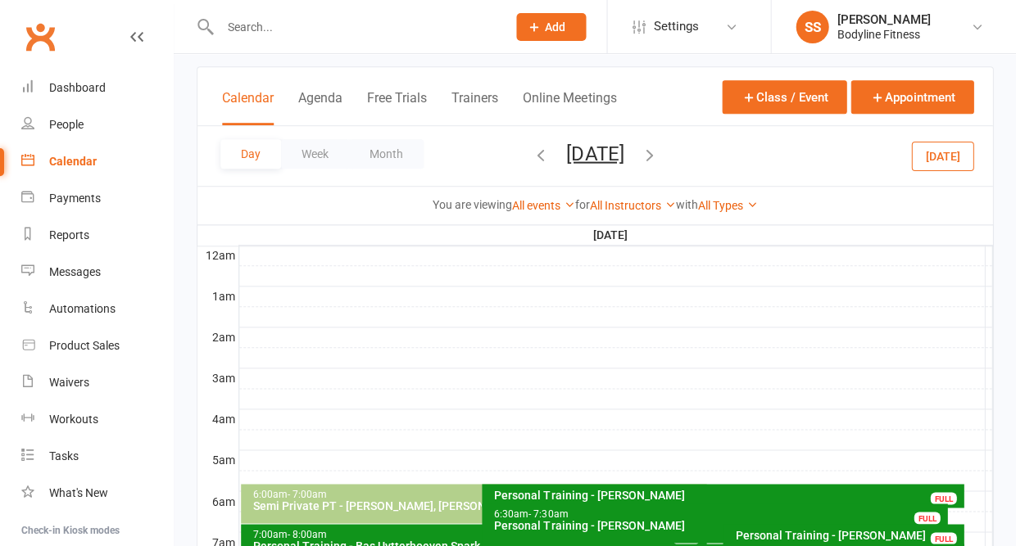
scroll to position [93, 0]
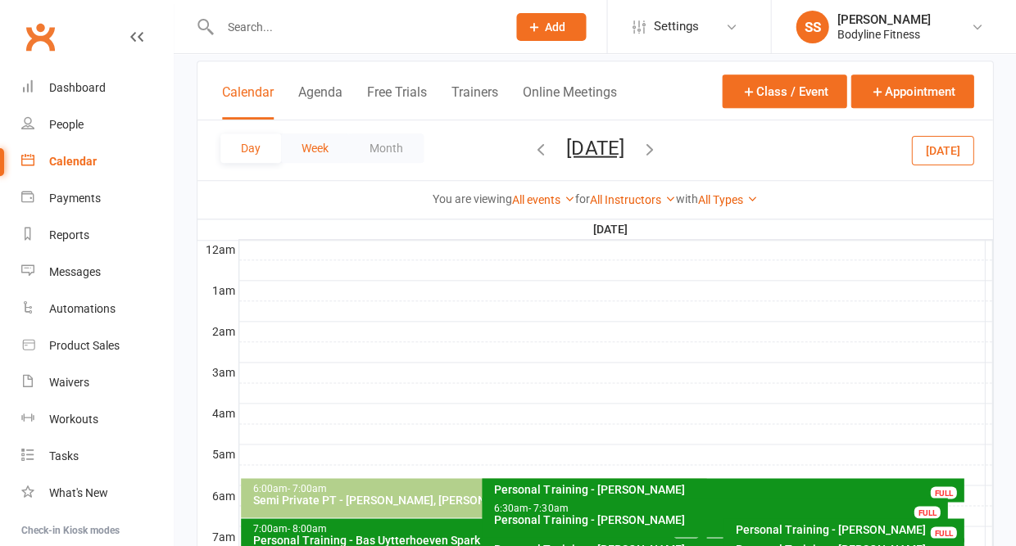
click at [321, 143] on button "Week" at bounding box center [315, 148] width 68 height 29
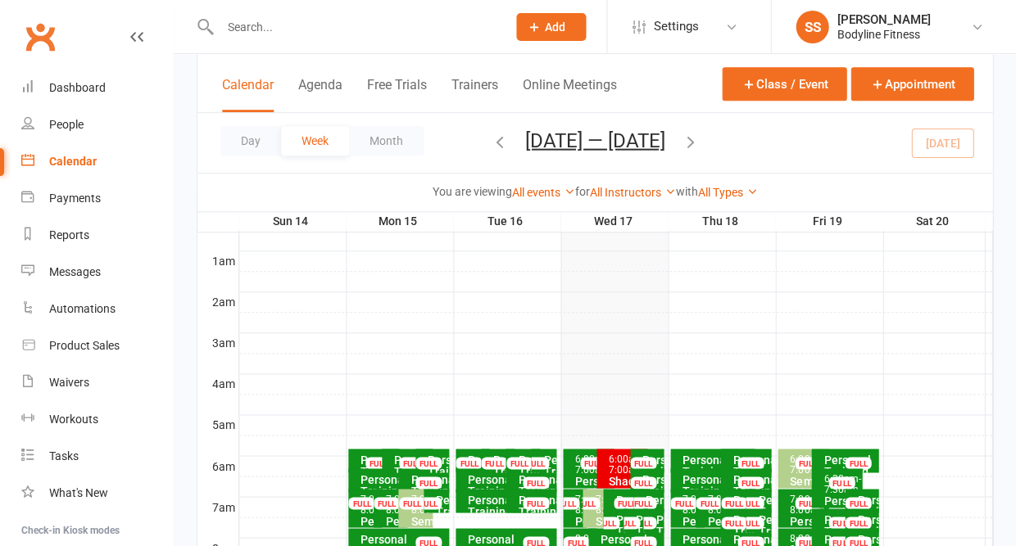
scroll to position [102, 0]
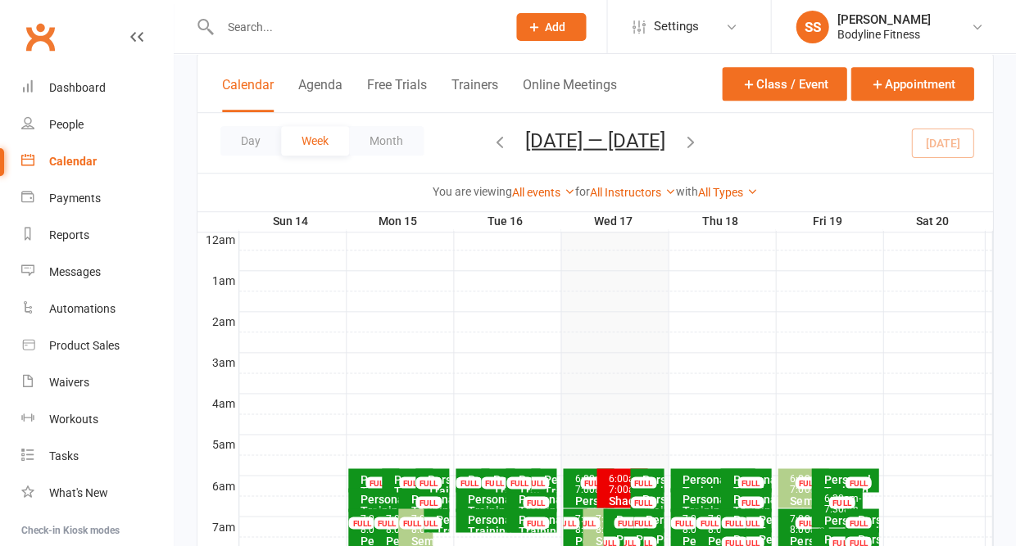
click at [700, 134] on icon "button" at bounding box center [690, 141] width 18 height 18
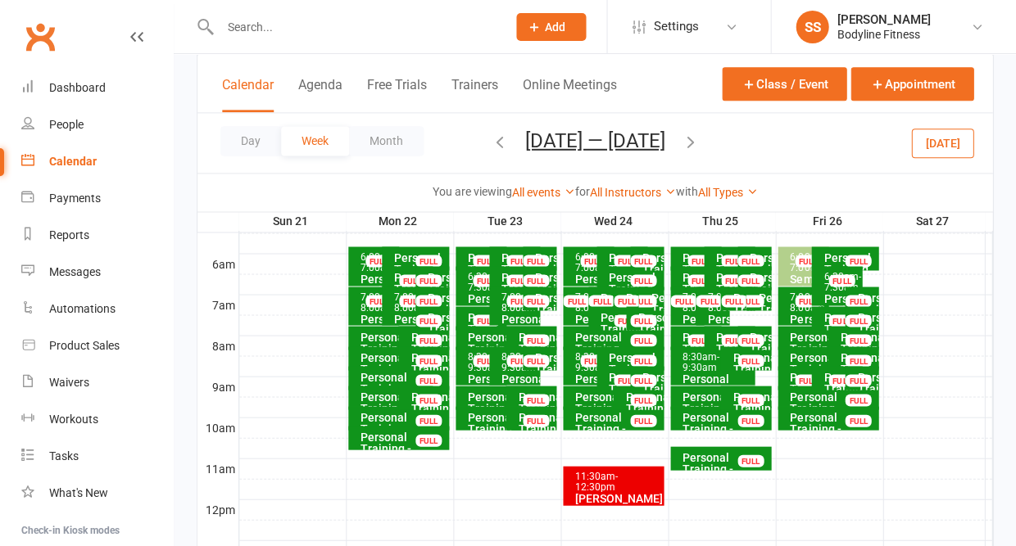
scroll to position [145, 0]
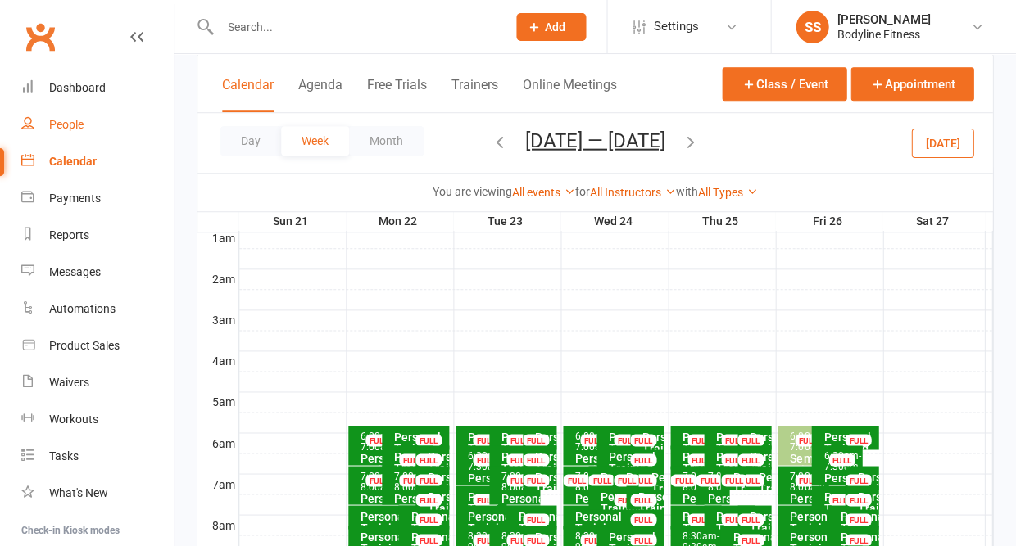
click at [49, 123] on div "People" at bounding box center [66, 124] width 34 height 13
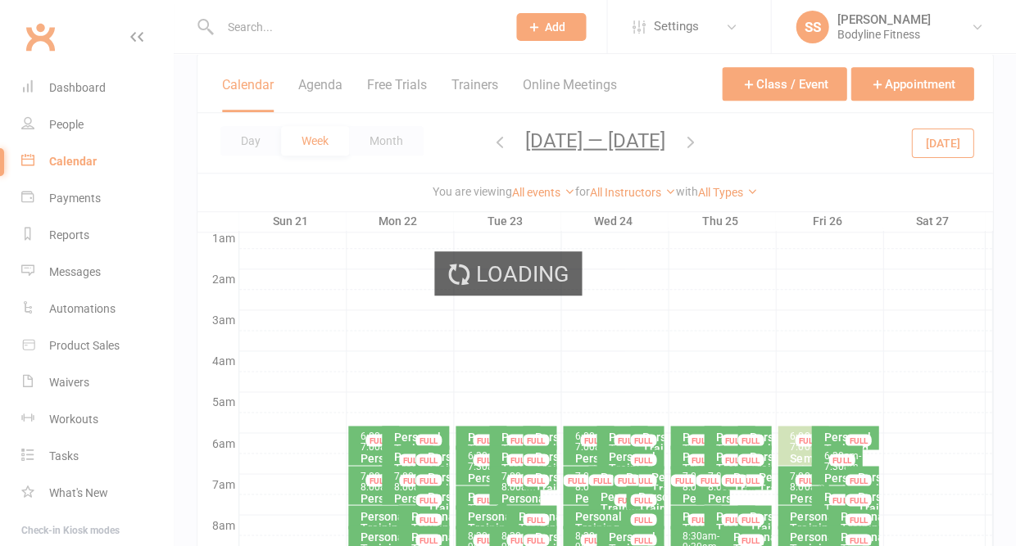
select select "50"
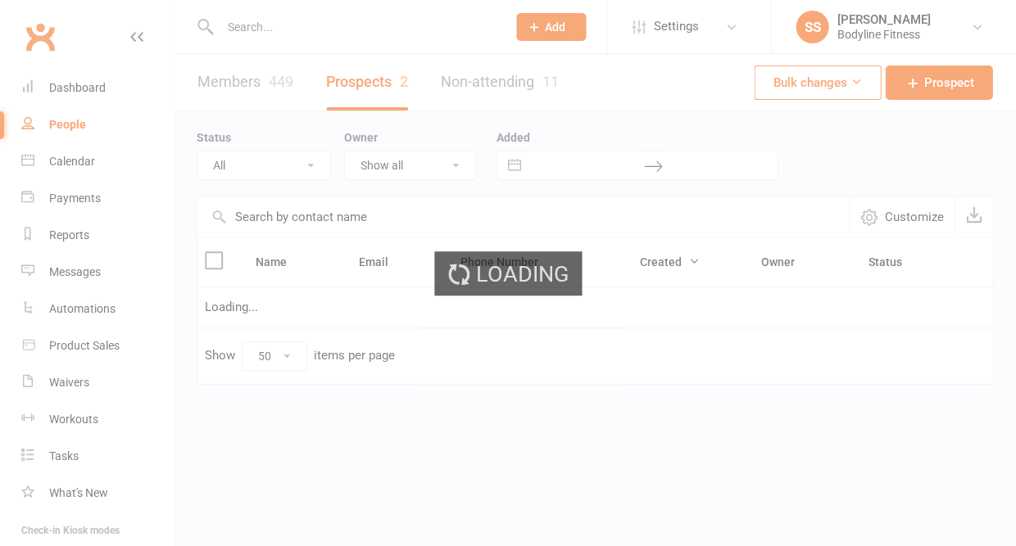
select select "Contacted"
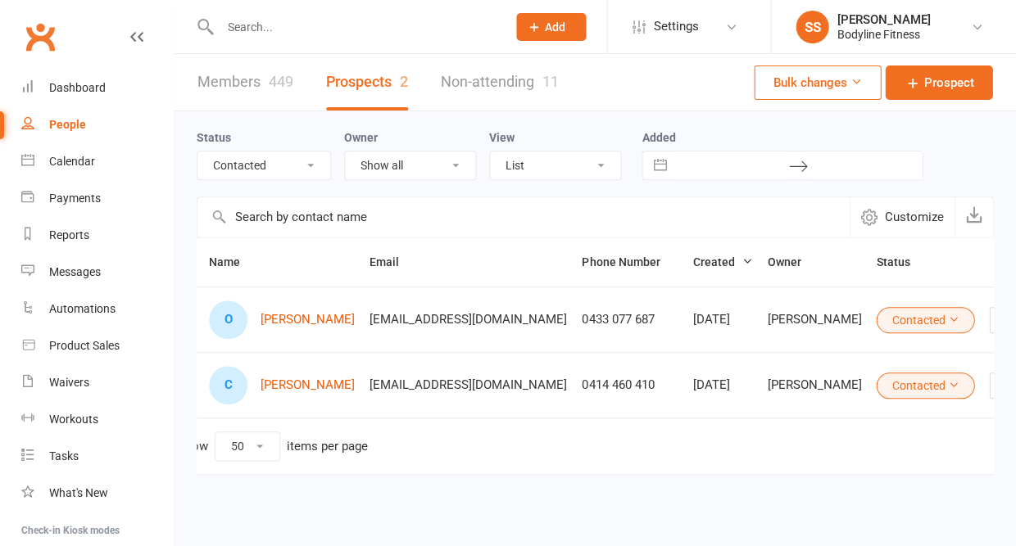
scroll to position [0, 27]
click at [1015, 399] on button "button" at bounding box center [1032, 386] width 26 height 26
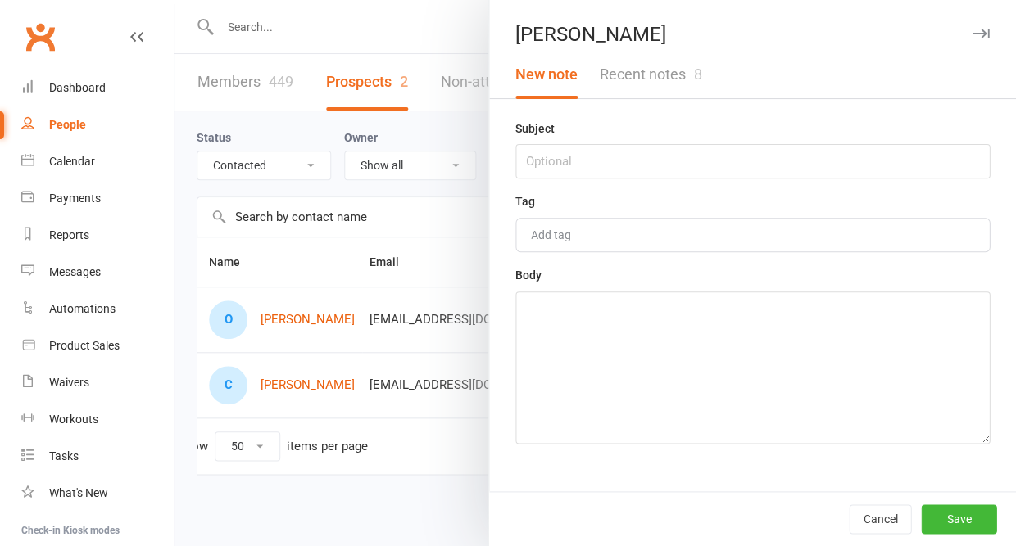
click at [667, 82] on button "Recent notes 8" at bounding box center [650, 75] width 124 height 48
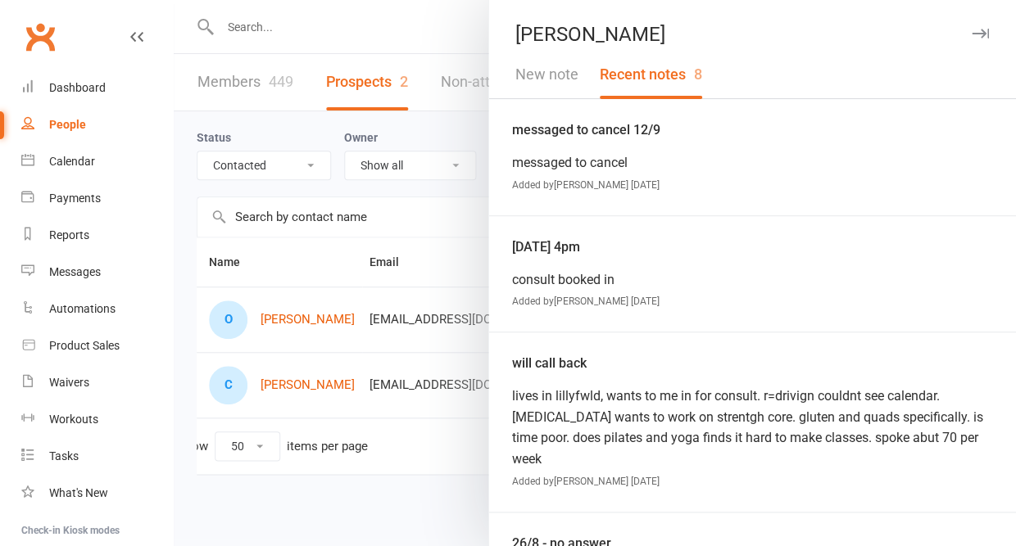
scroll to position [0, 0]
click at [547, 81] on button "New note" at bounding box center [547, 75] width 84 height 48
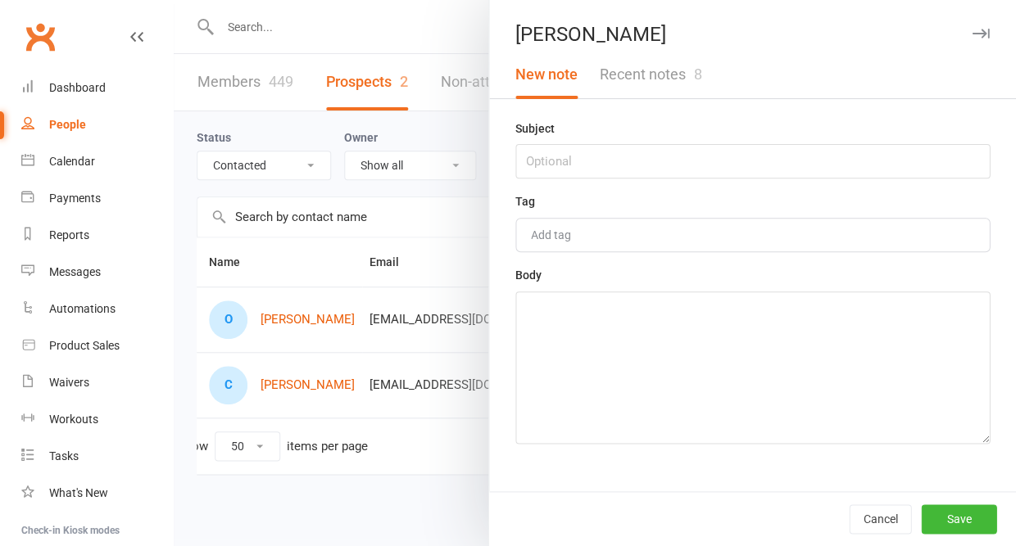
click at [559, 70] on button "New note" at bounding box center [547, 75] width 84 height 48
click at [557, 166] on input "text" at bounding box center [752, 161] width 474 height 34
type input "17/9 - no answer"
click at [543, 398] on textarea at bounding box center [752, 368] width 474 height 152
type textarea "have sent a follow up"
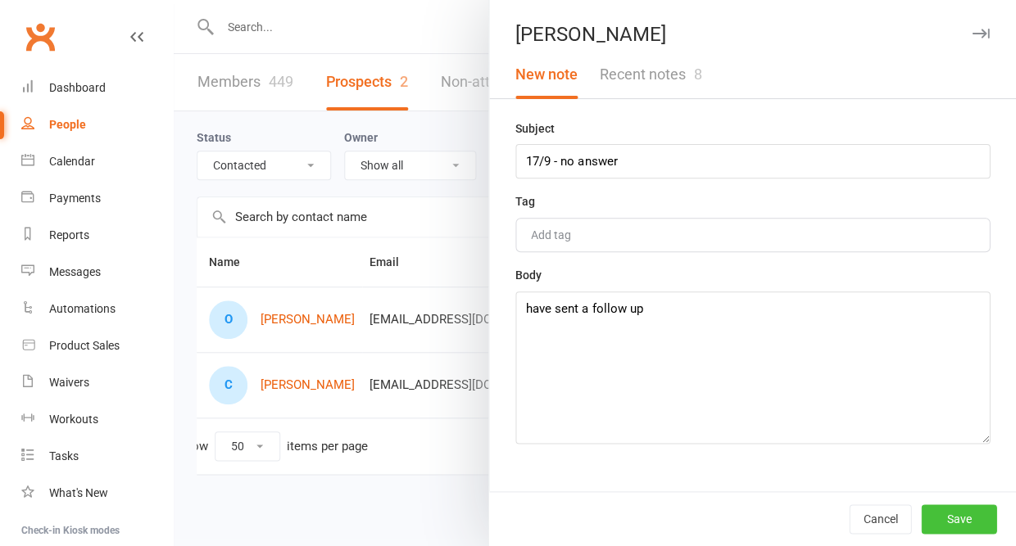
click at [971, 519] on button "Save" at bounding box center [958, 519] width 75 height 29
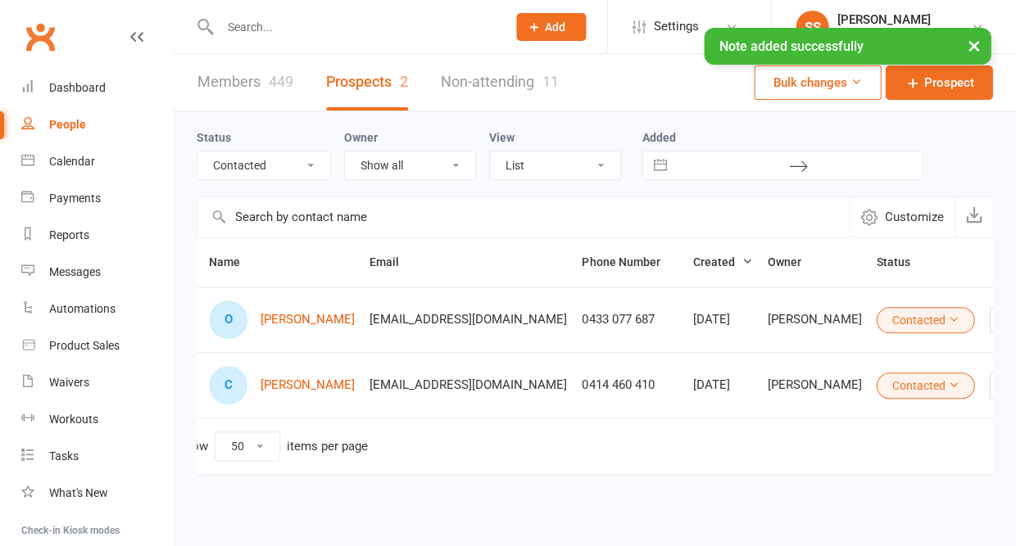
select select "Follow Up"
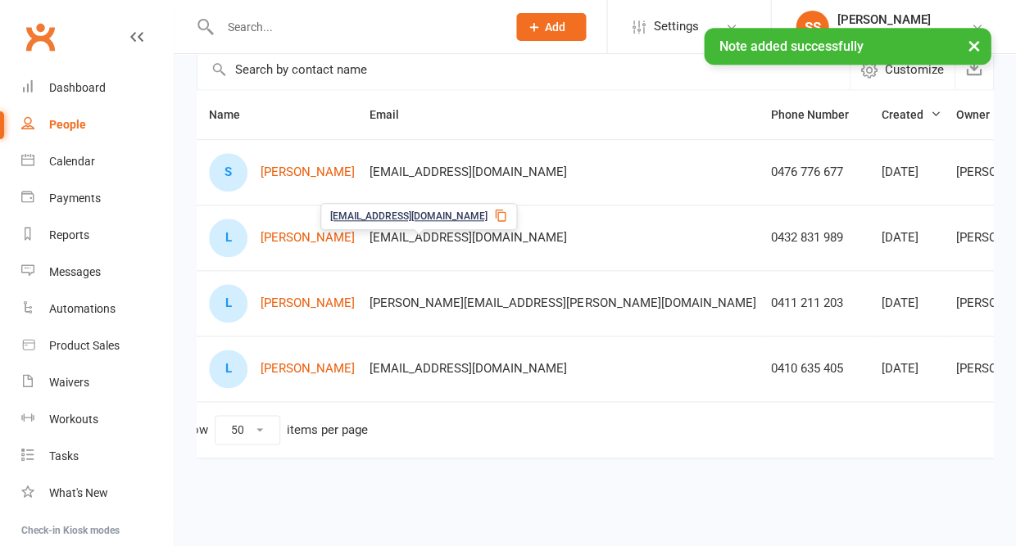
scroll to position [152, 0]
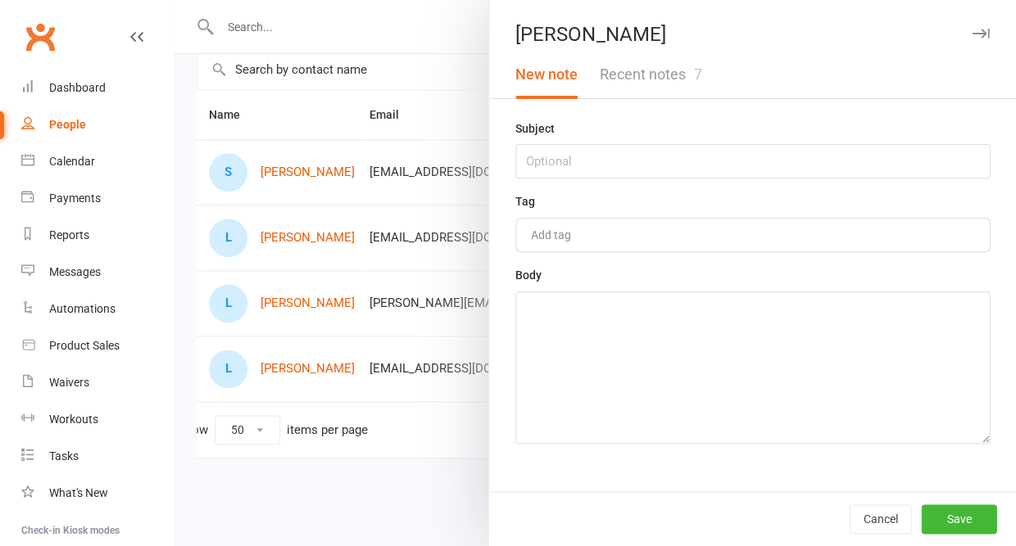
click at [682, 83] on button "Recent notes 7" at bounding box center [650, 75] width 124 height 48
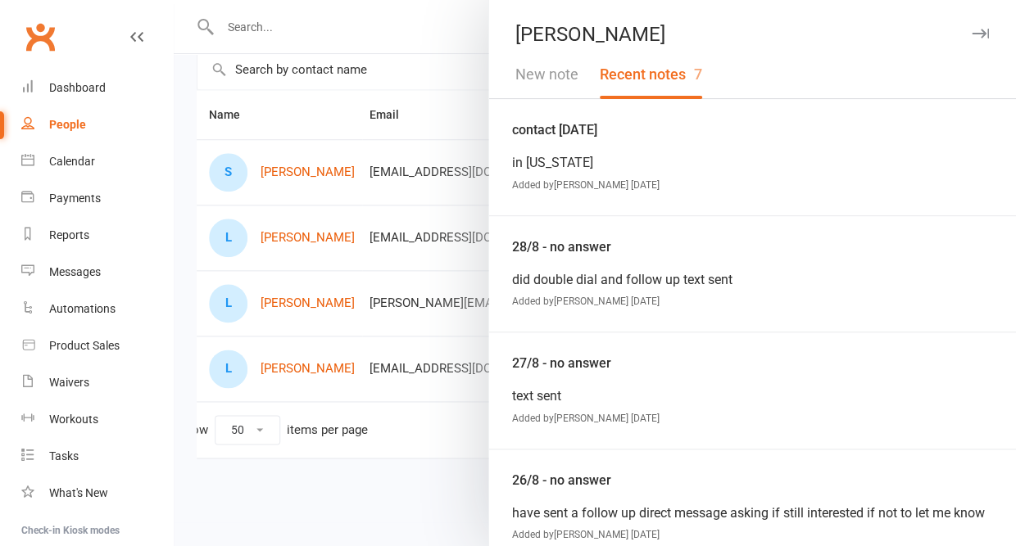
click at [985, 29] on icon "button" at bounding box center [979, 34] width 17 height 10
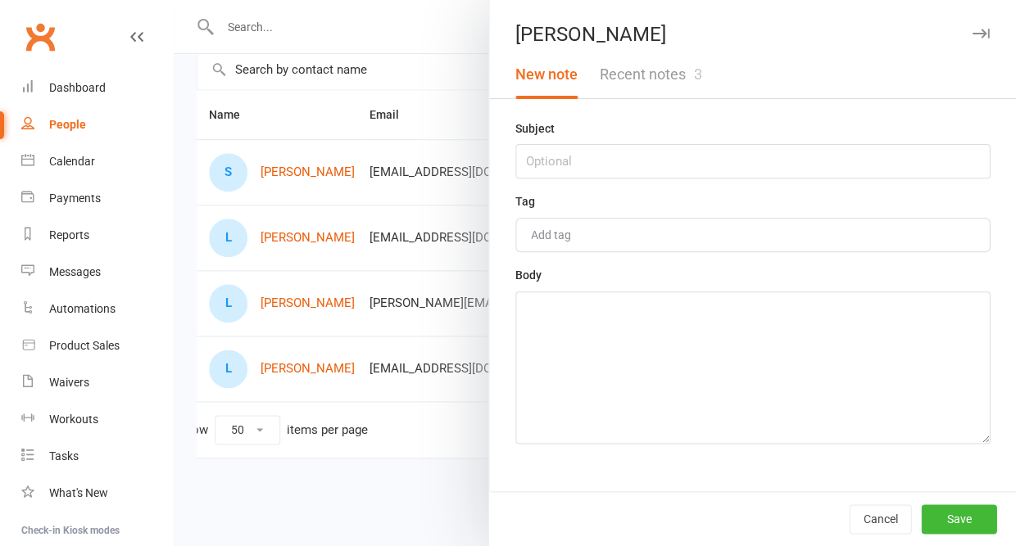
click at [688, 81] on button "Recent notes 3" at bounding box center [650, 75] width 124 height 48
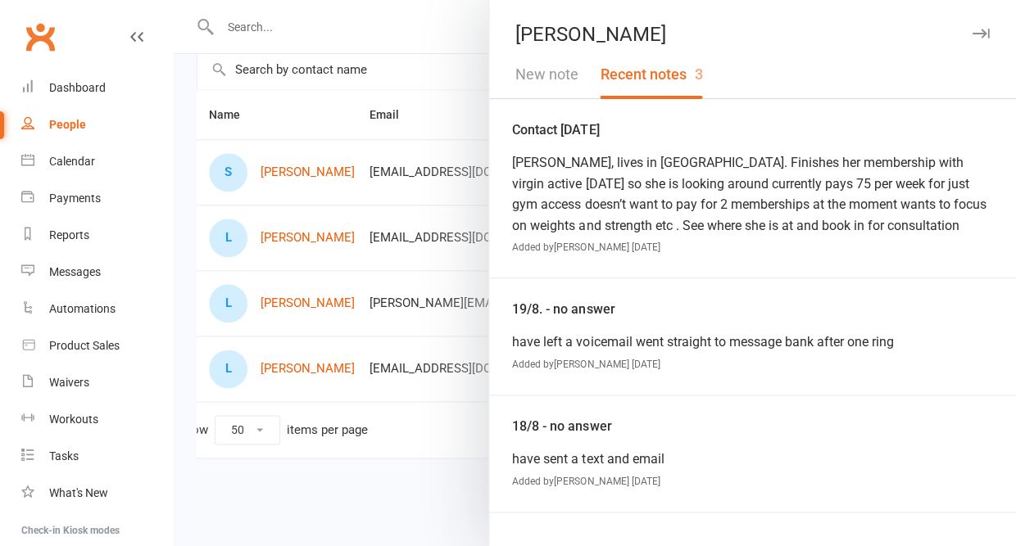
click at [980, 35] on icon "button" at bounding box center [979, 34] width 17 height 10
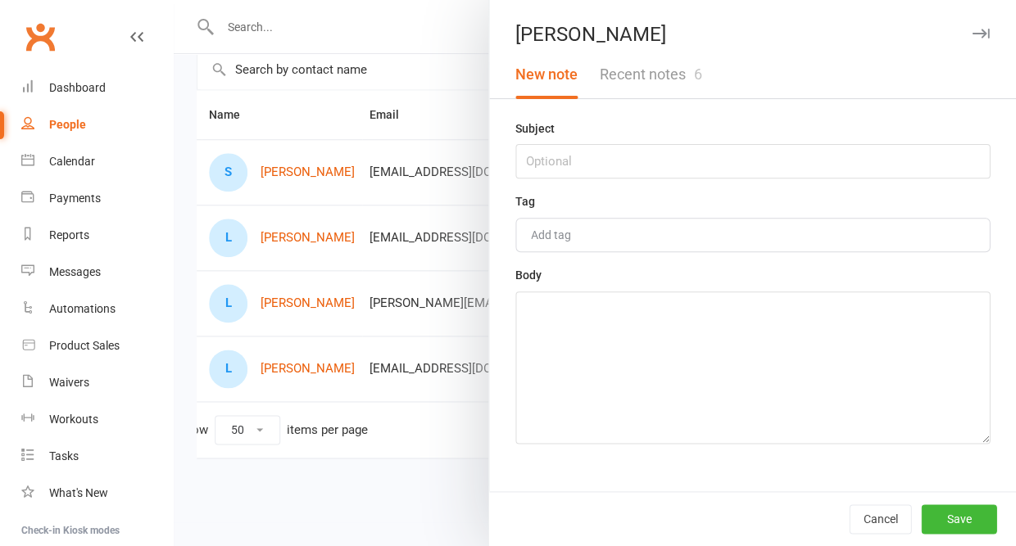
click at [637, 65] on button "Recent notes 6" at bounding box center [650, 75] width 124 height 48
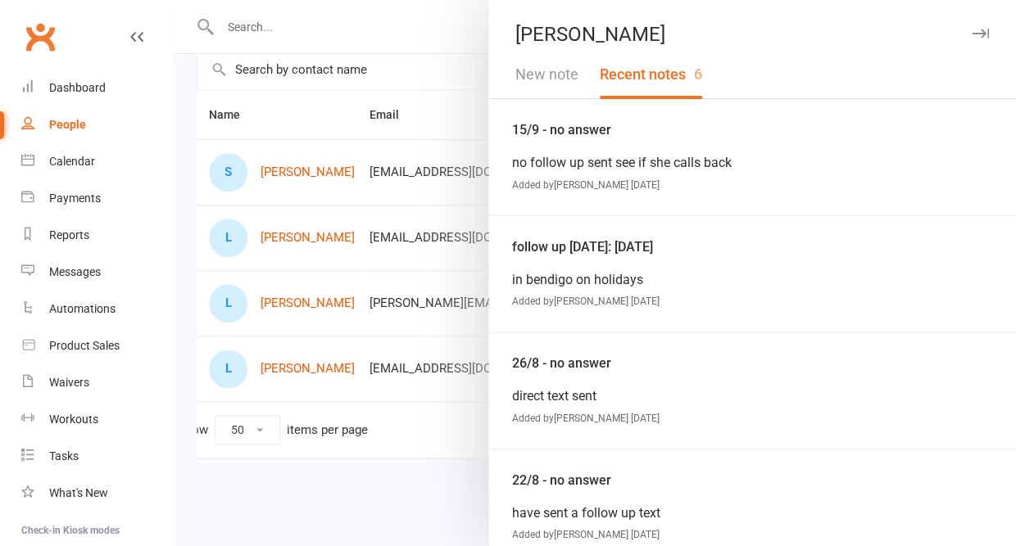
click at [566, 70] on button "New note" at bounding box center [547, 75] width 84 height 48
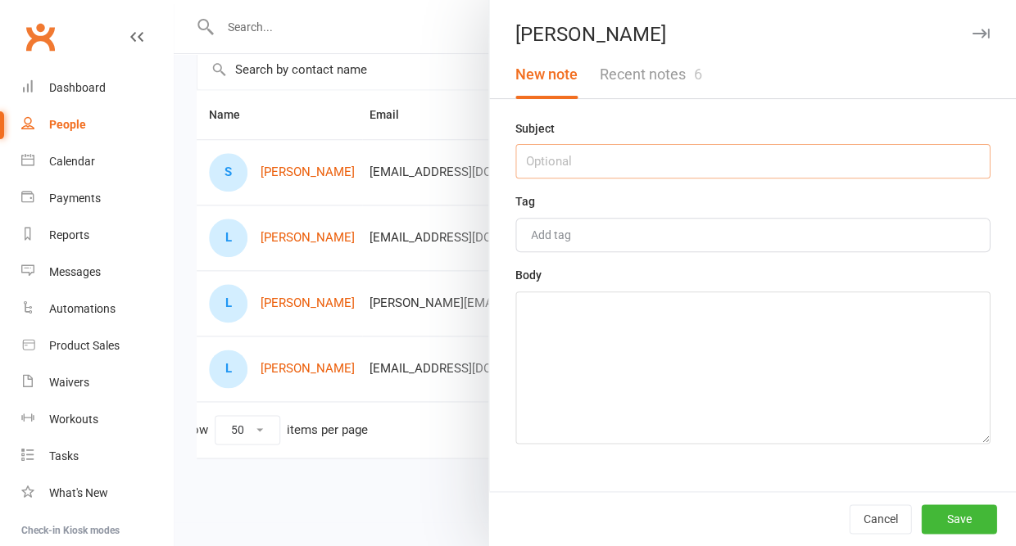
click at [557, 169] on input "text" at bounding box center [752, 161] width 474 height 34
type input "17/9 - no answer"
click at [568, 364] on textarea at bounding box center [752, 368] width 474 height 152
type textarea "no follow up sent"
click at [935, 514] on button "Save" at bounding box center [958, 519] width 75 height 29
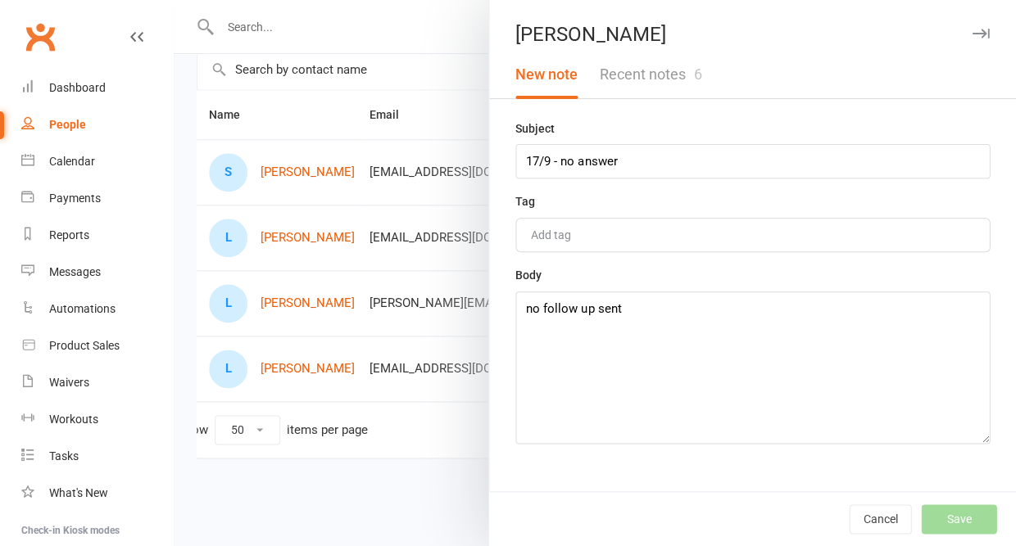
scroll to position [147, 0]
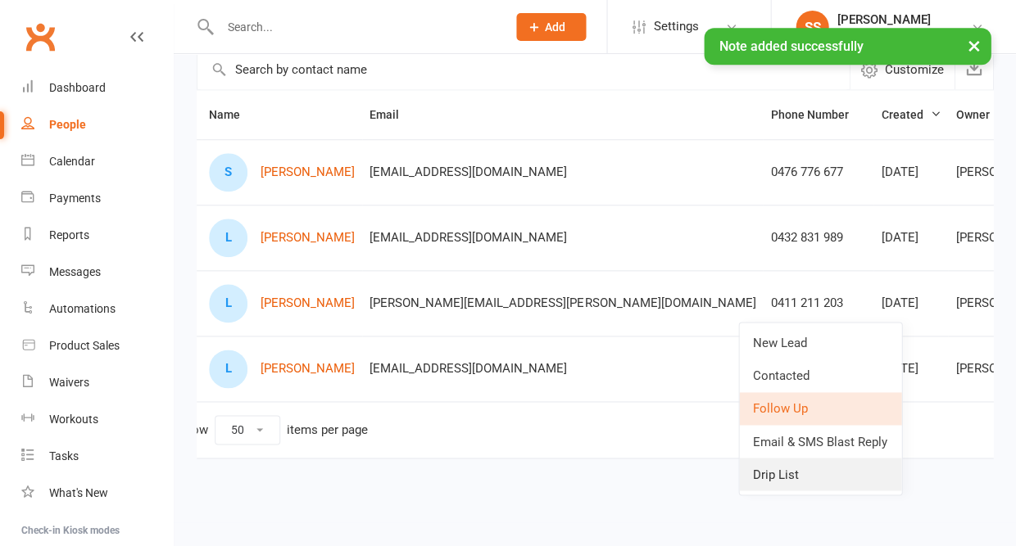
click at [793, 464] on link "Drip List" at bounding box center [820, 474] width 162 height 33
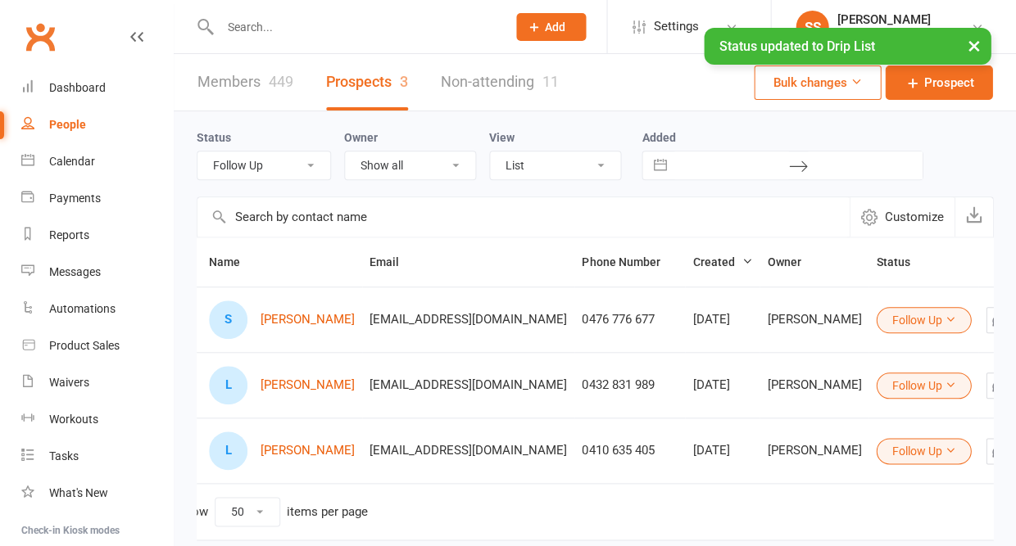
scroll to position [0, 0]
click at [81, 161] on div "Calendar" at bounding box center [72, 161] width 46 height 13
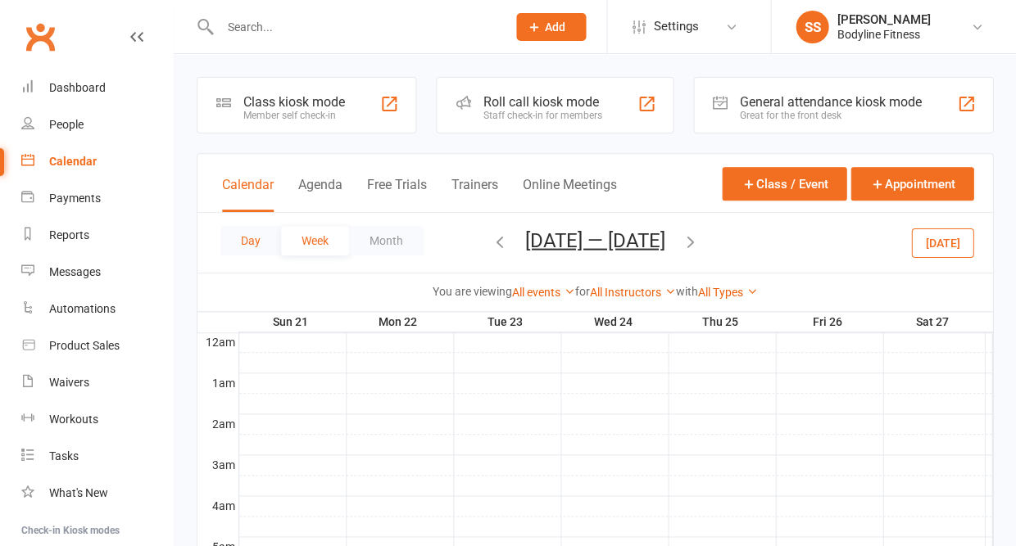
click at [257, 240] on button "Day" at bounding box center [250, 240] width 61 height 29
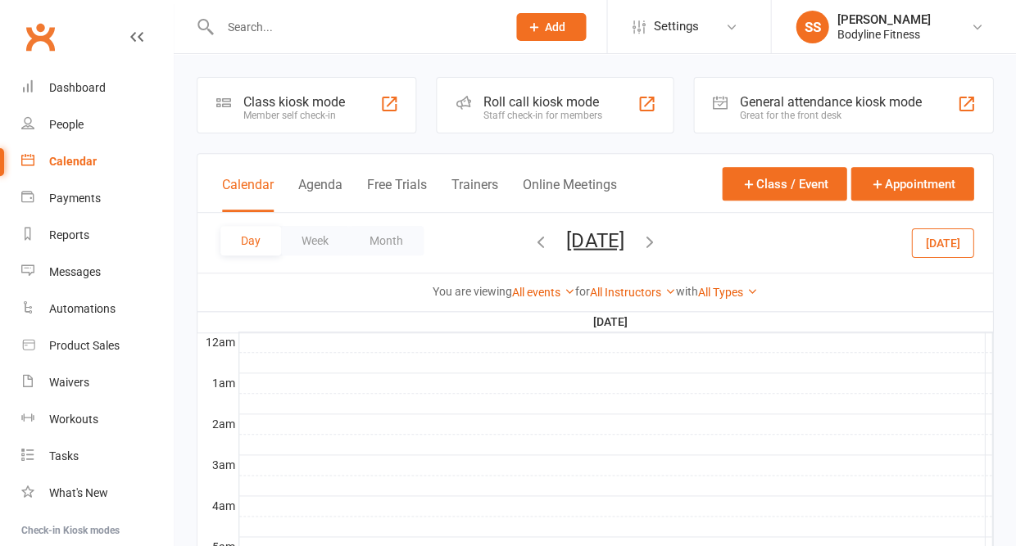
click at [605, 240] on button "Sunday, Sep 21, 2025" at bounding box center [594, 240] width 57 height 23
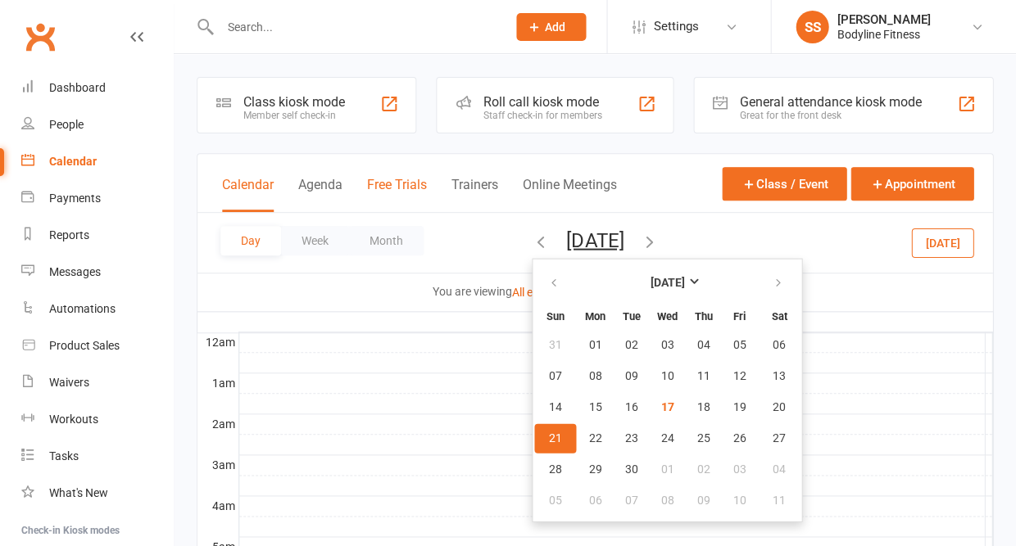
click at [401, 203] on button "Free Trials" at bounding box center [397, 194] width 60 height 35
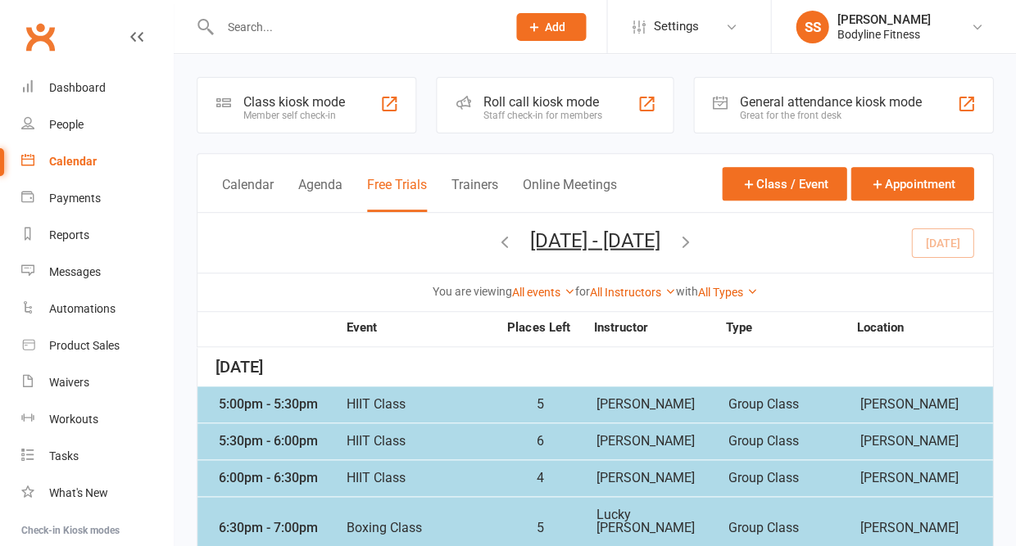
click at [629, 244] on button "Sep 14, 2025 - Sep 20, 2025" at bounding box center [595, 240] width 130 height 23
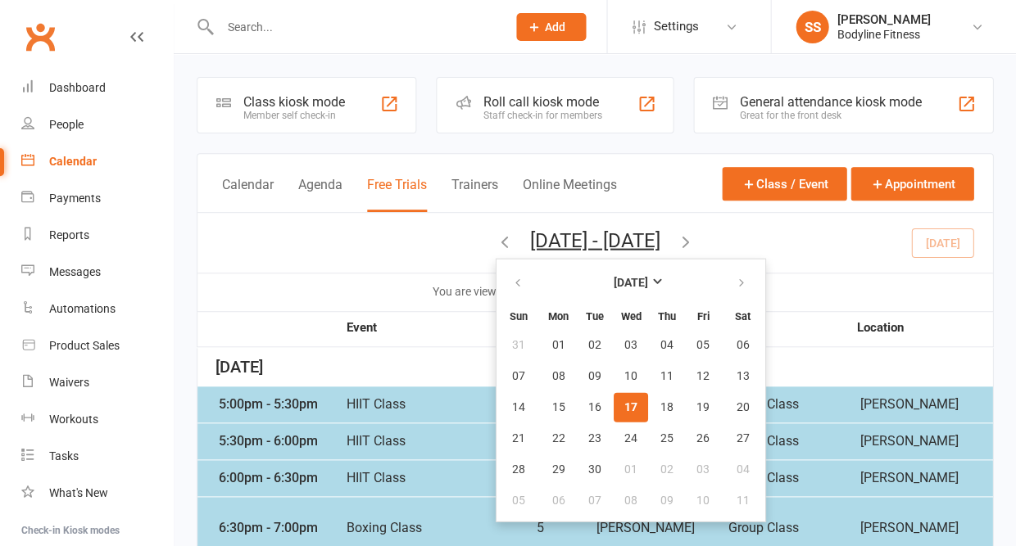
click at [360, 246] on div "Sep 14, 2025 - Sep 20, 2025 September 2025 Sun Mon Tue Wed Thu Fri Sat 31 01 02…" at bounding box center [594, 243] width 795 height 60
click at [74, 162] on div "Calendar" at bounding box center [73, 161] width 48 height 13
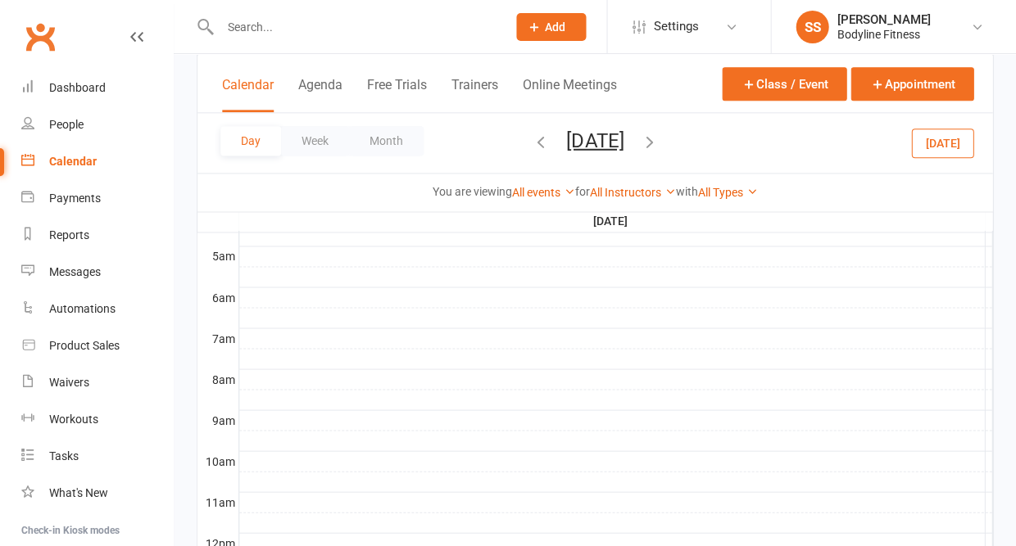
scroll to position [63, 0]
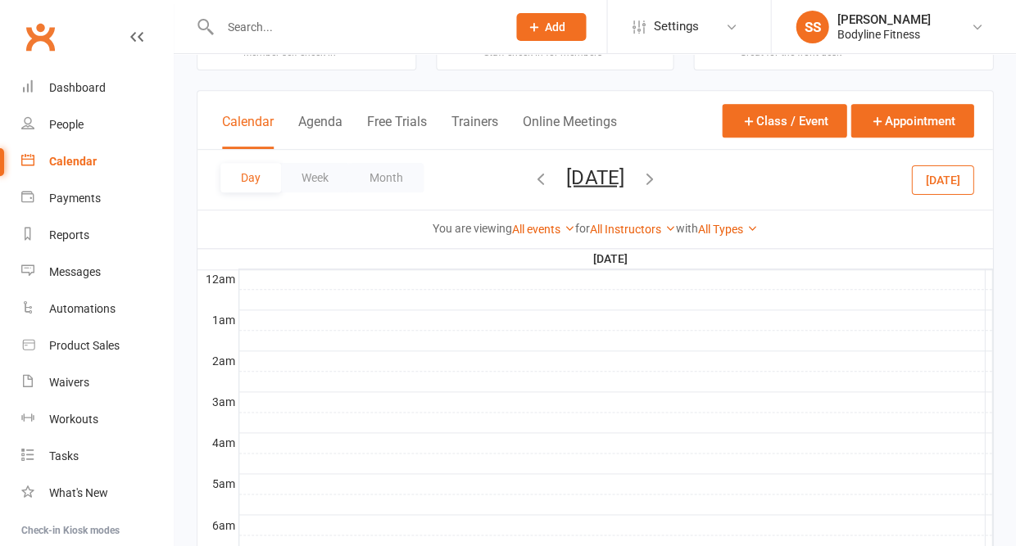
click at [620, 178] on button "Sunday, Sep 21, 2025" at bounding box center [594, 176] width 57 height 23
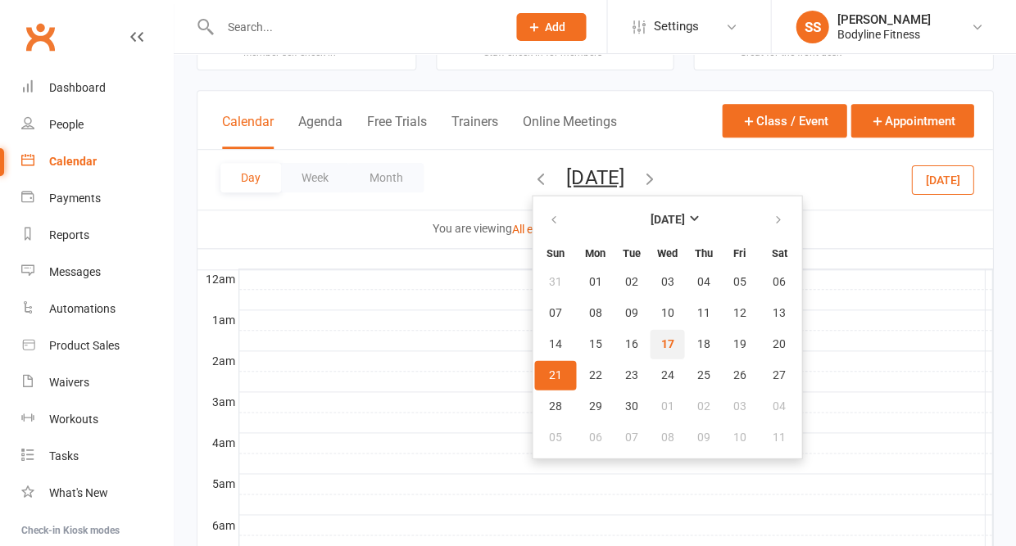
click at [650, 350] on button "17" at bounding box center [667, 343] width 34 height 29
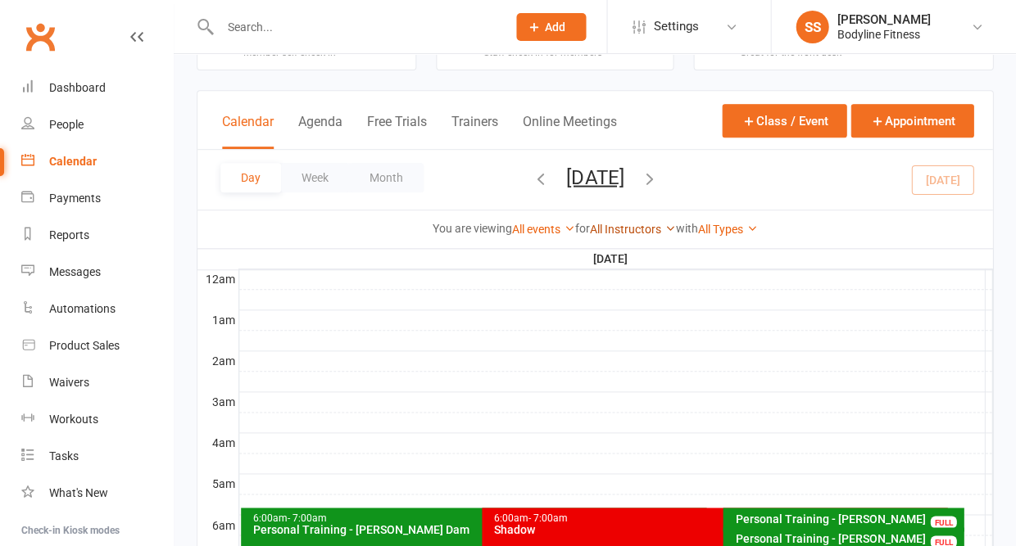
click at [624, 234] on link "All Instructors" at bounding box center [633, 229] width 86 height 13
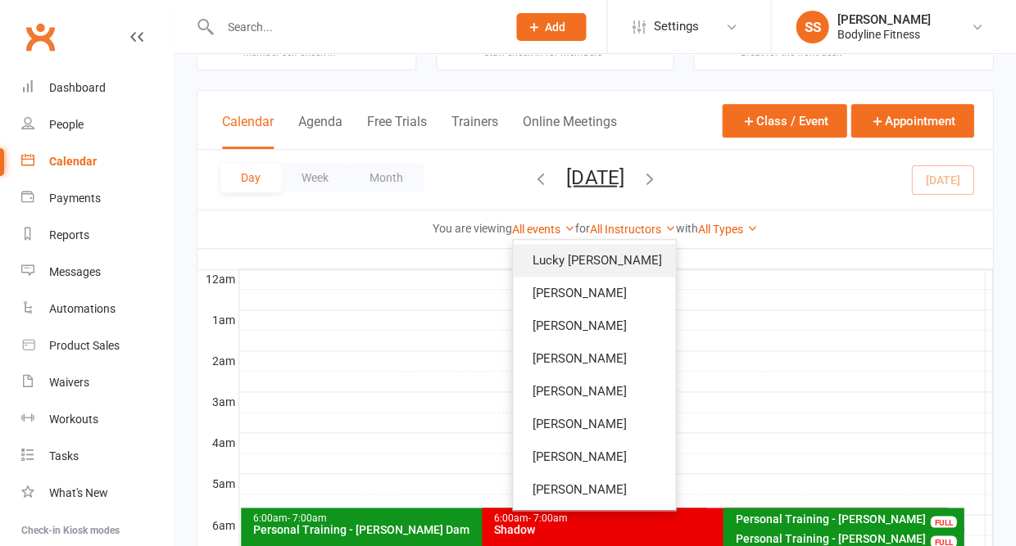
click at [618, 256] on link "Lucky [PERSON_NAME]" at bounding box center [594, 260] width 162 height 33
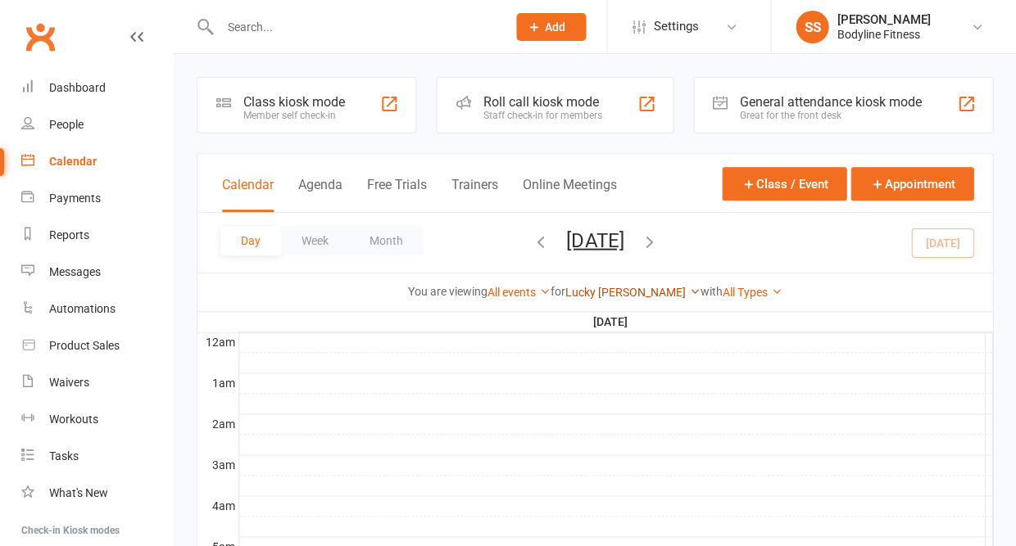
click at [616, 298] on link "Lucky [PERSON_NAME]" at bounding box center [632, 292] width 135 height 13
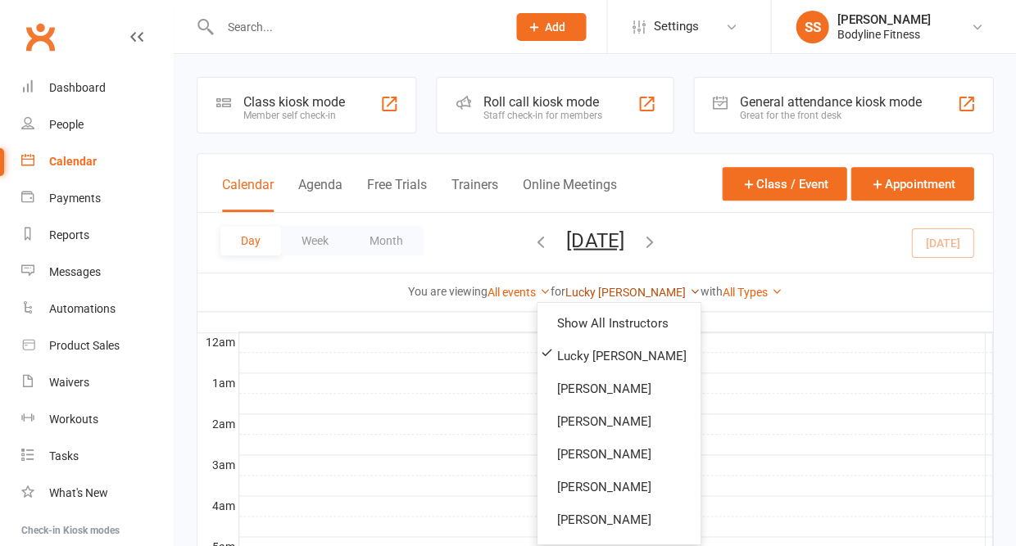
click at [602, 299] on link "Lucky [PERSON_NAME]" at bounding box center [632, 292] width 135 height 13
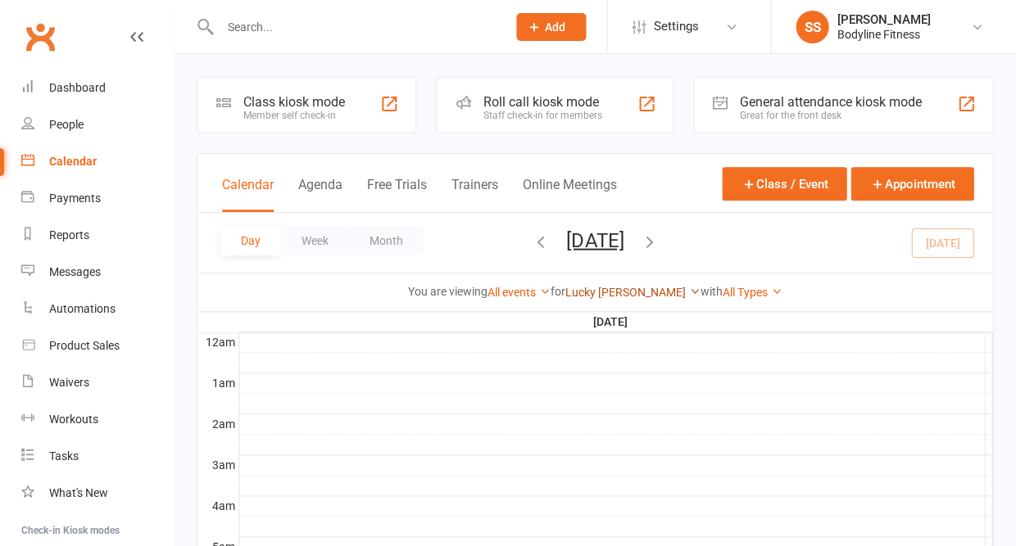
click at [602, 299] on link "Lucky [PERSON_NAME]" at bounding box center [632, 292] width 135 height 13
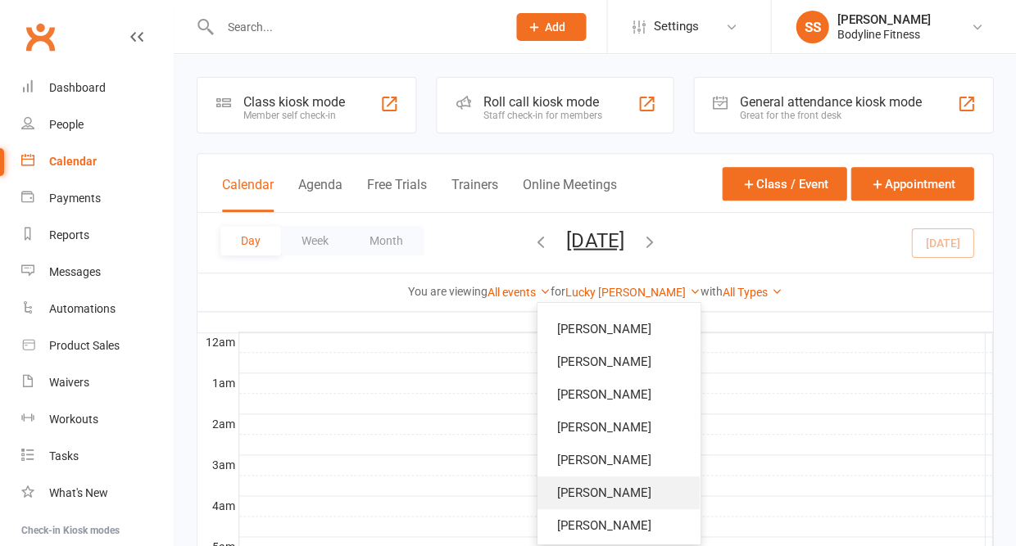
scroll to position [59, 0]
click at [562, 491] on link "[PERSON_NAME]" at bounding box center [618, 494] width 162 height 33
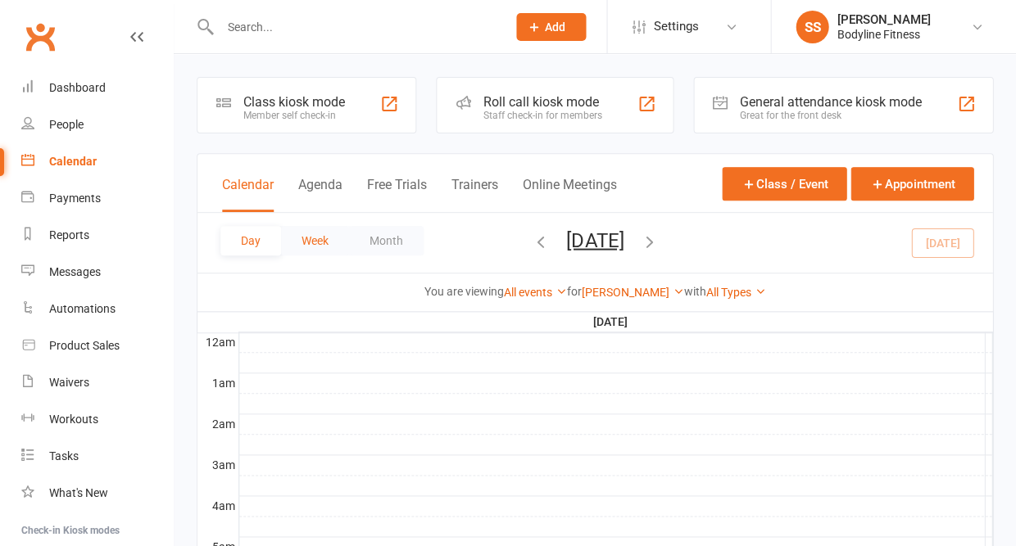
click at [313, 247] on button "Week" at bounding box center [315, 240] width 68 height 29
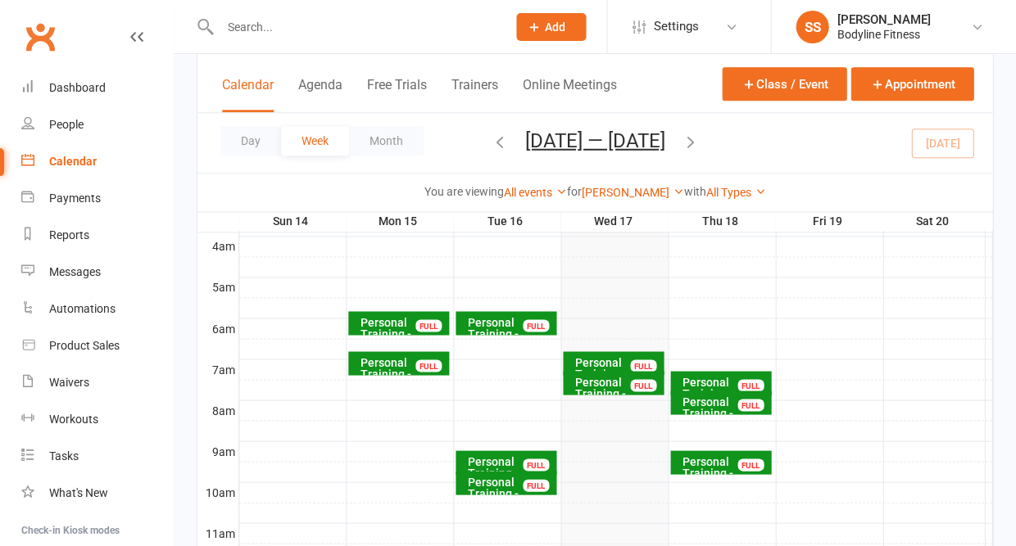
scroll to position [229, 0]
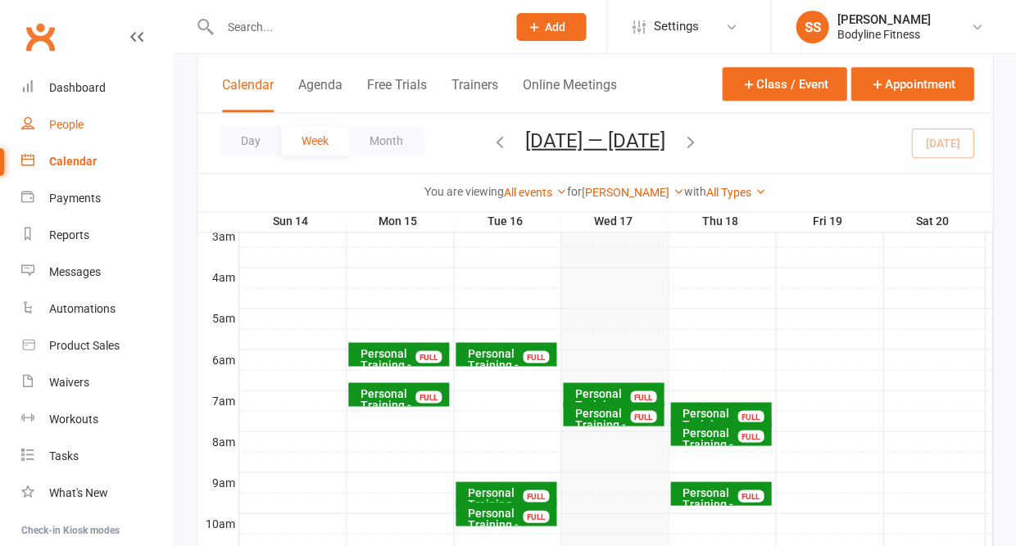
click at [66, 120] on div "People" at bounding box center [66, 124] width 34 height 13
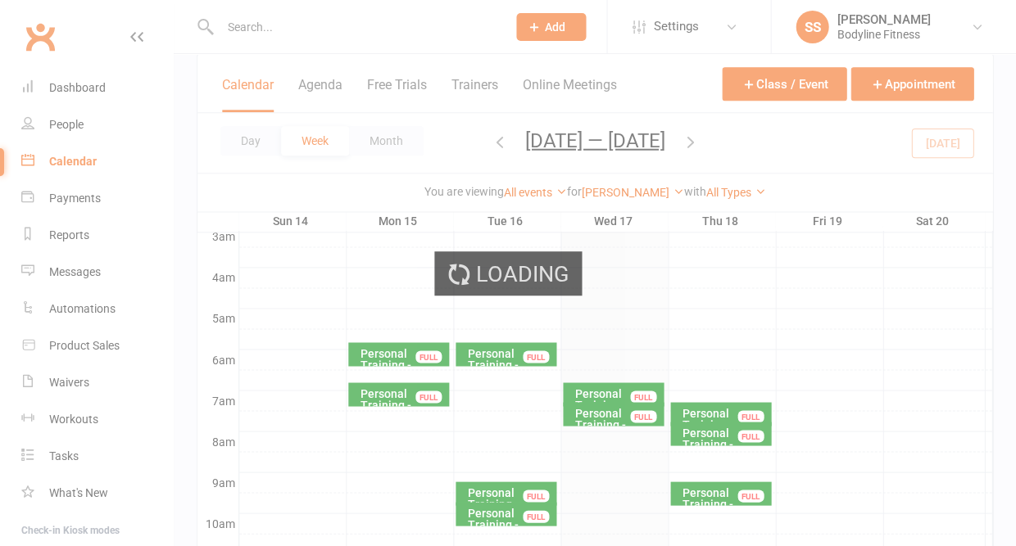
select select "50"
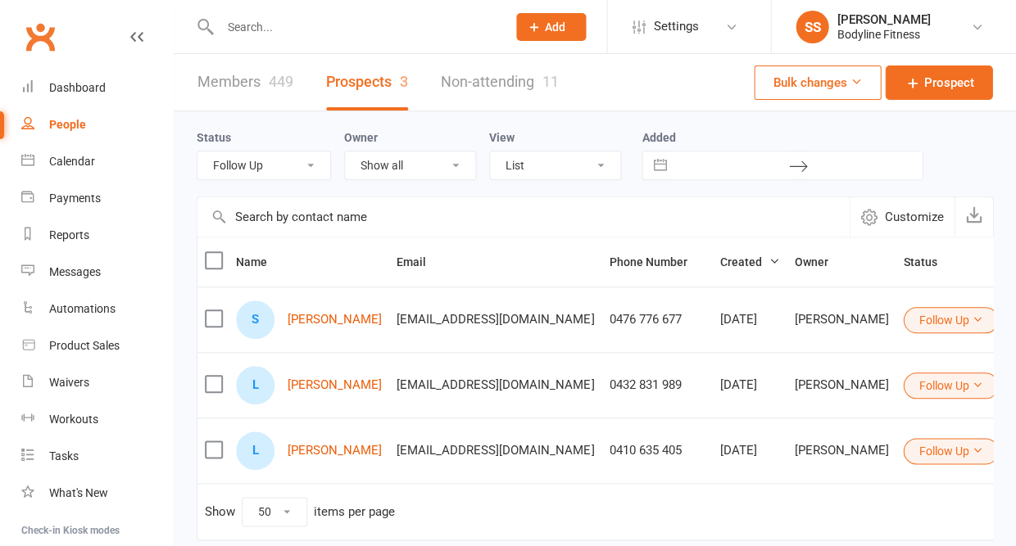
select select "New Lead"
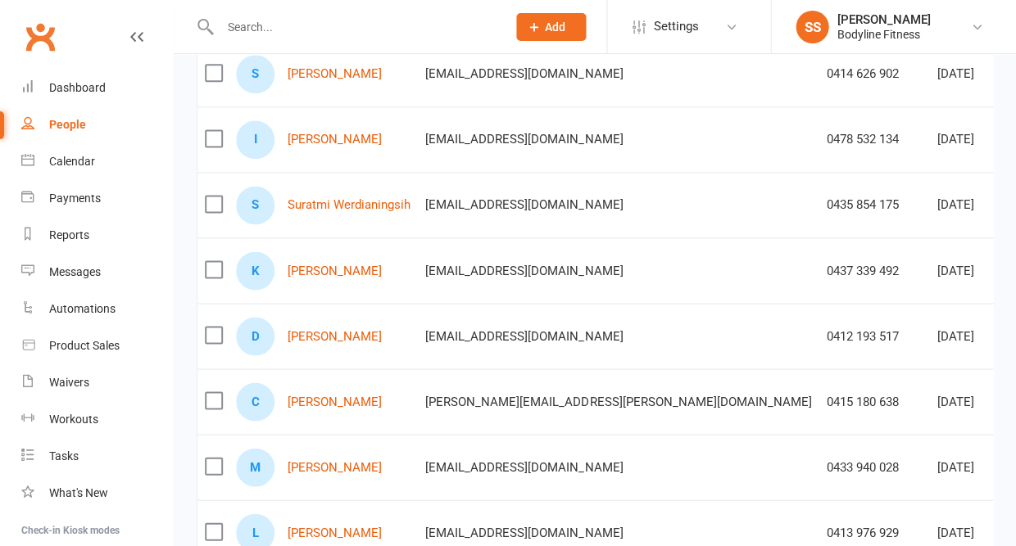
scroll to position [311, 0]
click at [75, 163] on div "Calendar" at bounding box center [72, 161] width 46 height 13
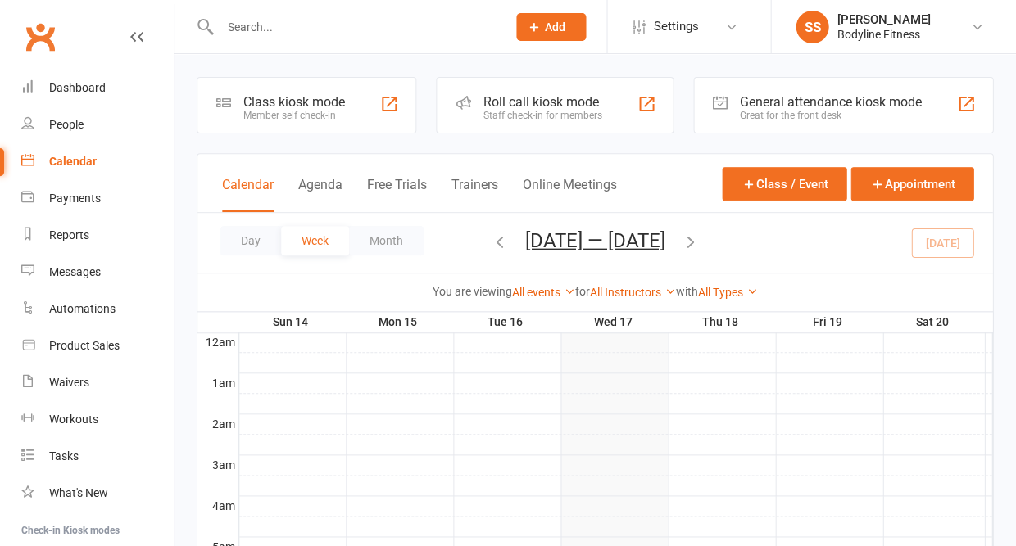
scroll to position [23, 0]
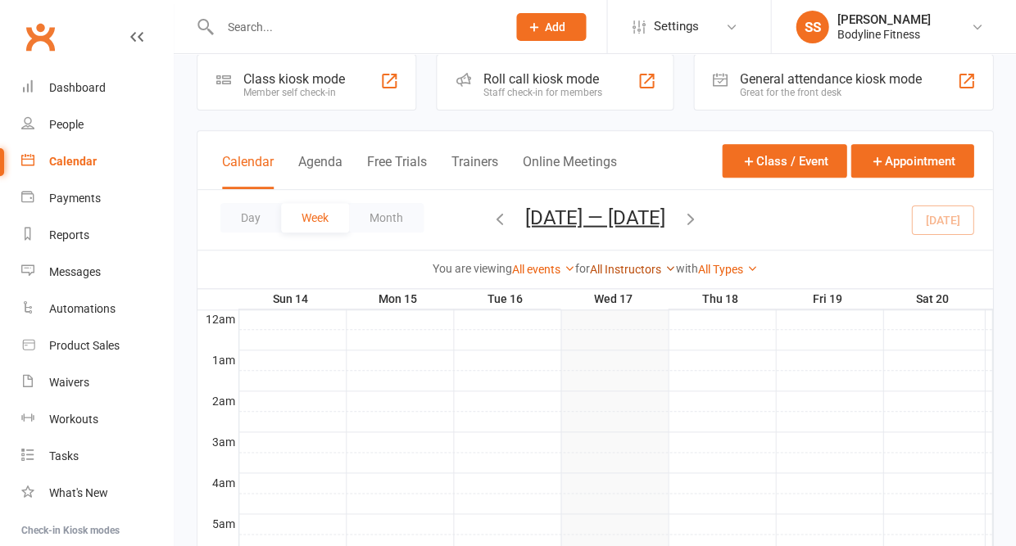
click at [606, 273] on link "All Instructors" at bounding box center [633, 269] width 86 height 13
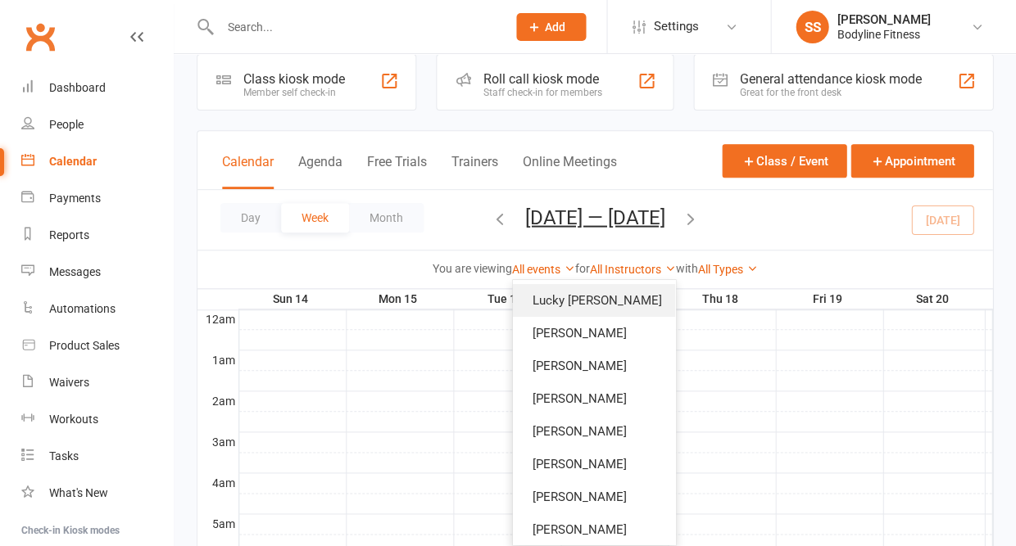
click at [578, 302] on link "Lucky [PERSON_NAME]" at bounding box center [594, 300] width 162 height 33
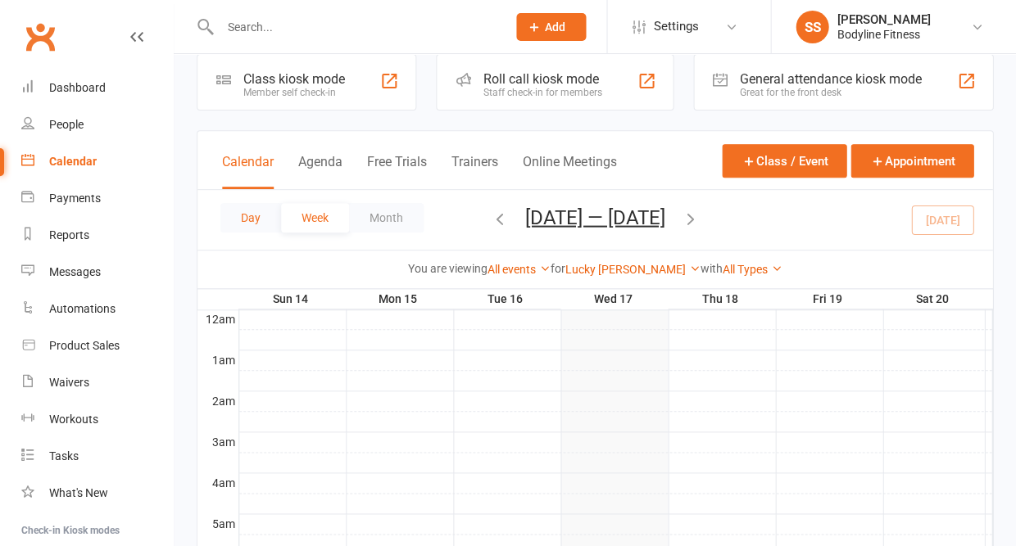
click at [251, 215] on button "Day" at bounding box center [250, 217] width 61 height 29
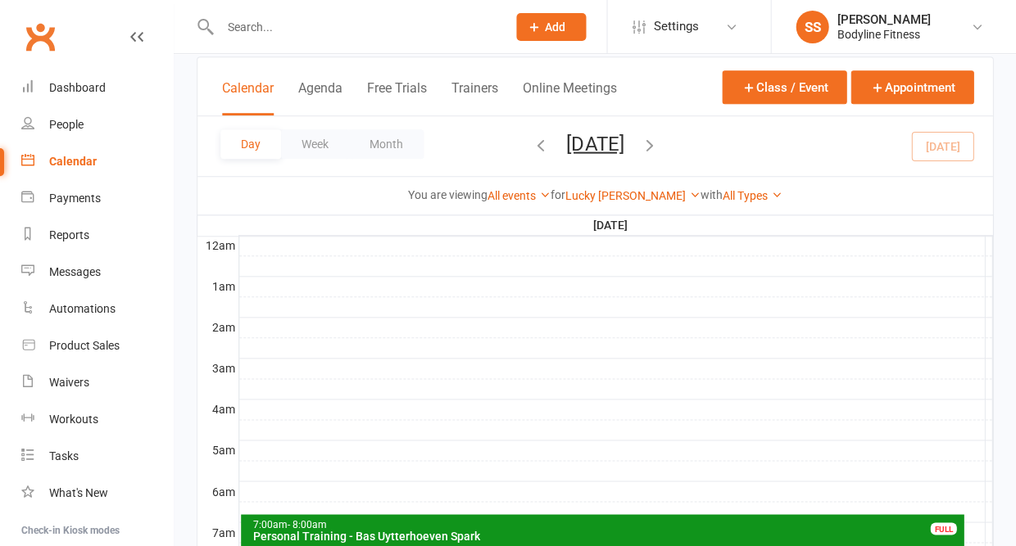
scroll to position [98, 0]
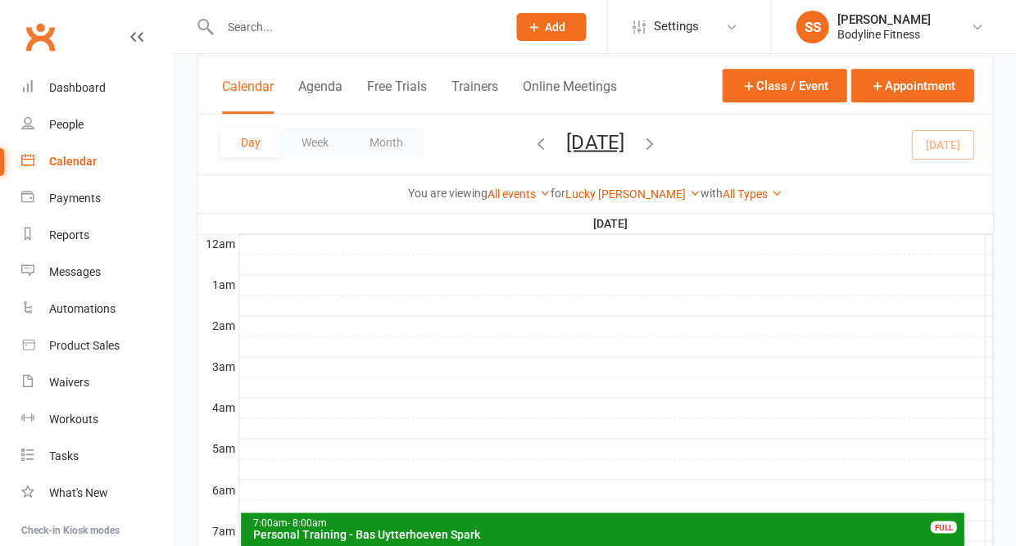
click at [532, 142] on div "Wednesday, Sep 17, 2025 September 2025 Sun Mon Tue Wed Thu Fri Sat 31 01 02 03 …" at bounding box center [595, 144] width 126 height 29
click at [532, 144] on icon "button" at bounding box center [541, 143] width 18 height 18
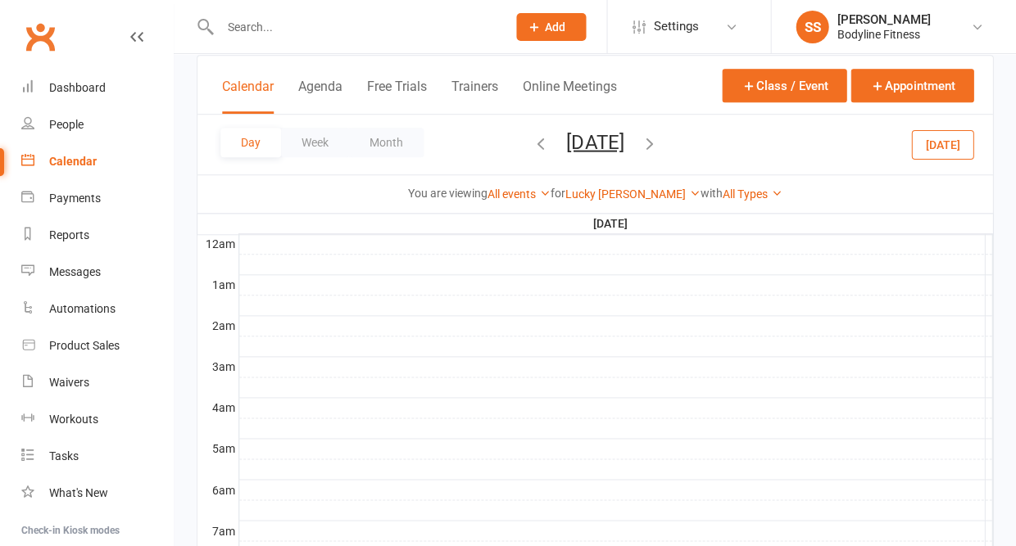
click at [566, 144] on button "Tuesday, Sep 16, 2025" at bounding box center [594, 141] width 57 height 23
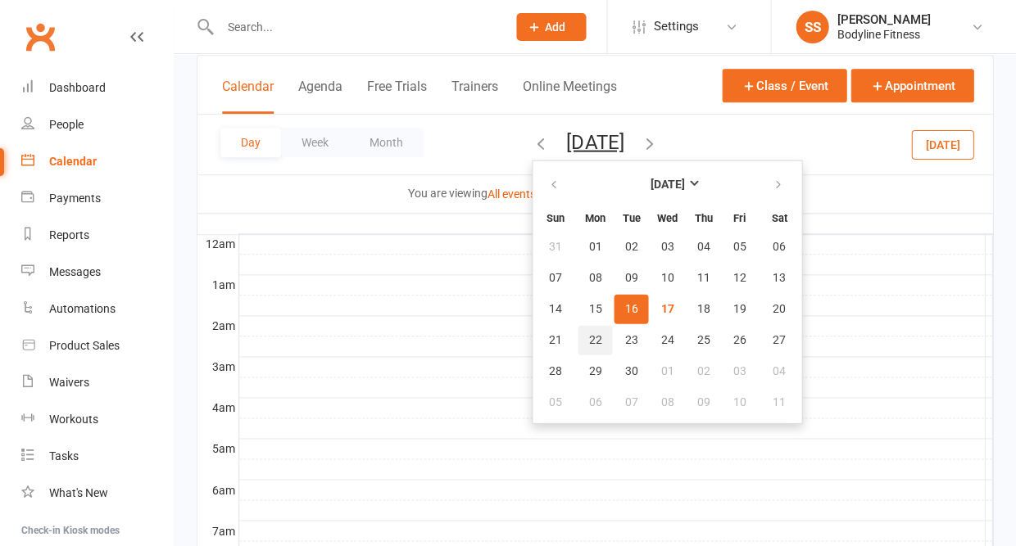
click at [588, 345] on span "22" at bounding box center [594, 339] width 13 height 13
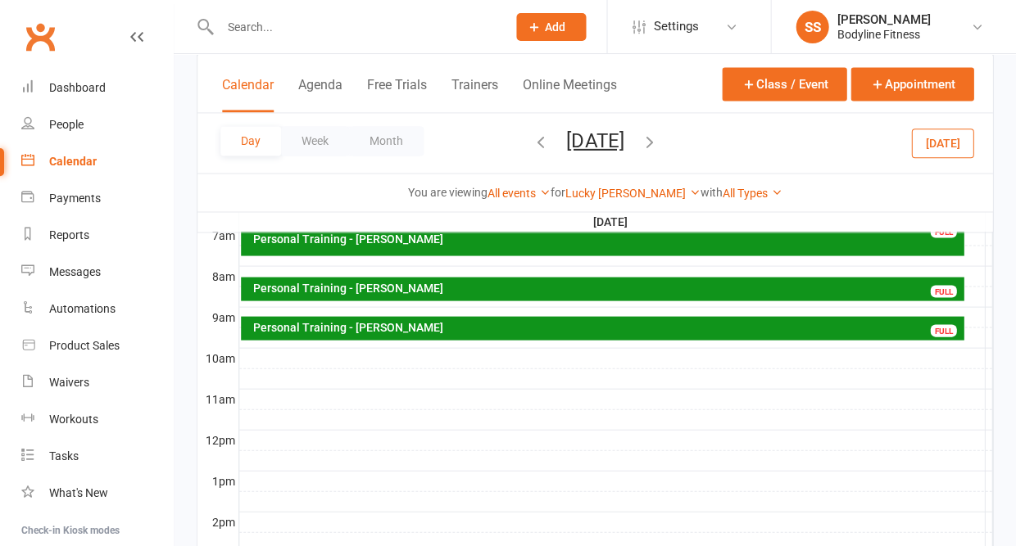
scroll to position [391, 0]
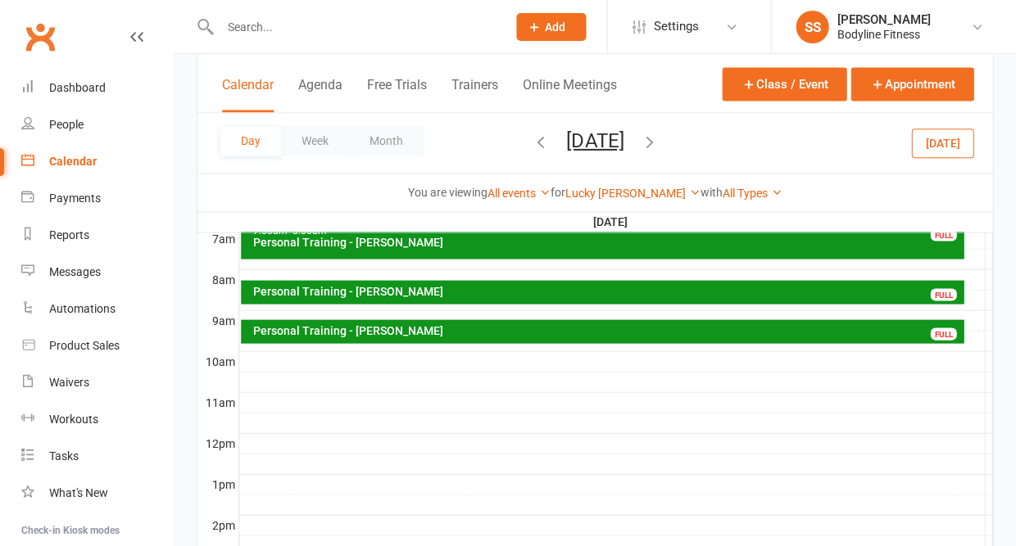
click at [339, 333] on div "Personal Training - Cecilie Larsen" at bounding box center [606, 329] width 708 height 11
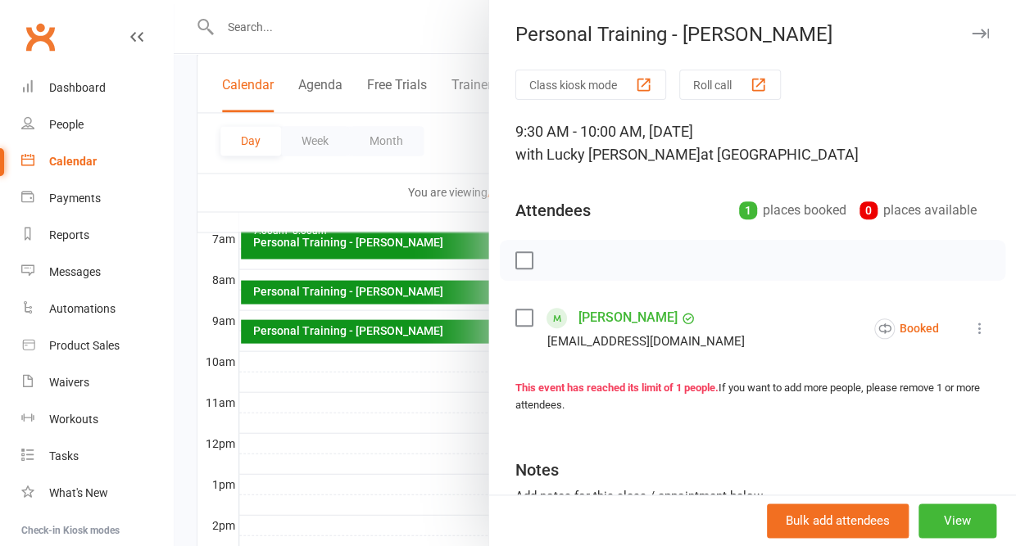
click at [979, 31] on icon "button" at bounding box center [979, 34] width 17 height 10
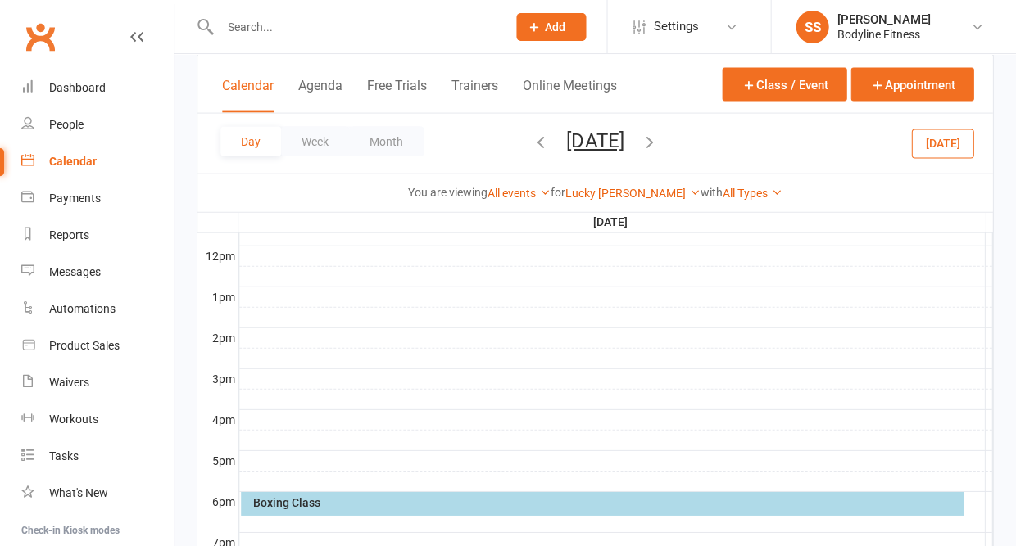
scroll to position [578, 0]
click at [415, 144] on div "Personal Training - Cecilie Larsen" at bounding box center [606, 142] width 708 height 11
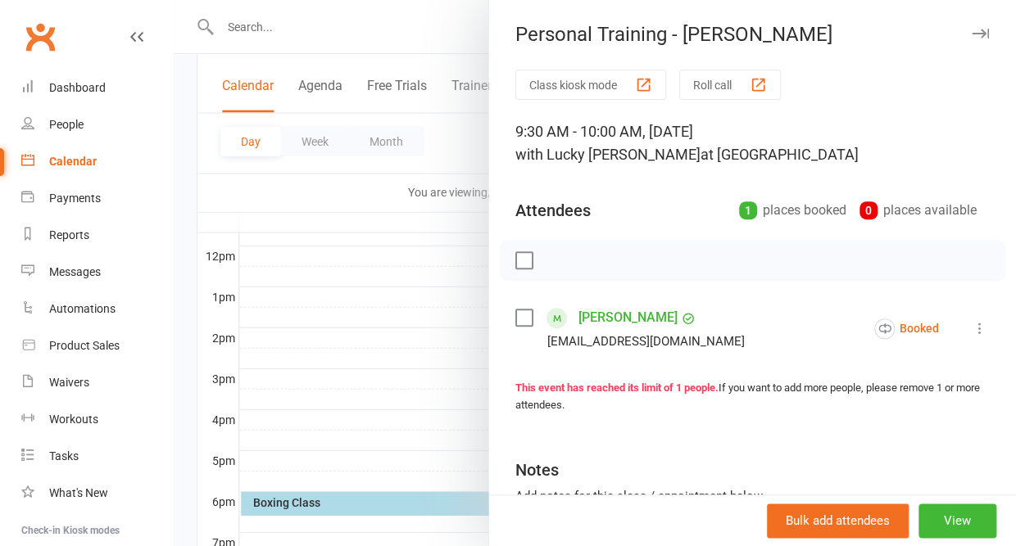
click at [981, 30] on icon "button" at bounding box center [979, 34] width 17 height 10
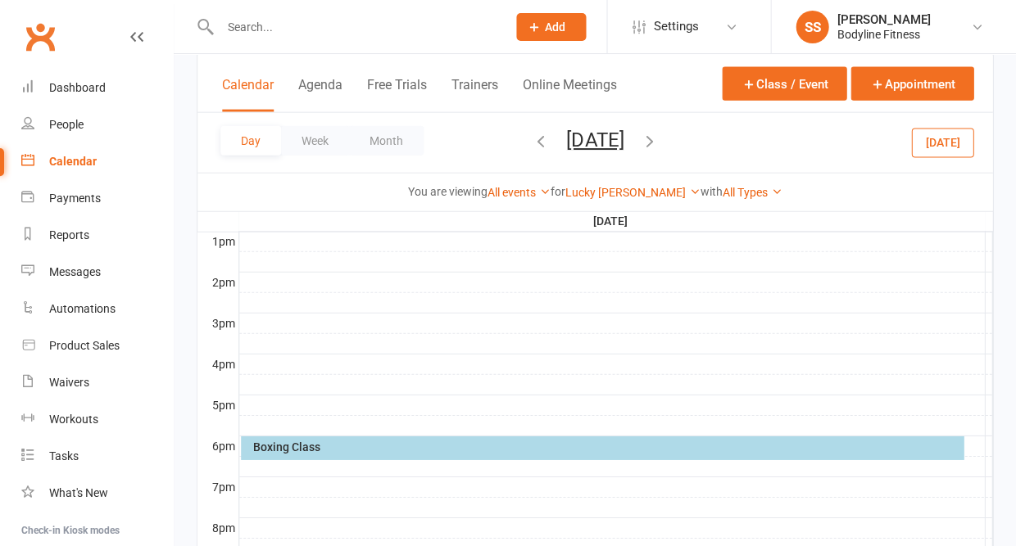
scroll to position [633, 0]
click at [300, 455] on div "Boxing Class" at bounding box center [602, 449] width 722 height 24
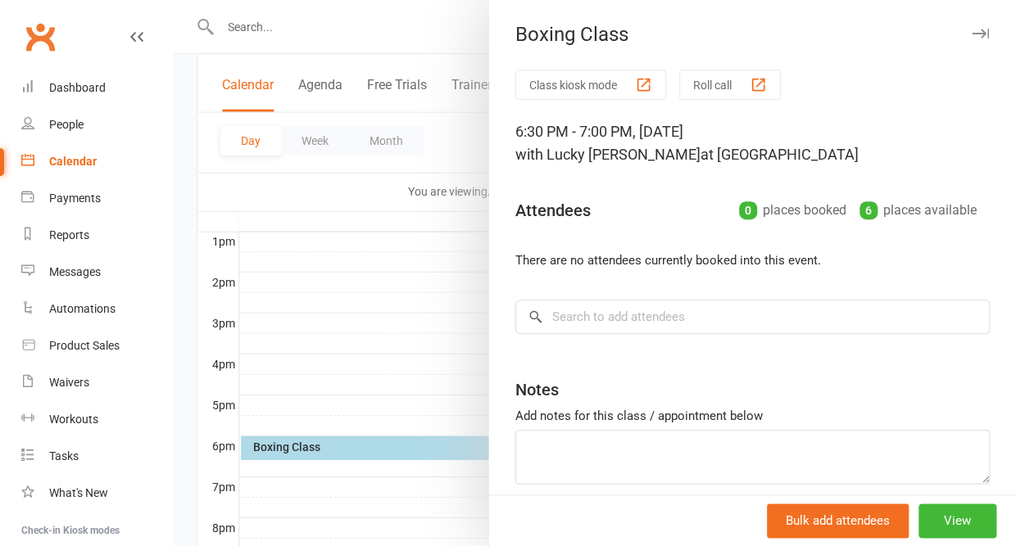
click at [983, 31] on icon "button" at bounding box center [979, 34] width 17 height 10
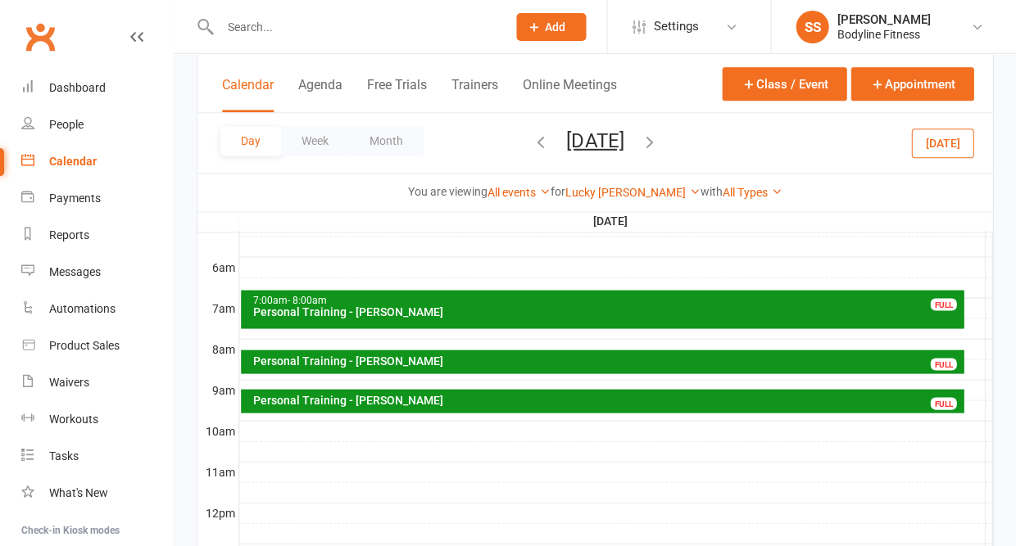
scroll to position [125, 0]
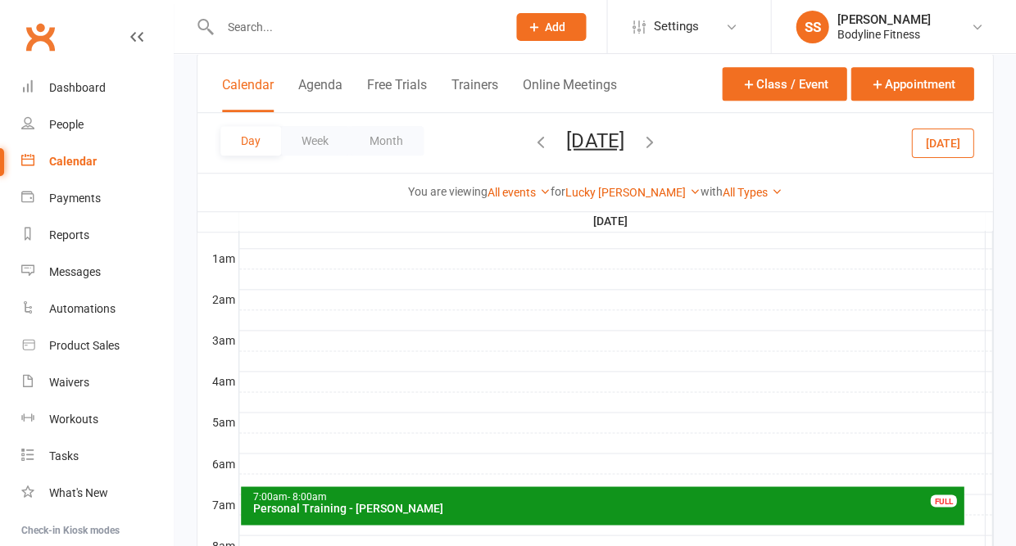
click at [658, 132] on icon "button" at bounding box center [649, 141] width 18 height 18
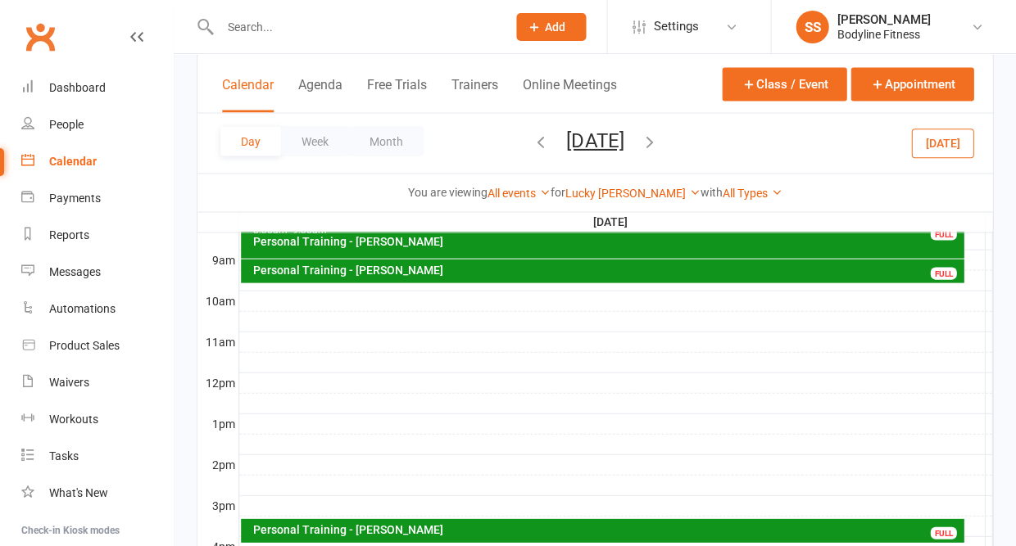
scroll to position [451, 0]
click at [345, 273] on div "Personal Training - Sandra Parisi" at bounding box center [606, 269] width 708 height 11
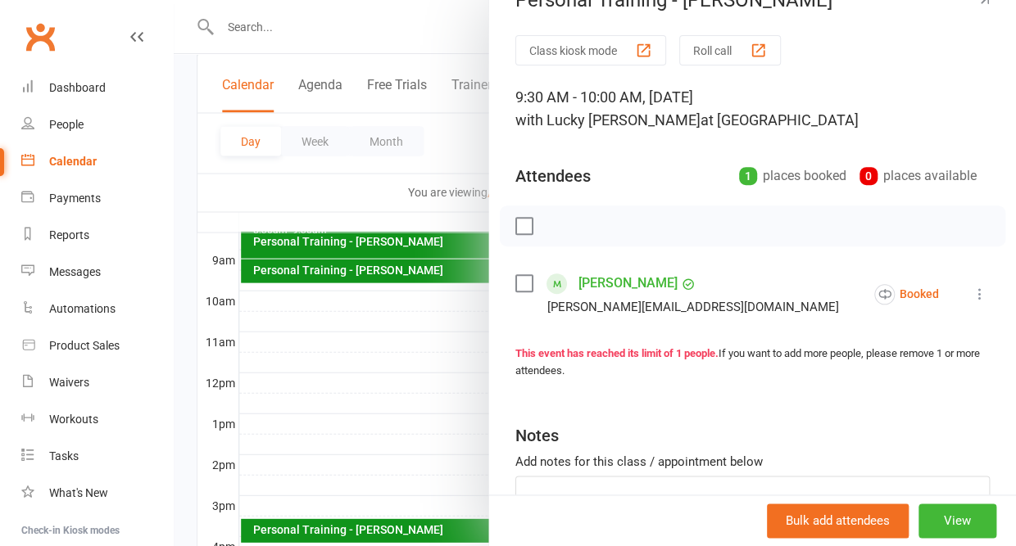
scroll to position [0, 0]
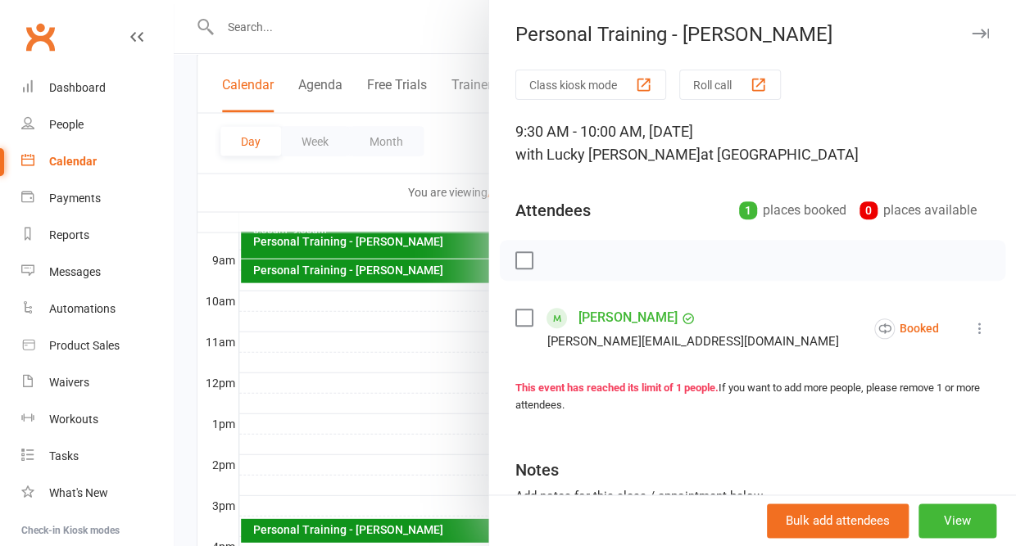
click at [977, 33] on icon "button" at bounding box center [979, 34] width 17 height 10
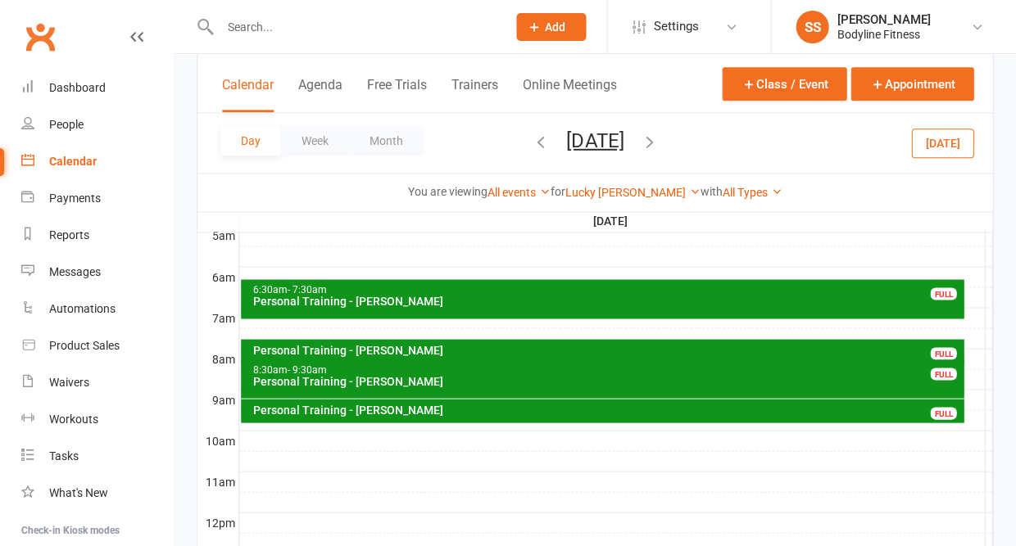
scroll to position [306, 0]
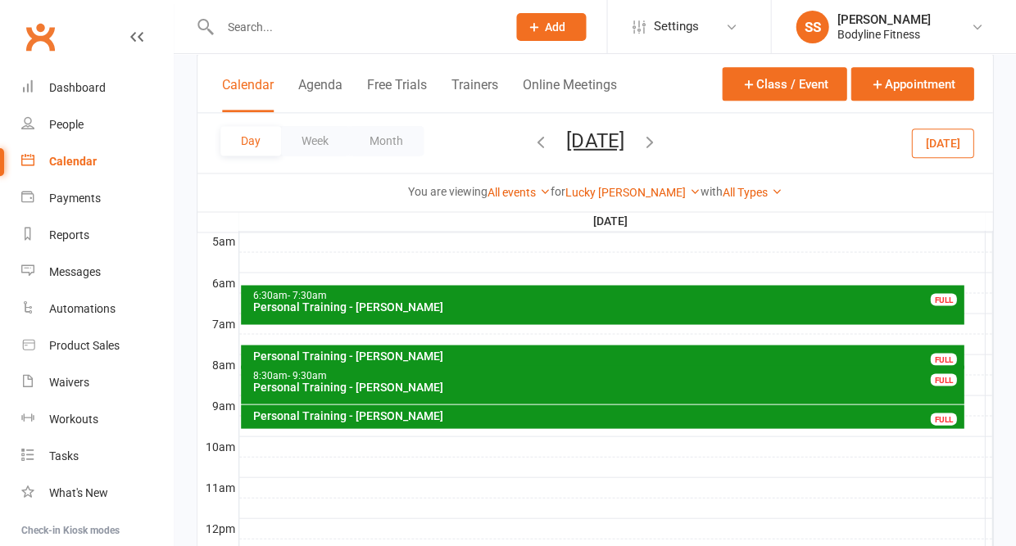
click at [329, 419] on div "Personal Training - Sandra Parisi" at bounding box center [606, 415] width 708 height 11
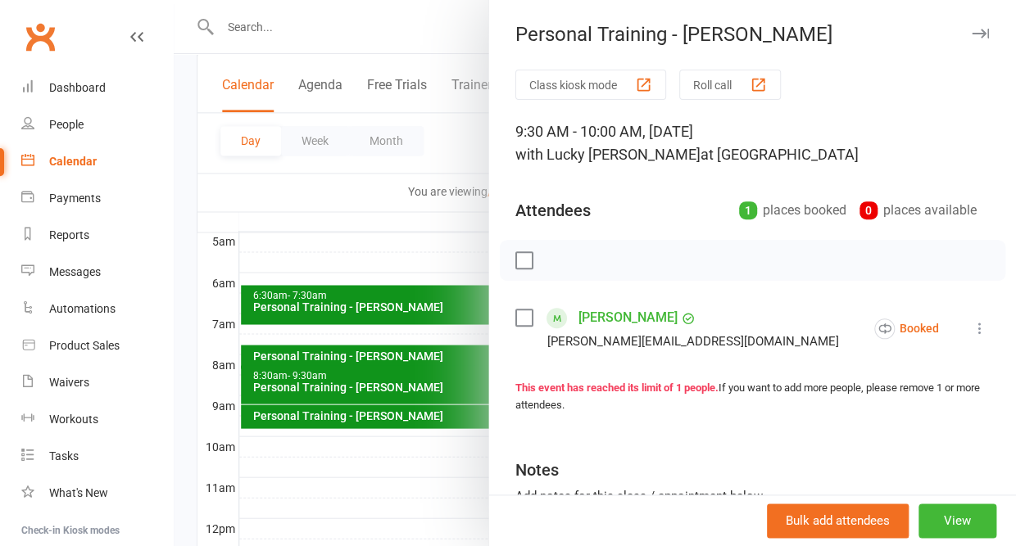
click at [979, 29] on icon "button" at bounding box center [979, 34] width 17 height 10
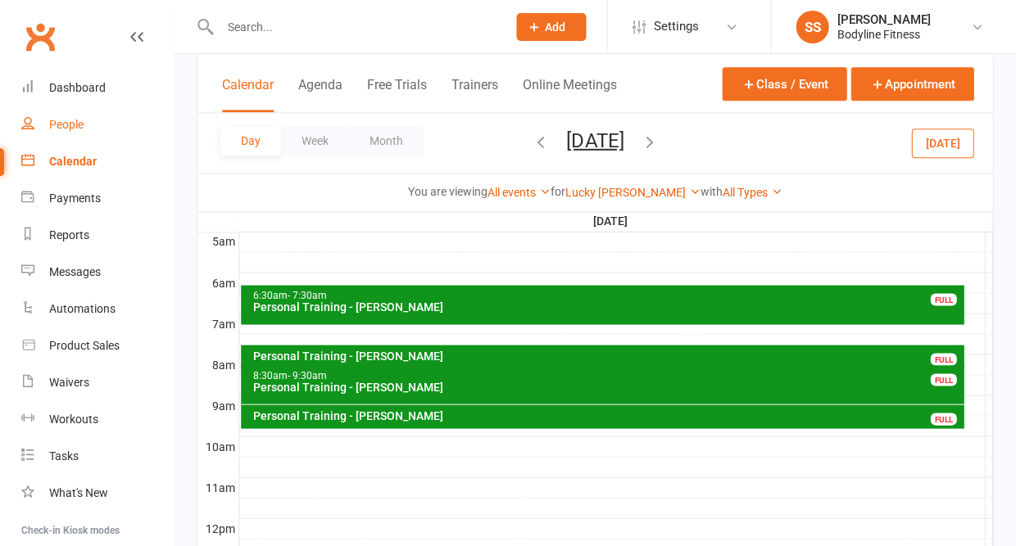
click at [69, 121] on div "People" at bounding box center [66, 124] width 34 height 13
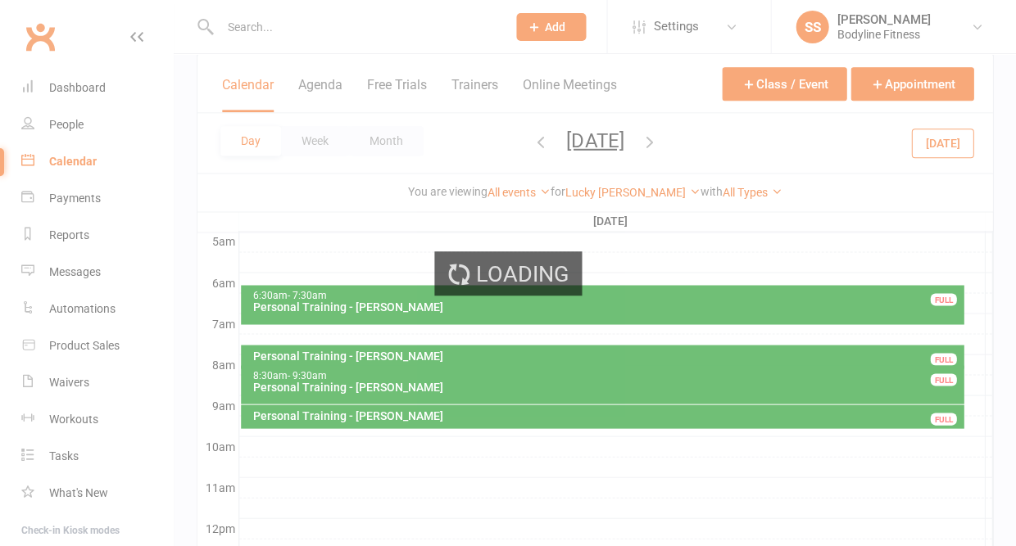
select select "50"
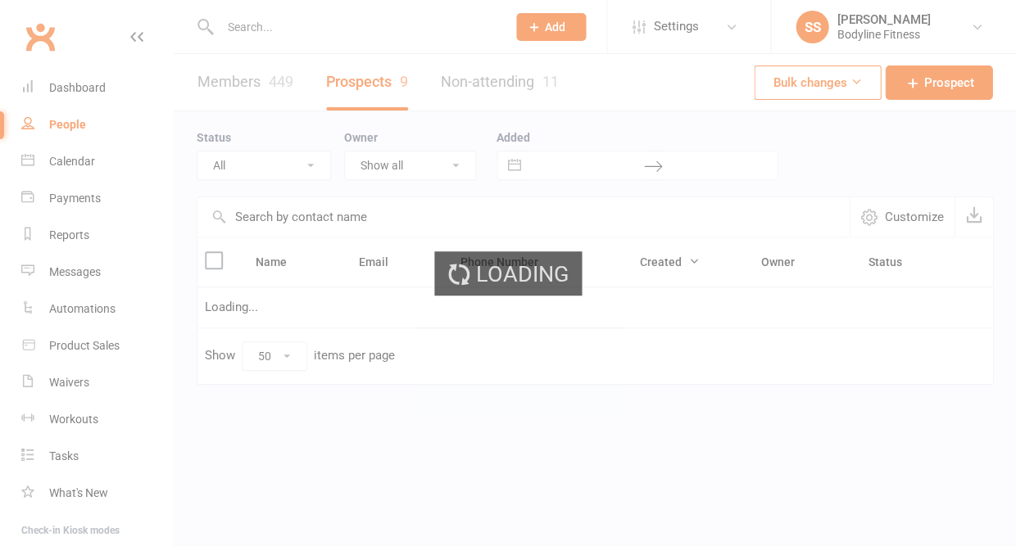
select select "New Lead"
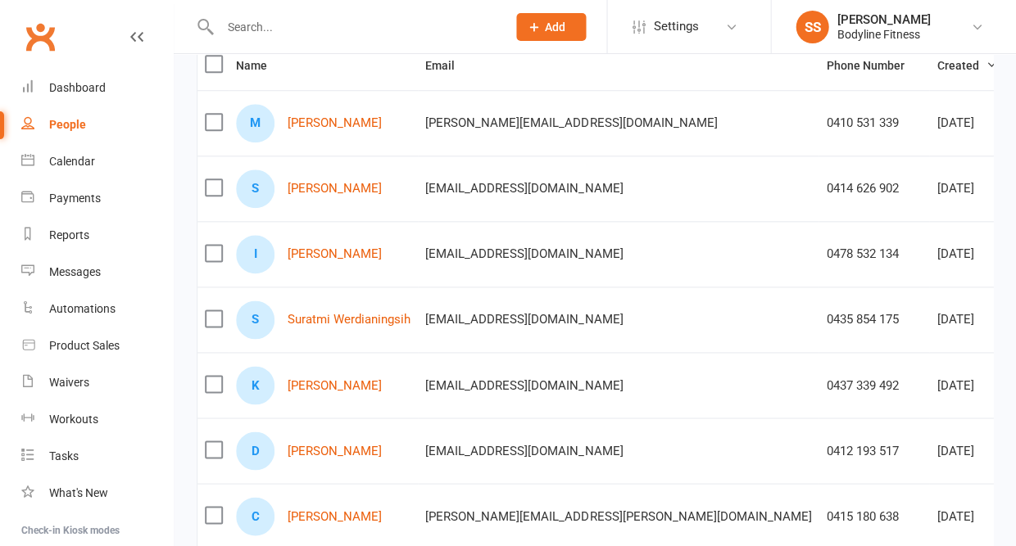
scroll to position [207, 0]
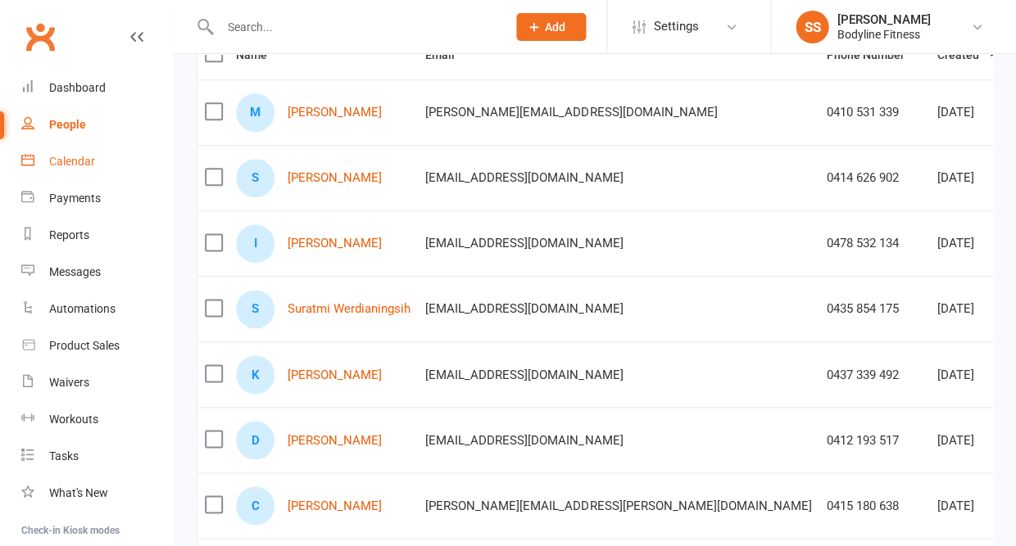
click at [75, 162] on div "Calendar" at bounding box center [72, 161] width 46 height 13
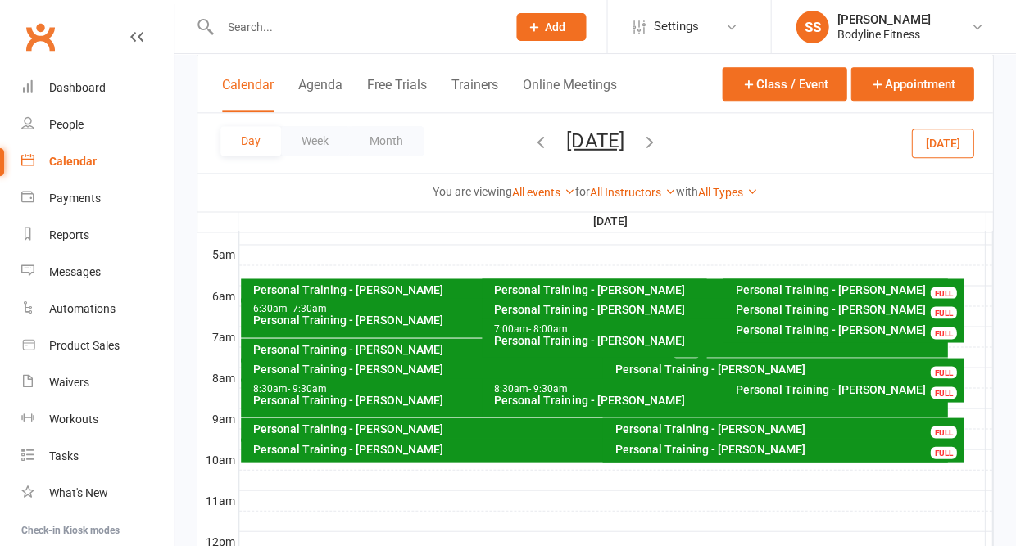
scroll to position [315, 0]
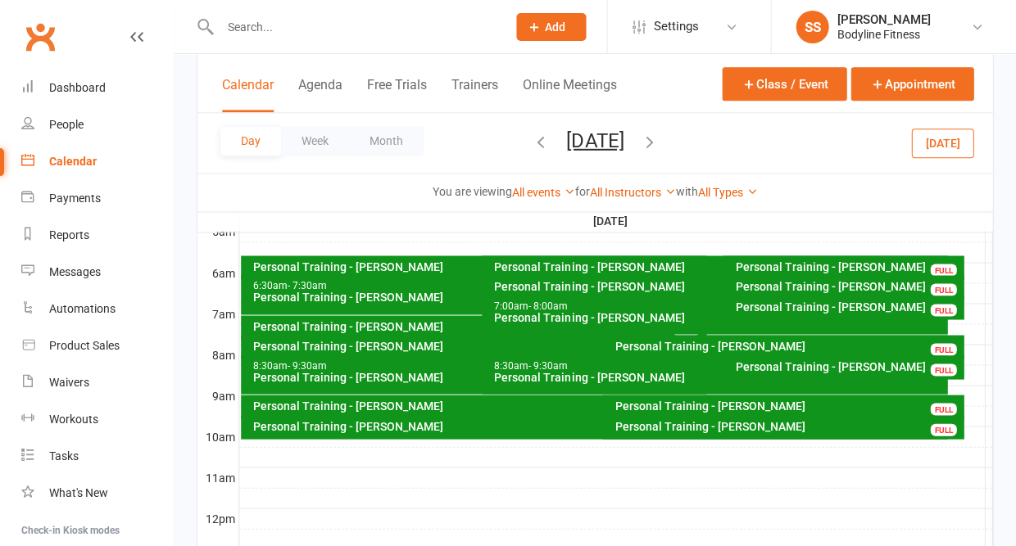
click at [410, 455] on div at bounding box center [615, 457] width 753 height 20
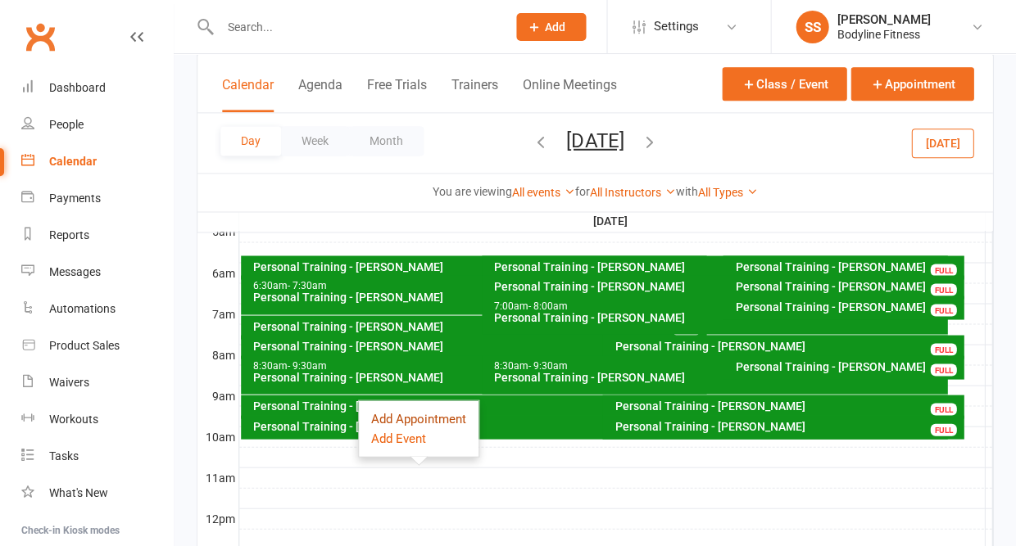
click at [408, 420] on button "Add Appointment" at bounding box center [418, 419] width 95 height 20
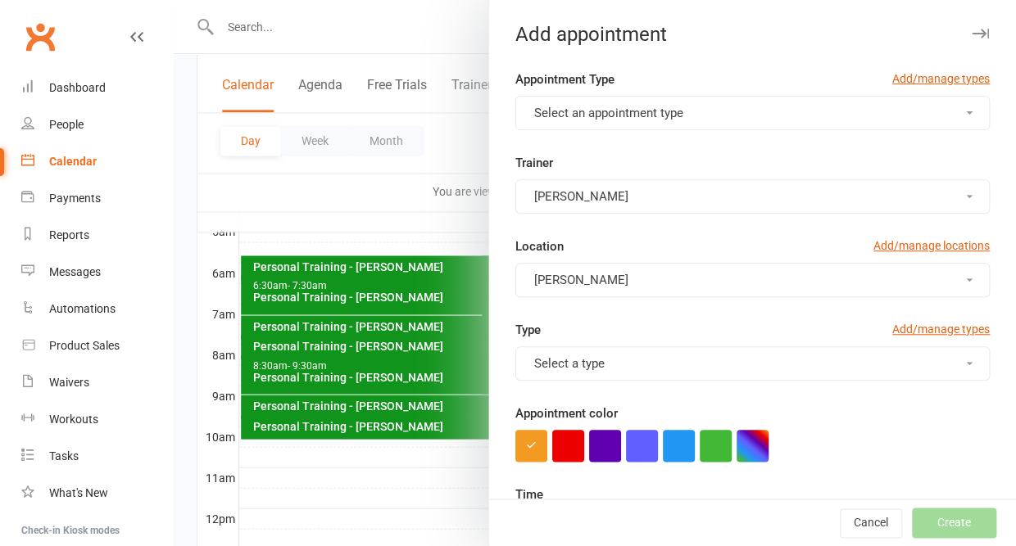
click at [616, 106] on span "Select an appointment type" at bounding box center [608, 113] width 149 height 15
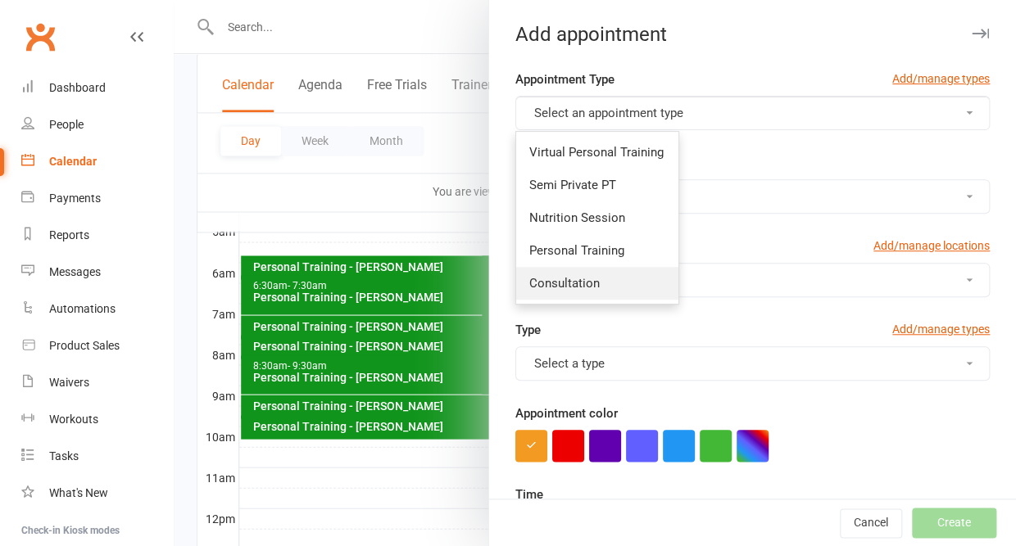
click at [588, 267] on link "Consultation" at bounding box center [597, 283] width 162 height 33
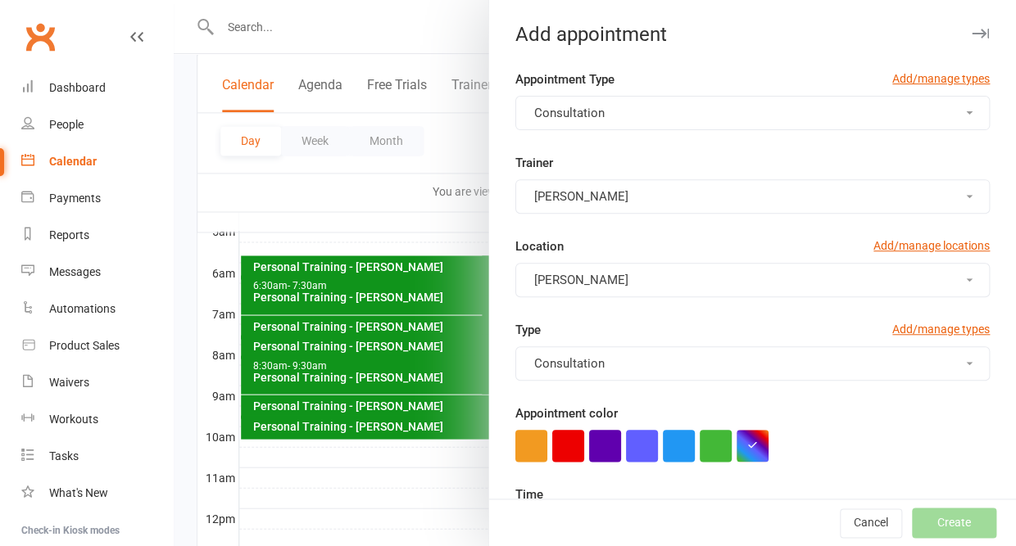
click at [585, 195] on span "[PERSON_NAME]" at bounding box center [581, 196] width 94 height 15
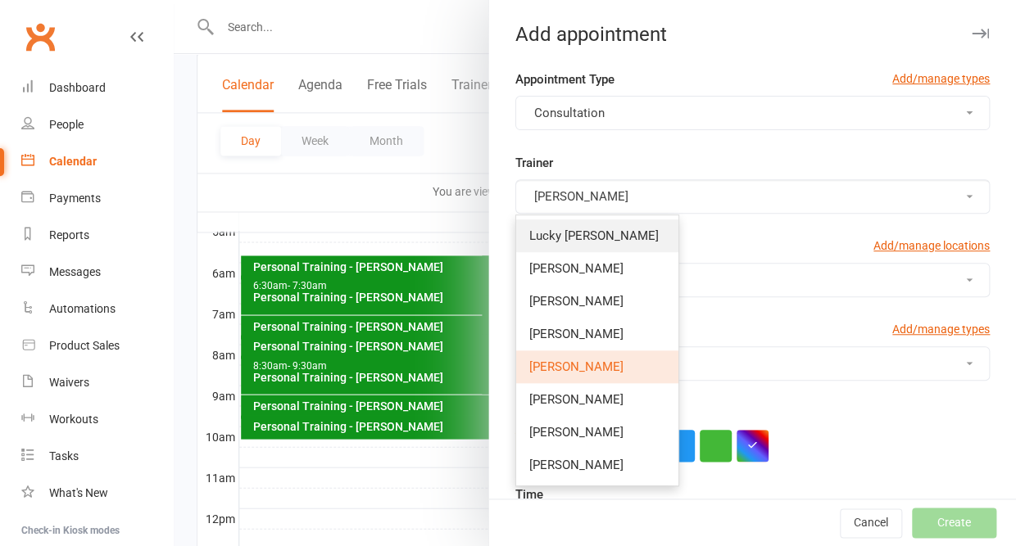
click at [579, 229] on span "Lucky [PERSON_NAME]" at bounding box center [593, 236] width 129 height 15
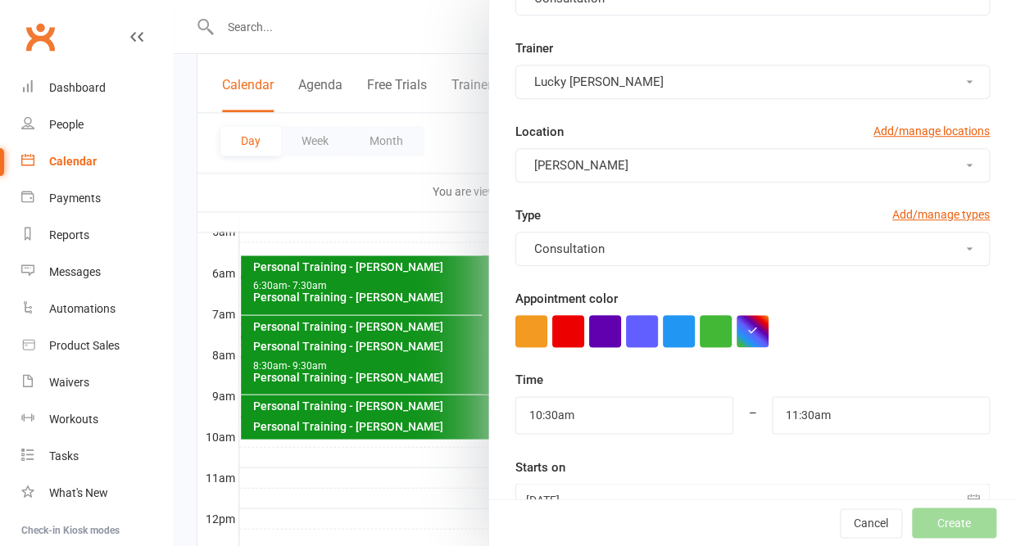
scroll to position [152, 0]
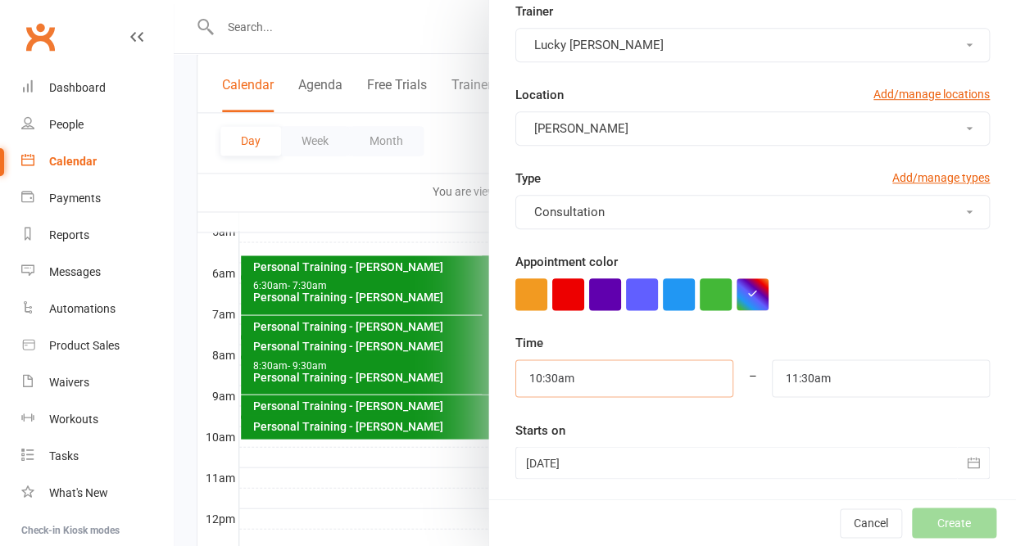
click at [586, 367] on input "10:30am" at bounding box center [624, 379] width 218 height 38
type input "10:00am"
type input "11:00am"
click at [558, 441] on li "10:00am" at bounding box center [555, 453] width 79 height 25
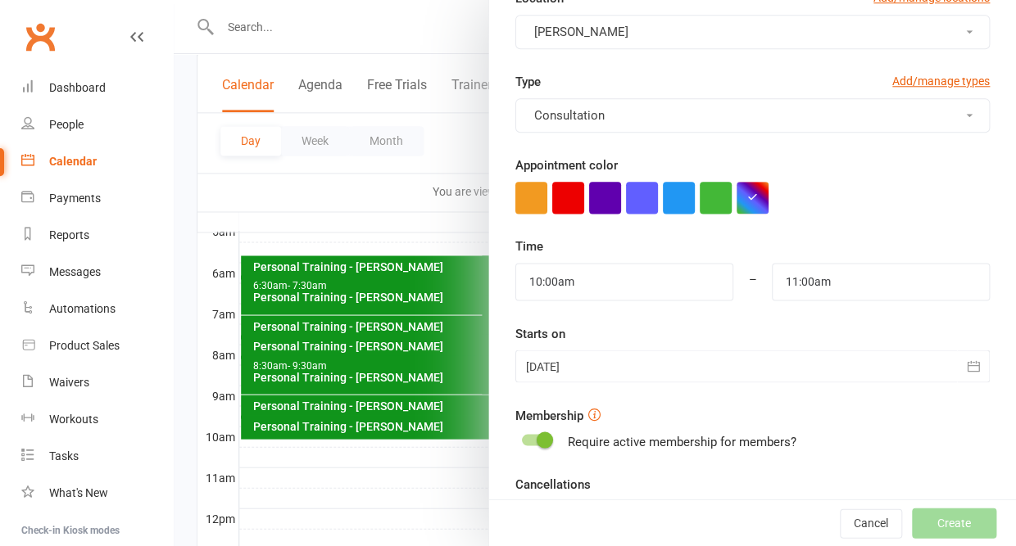
click at [541, 434] on span at bounding box center [545, 440] width 16 height 16
click at [522, 437] on input "checkbox" at bounding box center [522, 437] width 0 height 0
checkbox input "true"
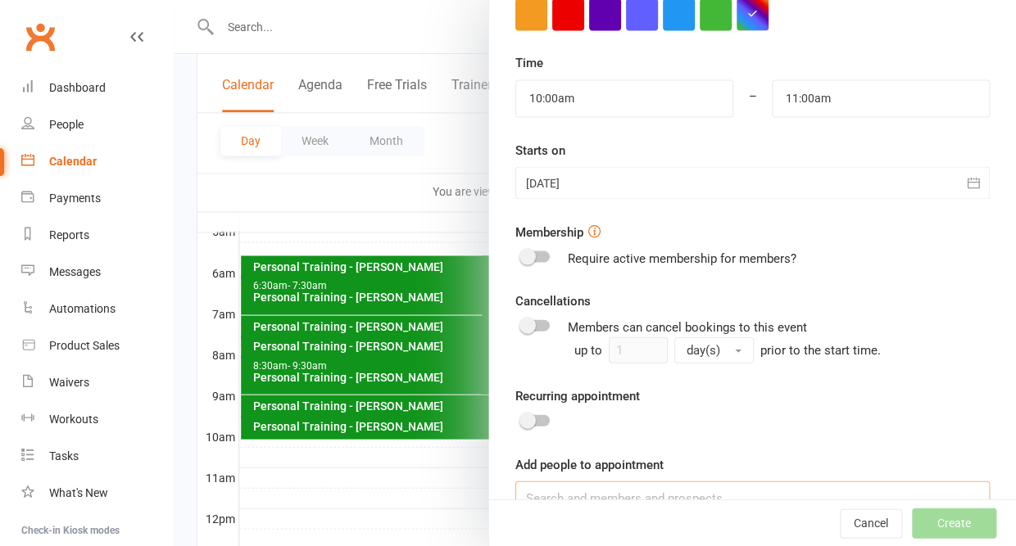
click at [580, 505] on input at bounding box center [752, 498] width 474 height 34
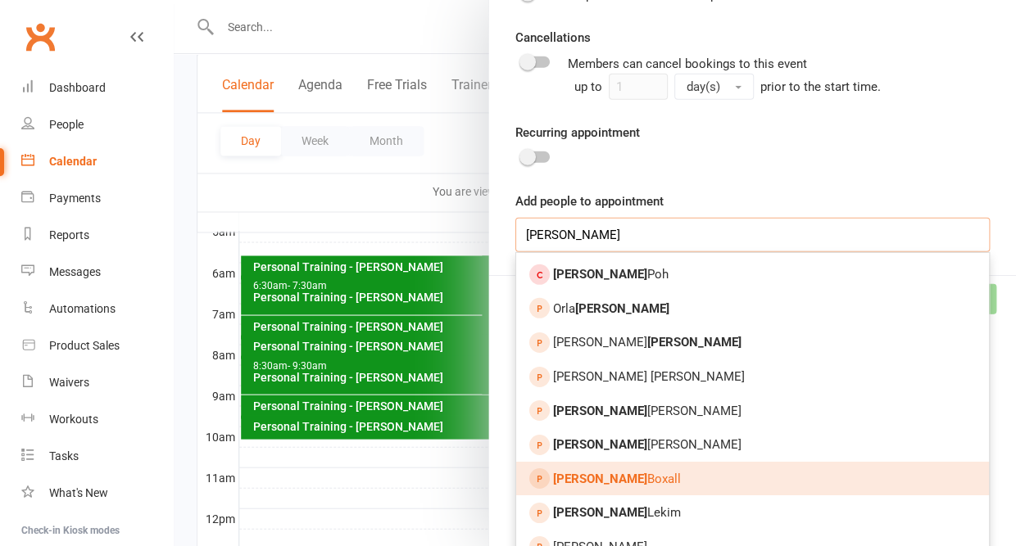
type input "kelly"
click at [597, 472] on span "Kelly Boxall" at bounding box center [617, 479] width 128 height 15
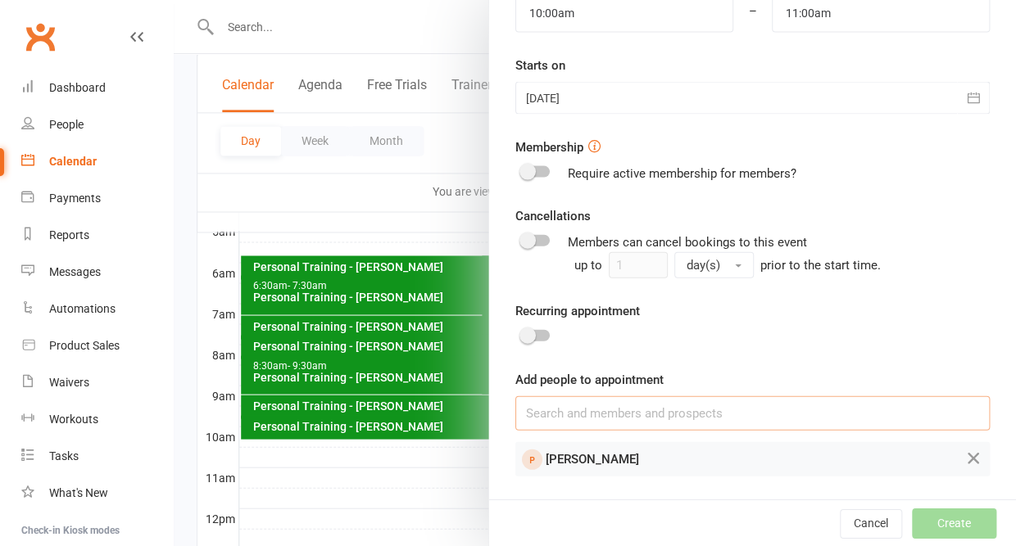
scroll to position [487, 0]
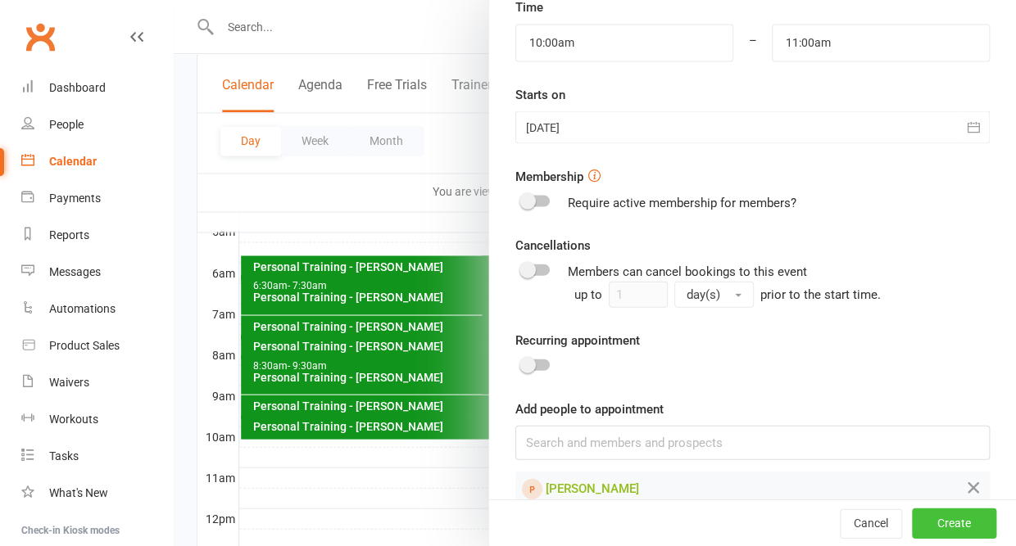
click at [943, 533] on button "Create" at bounding box center [954, 523] width 84 height 29
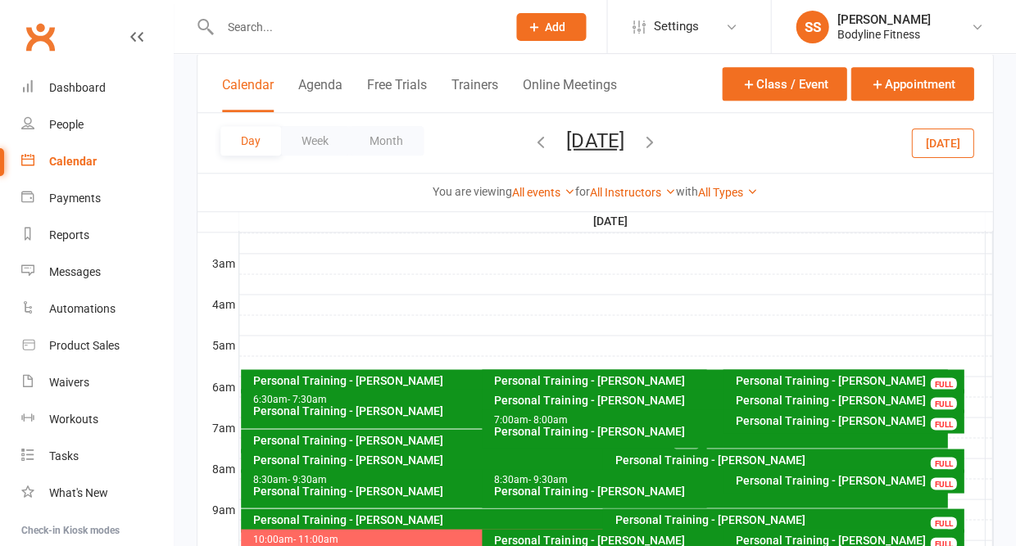
scroll to position [58, 0]
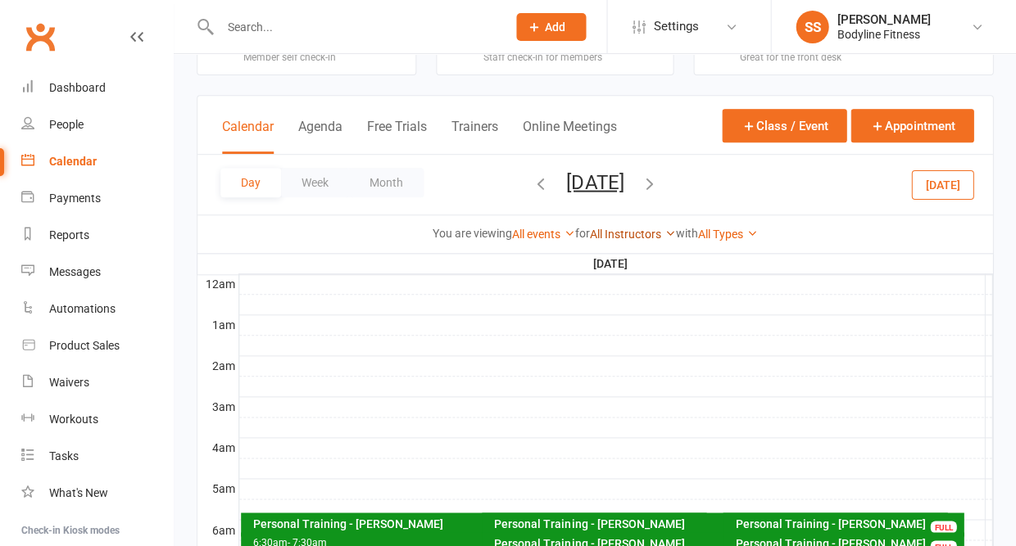
click at [622, 240] on link "All Instructors" at bounding box center [633, 234] width 86 height 13
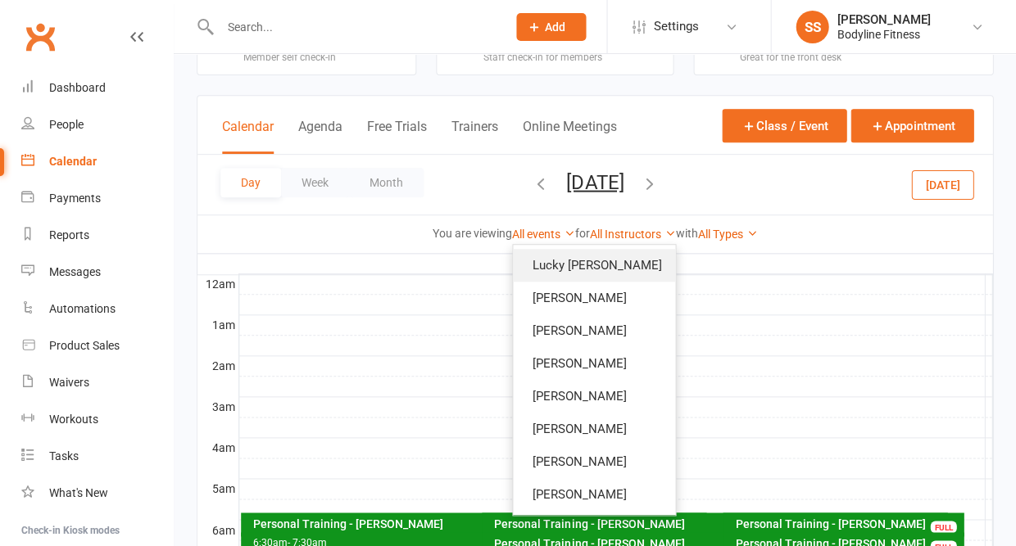
click at [577, 269] on link "Lucky [PERSON_NAME]" at bounding box center [594, 265] width 162 height 33
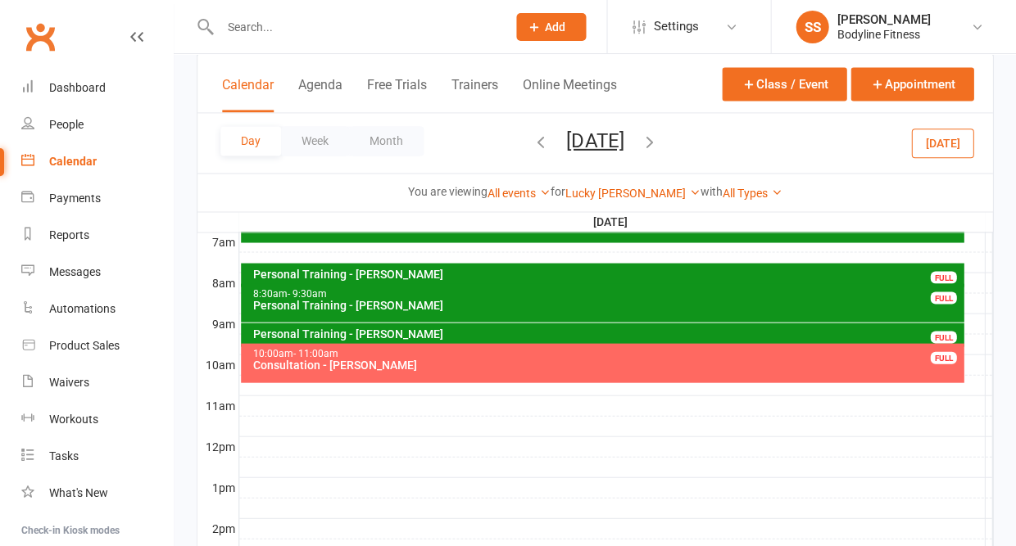
scroll to position [387, 0]
click at [331, 381] on div "10:00am - 11:00am Consultation - Kelly Boxall FULL" at bounding box center [602, 362] width 722 height 39
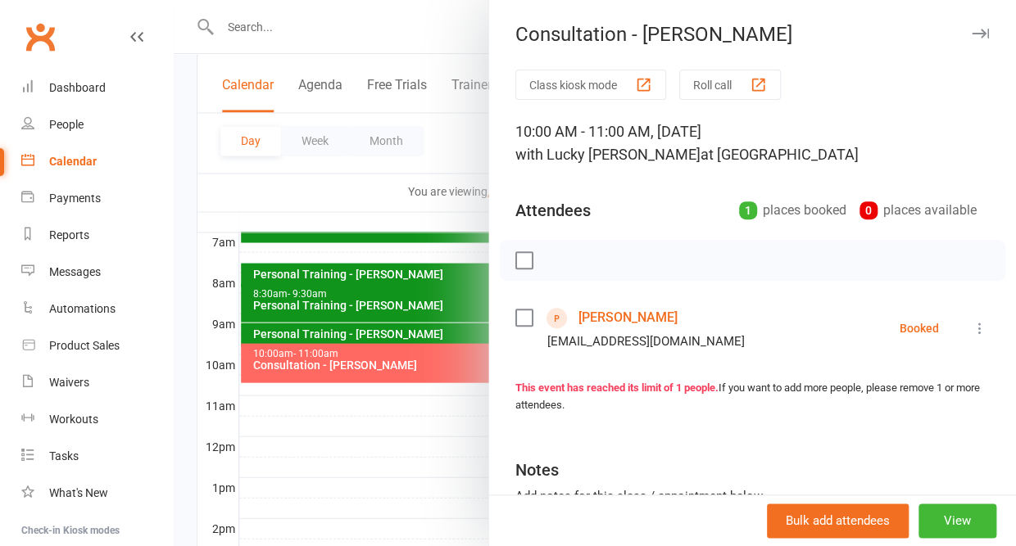
click at [980, 33] on icon "button" at bounding box center [979, 34] width 17 height 10
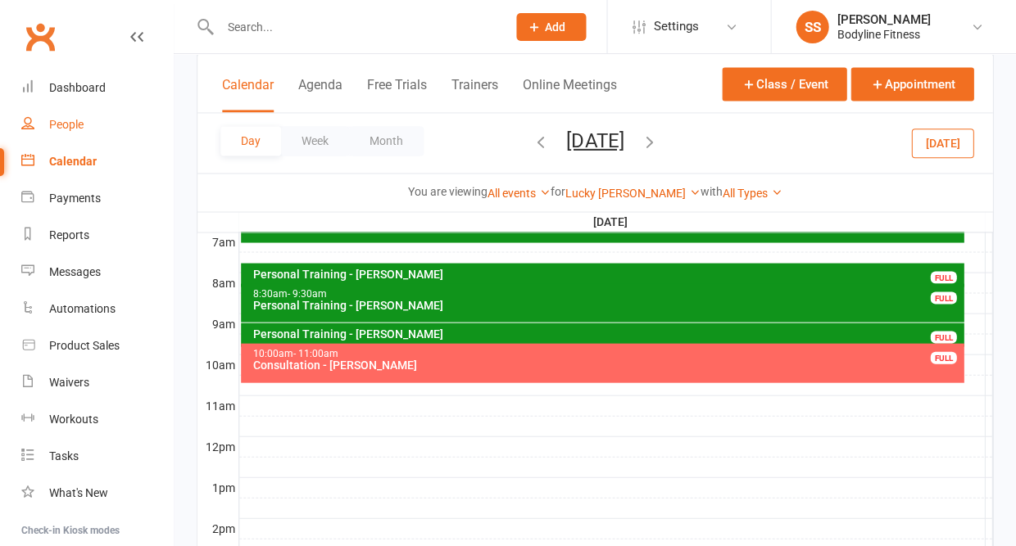
click at [49, 125] on div "People" at bounding box center [66, 124] width 34 height 13
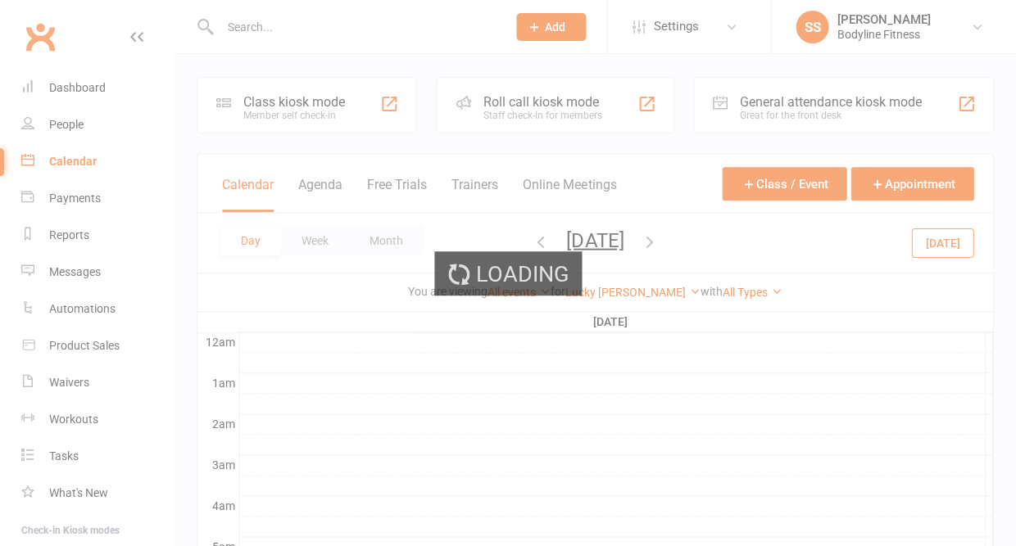
select select "50"
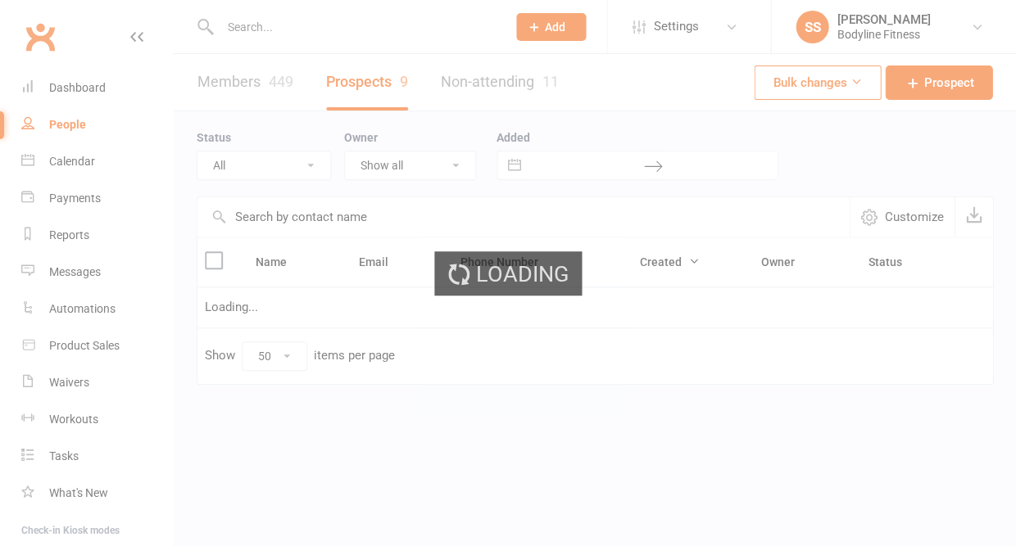
select select "New Lead"
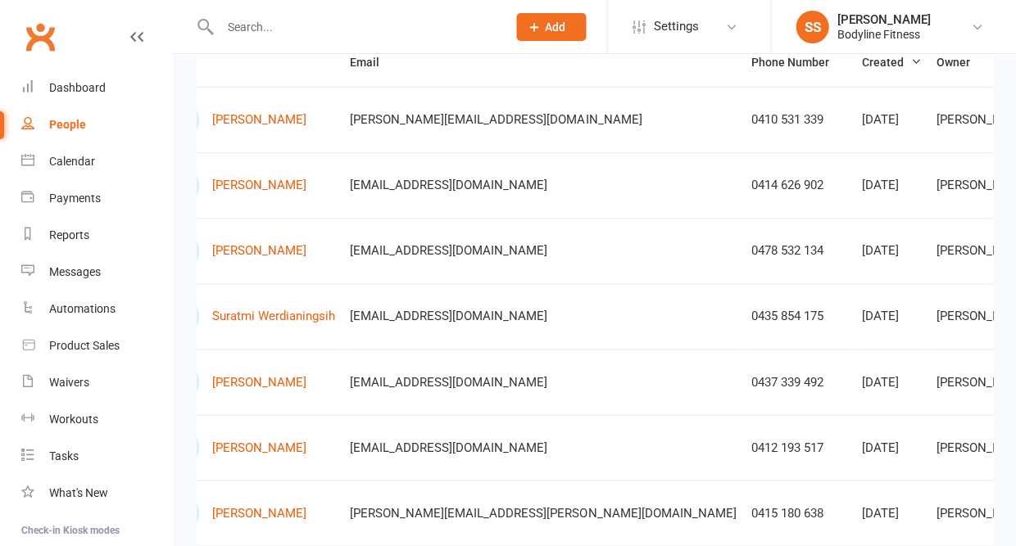
scroll to position [0, 75]
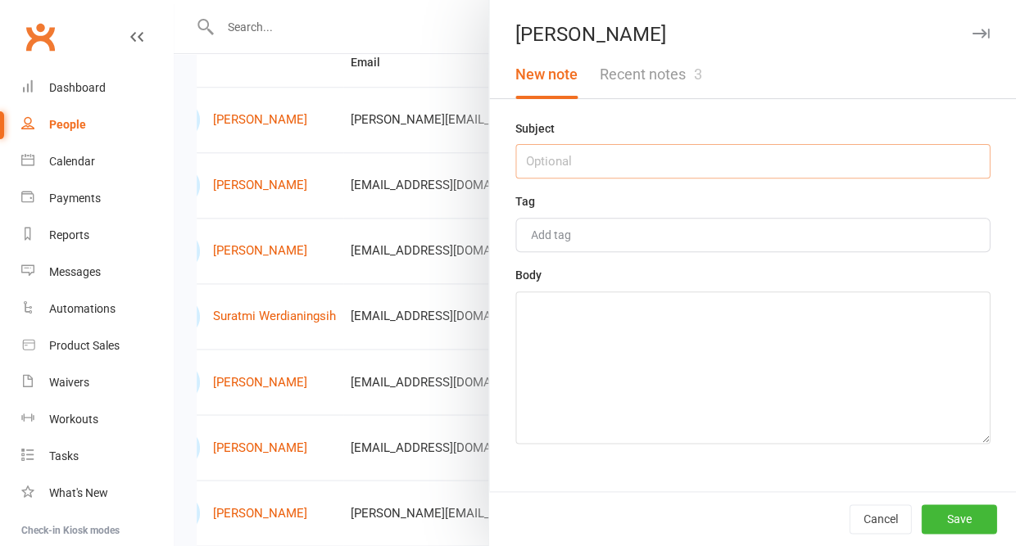
click at [627, 163] on input "text" at bounding box center [752, 161] width 474 height 34
type input "consult 23/9 at 10am"
click at [584, 343] on textarea at bounding box center [752, 368] width 474 height 152
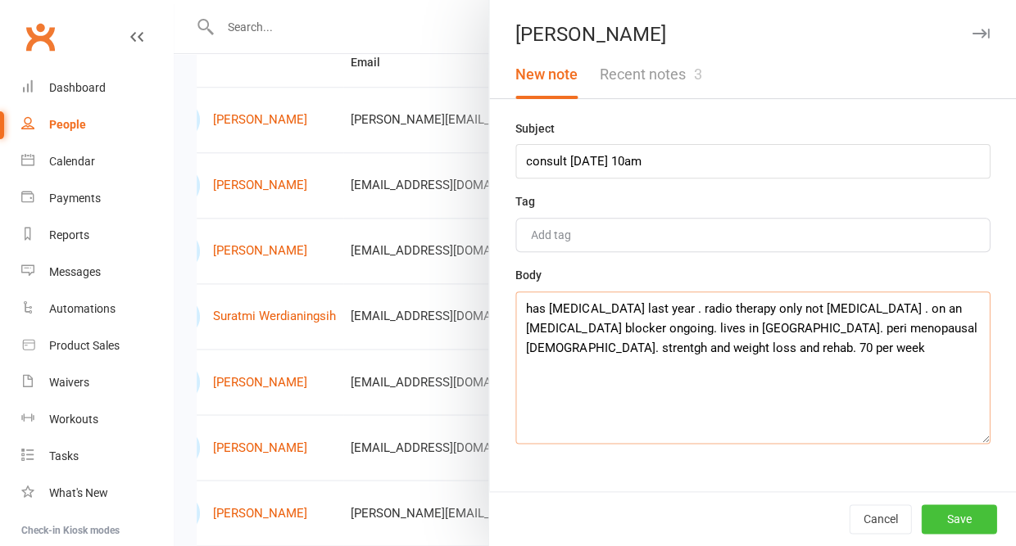
type textarea "has breast cancer last year . radio therapy only not chemo . on an oestrogen bl…"
click at [953, 517] on button "Save" at bounding box center [958, 519] width 75 height 29
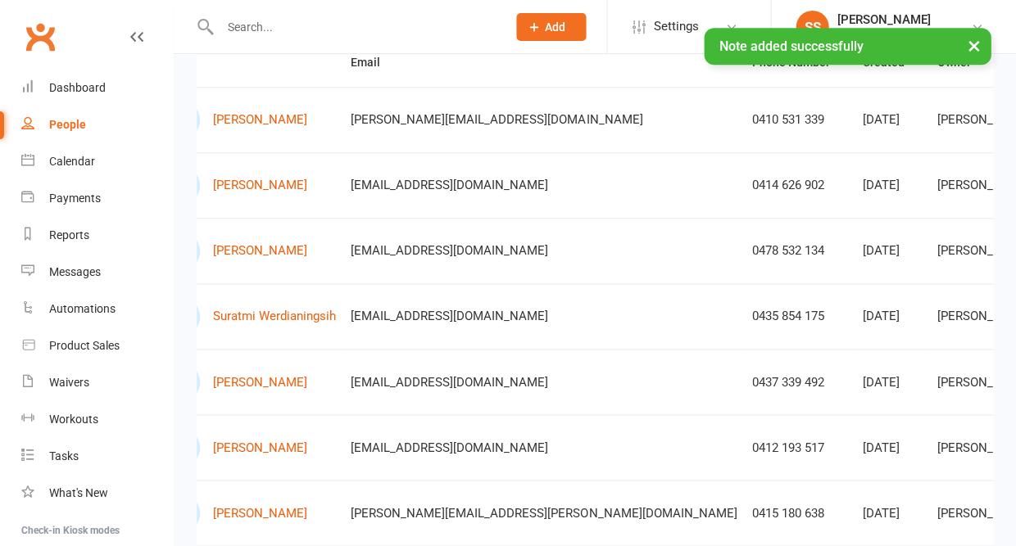
scroll to position [244, 0]
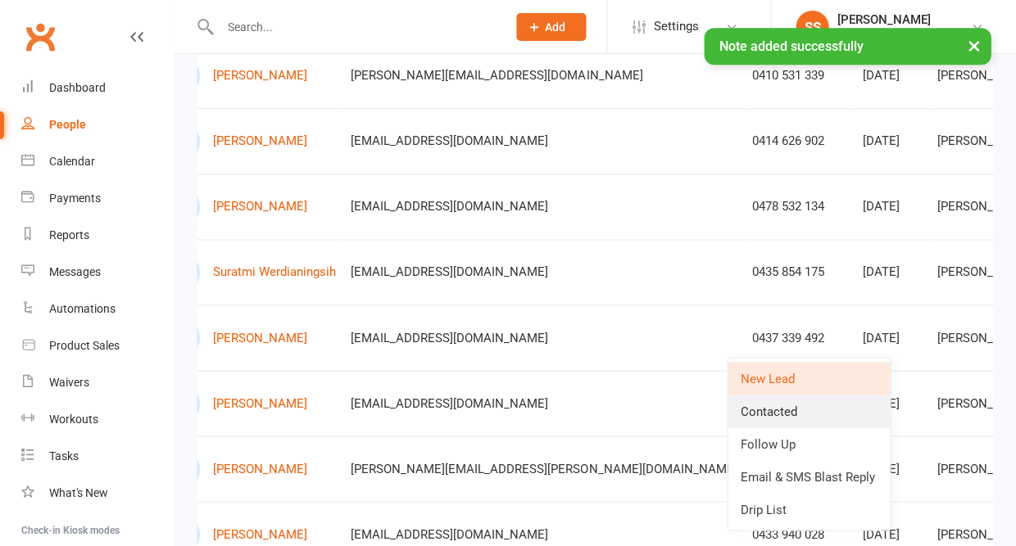
click at [795, 410] on link "Contacted" at bounding box center [808, 411] width 162 height 33
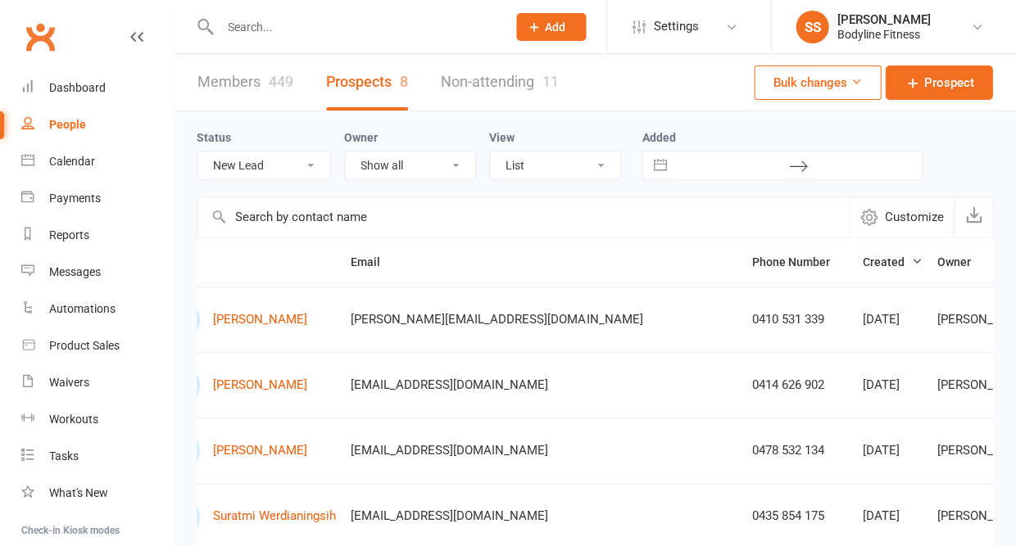
scroll to position [0, 0]
click at [82, 158] on div "Calendar" at bounding box center [72, 161] width 46 height 13
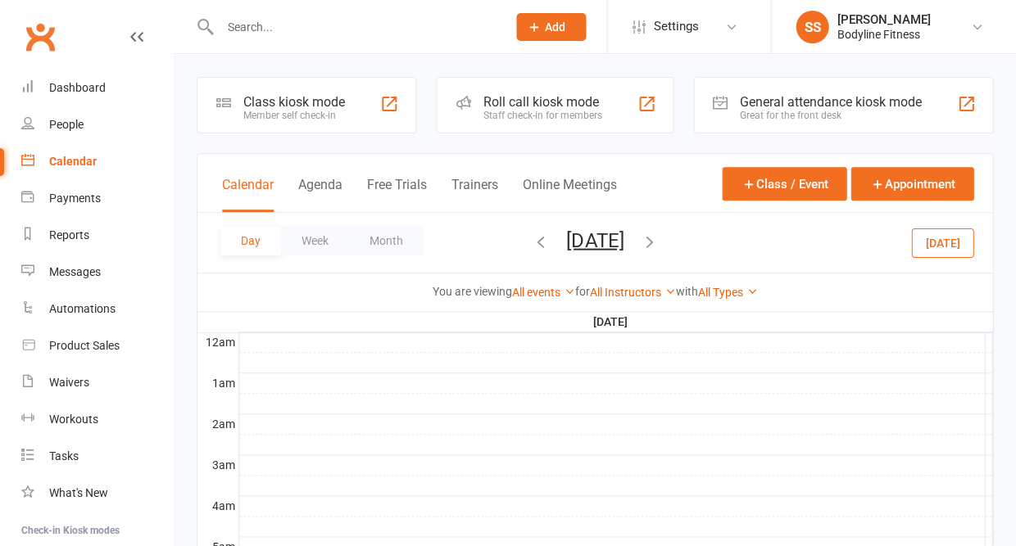
click at [623, 246] on button "Tuesday, Sep 23, 2025" at bounding box center [594, 240] width 57 height 23
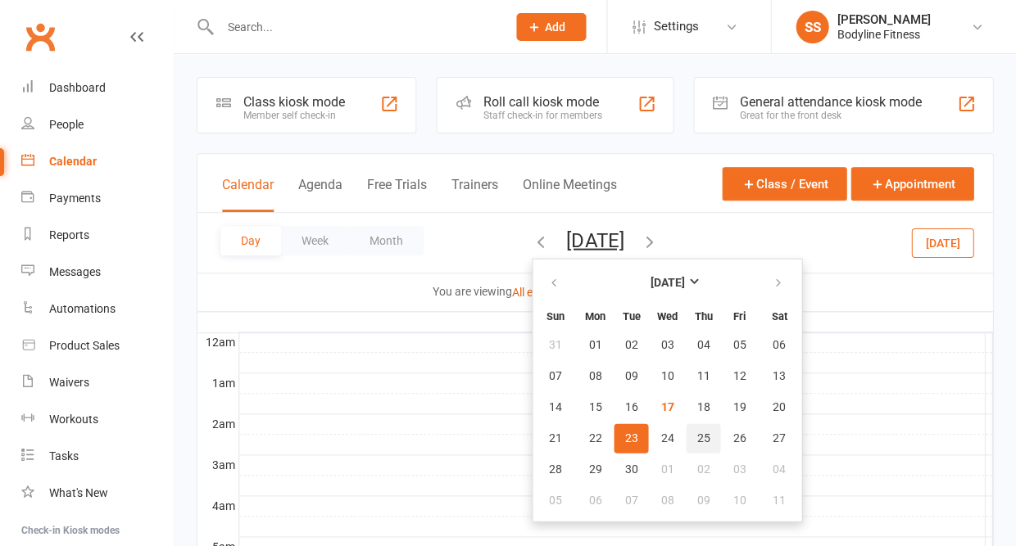
click at [696, 437] on span "25" at bounding box center [702, 438] width 13 height 13
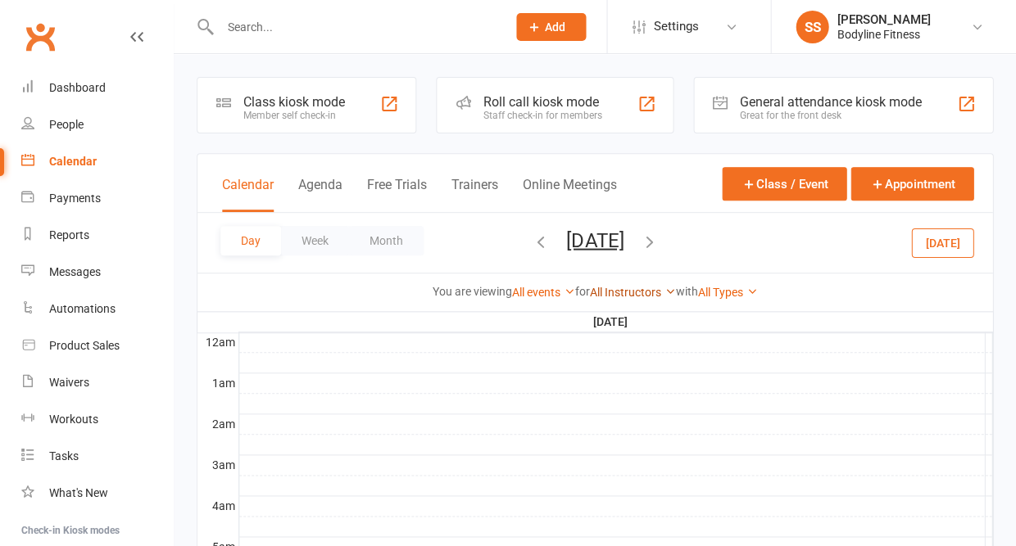
click at [621, 294] on link "All Instructors" at bounding box center [633, 292] width 86 height 13
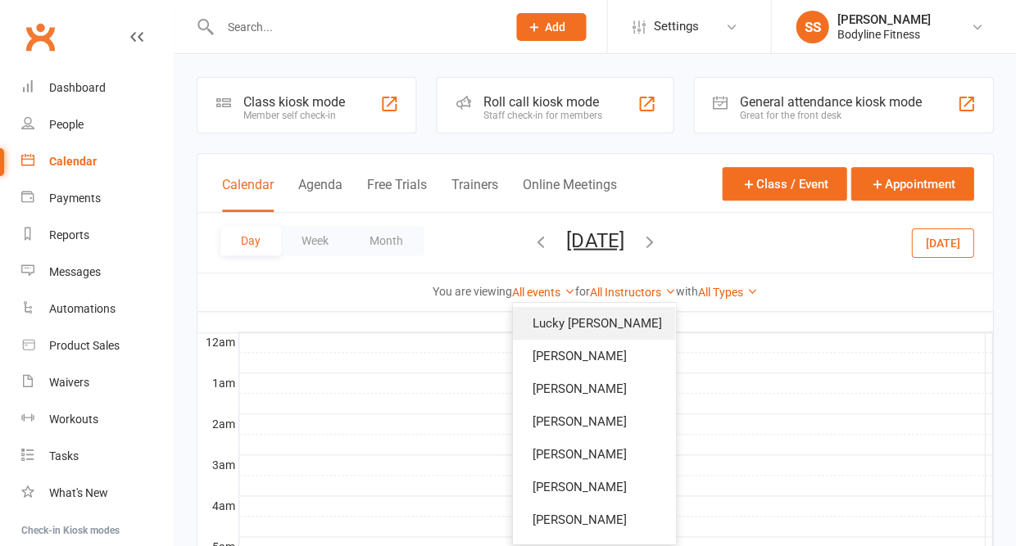
click at [584, 326] on link "Lucky [PERSON_NAME]" at bounding box center [594, 323] width 162 height 33
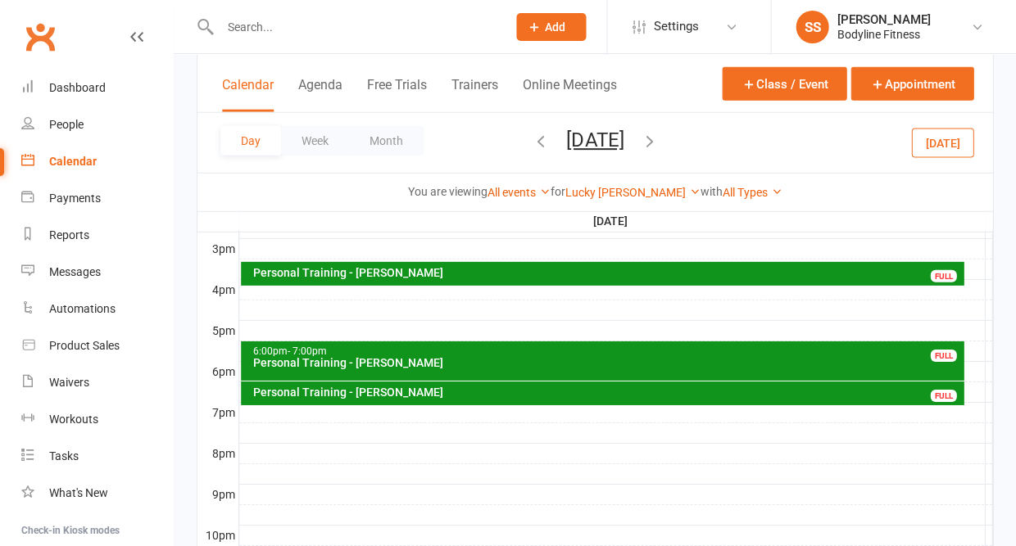
scroll to position [709, 0]
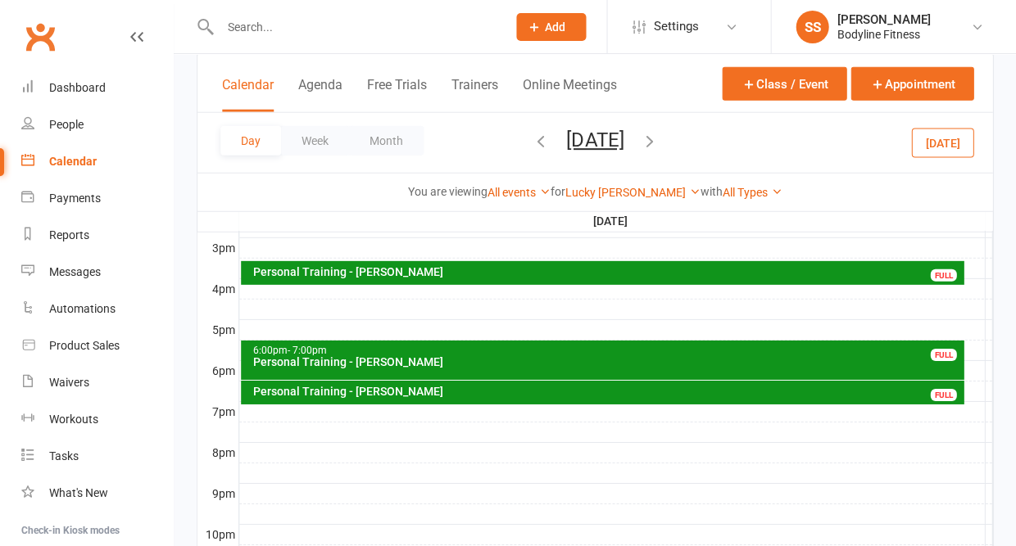
click at [367, 269] on div "Personal Training - [PERSON_NAME]" at bounding box center [606, 271] width 708 height 11
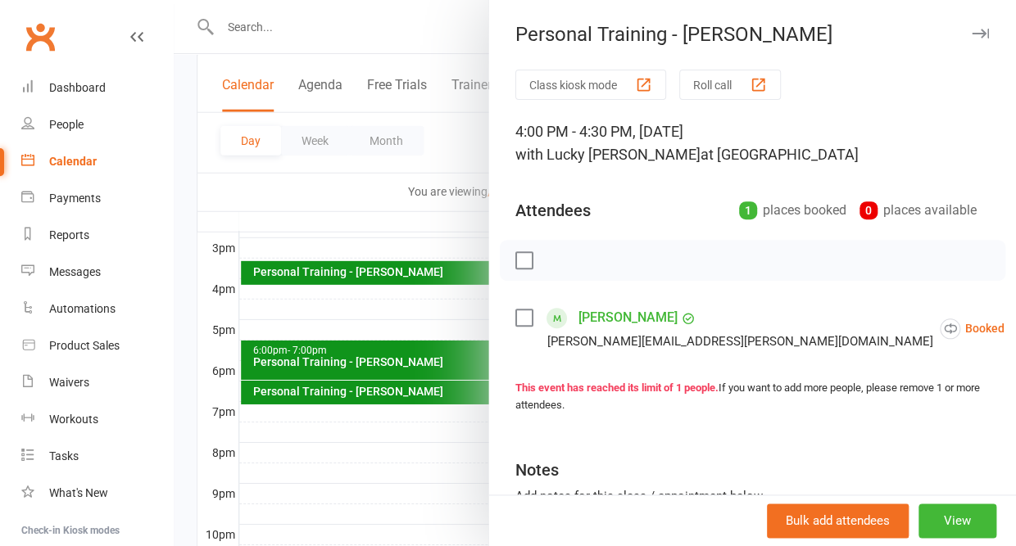
click at [979, 33] on icon "button" at bounding box center [979, 34] width 17 height 10
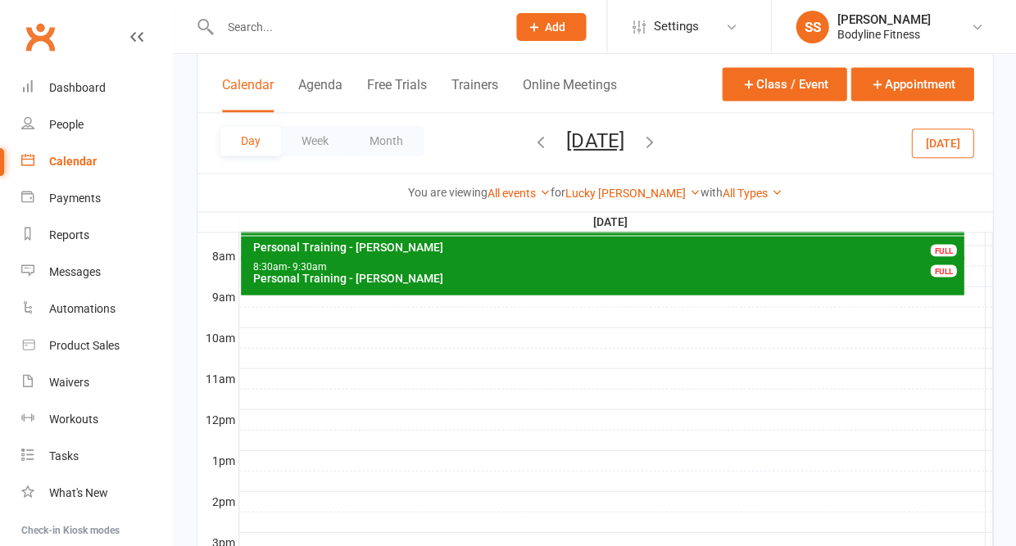
scroll to position [556, 0]
